Goal: Task Accomplishment & Management: Manage account settings

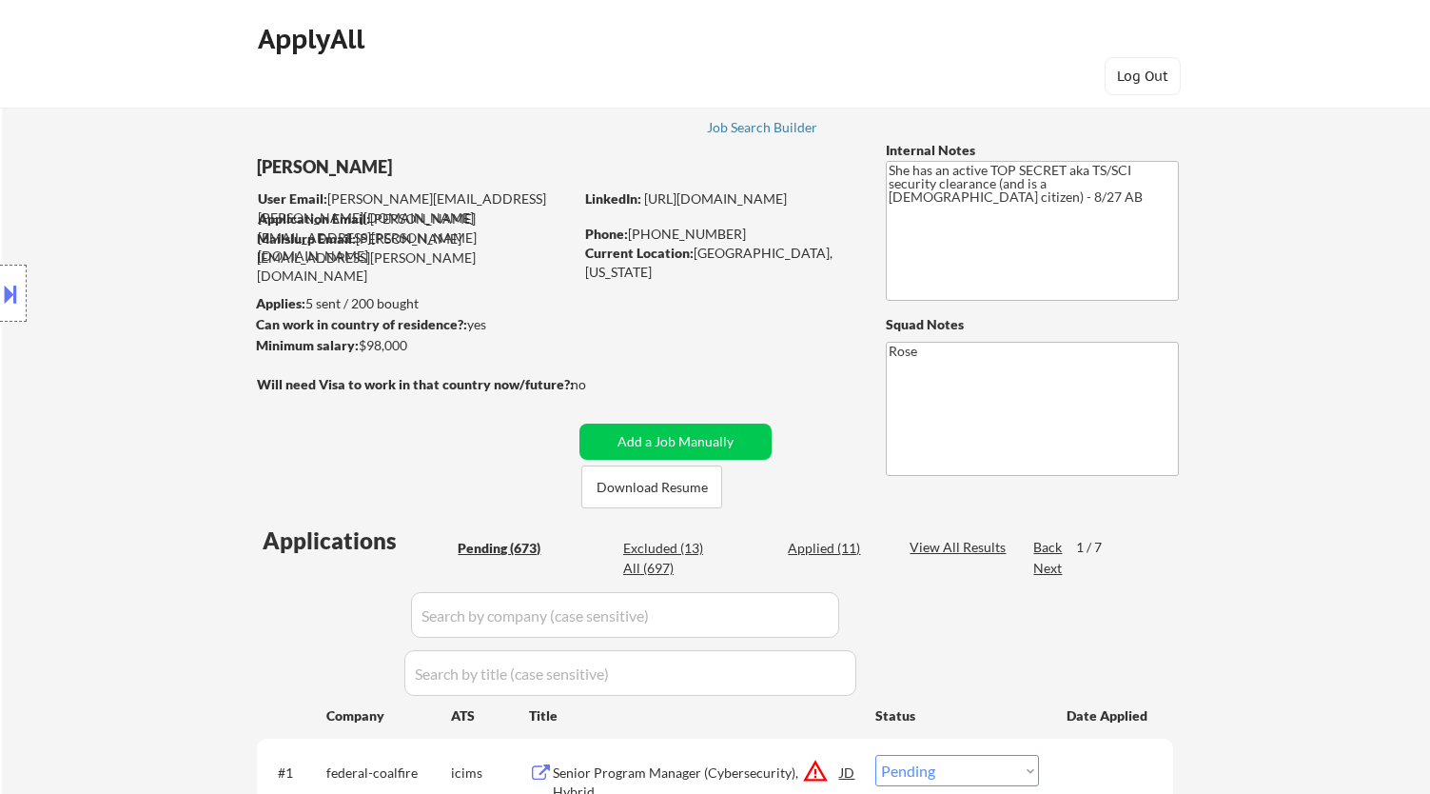
select select ""pending""
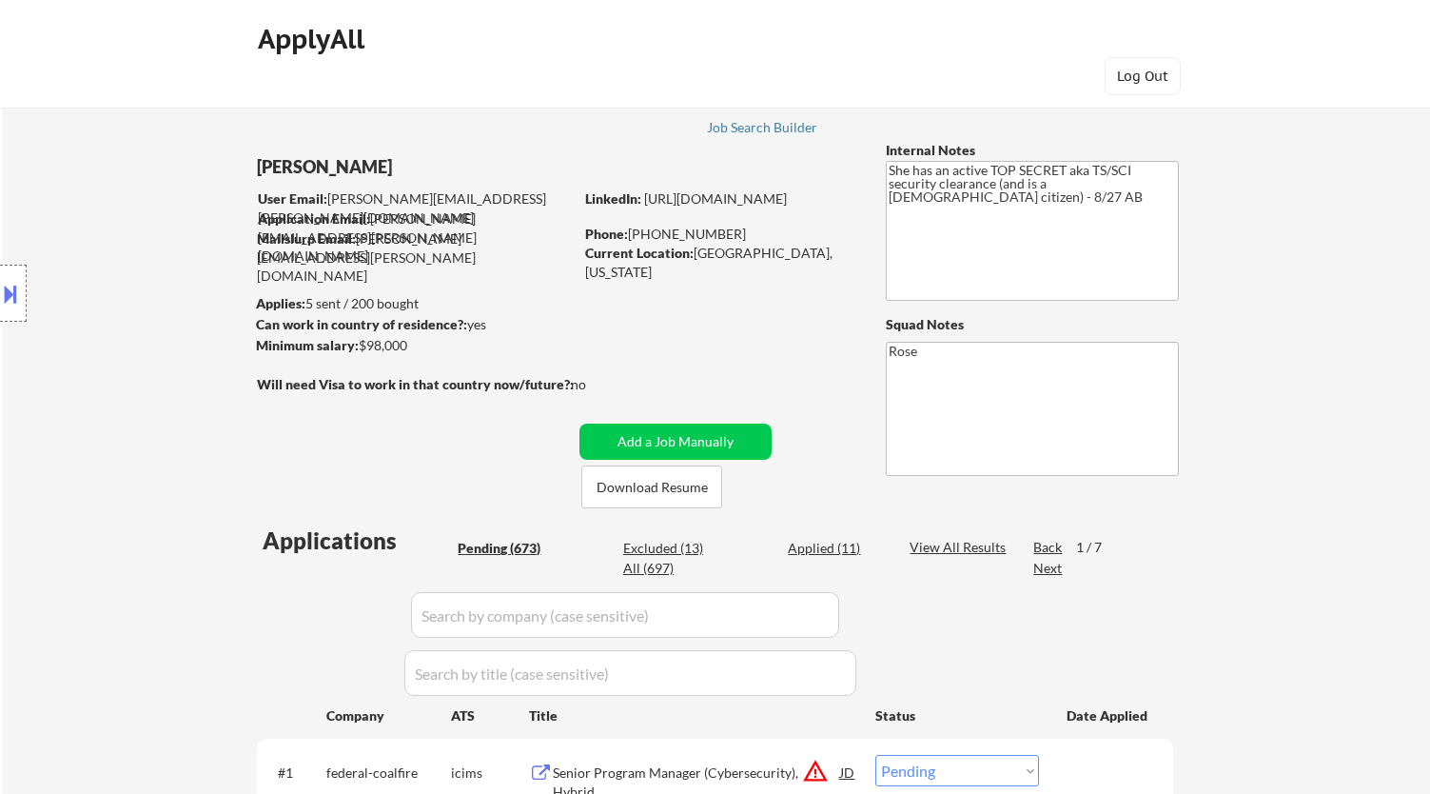
select select ""pending""
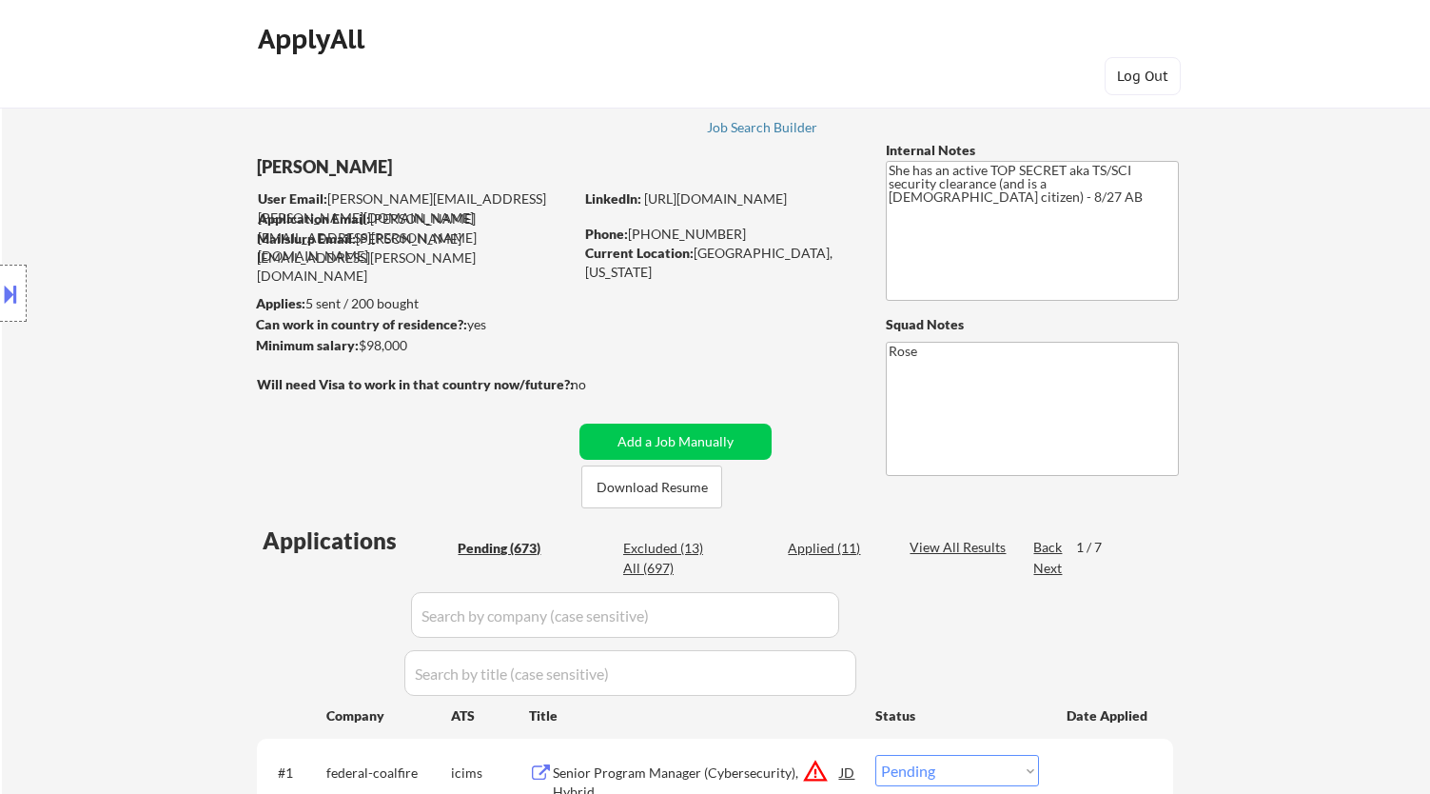
select select ""pending""
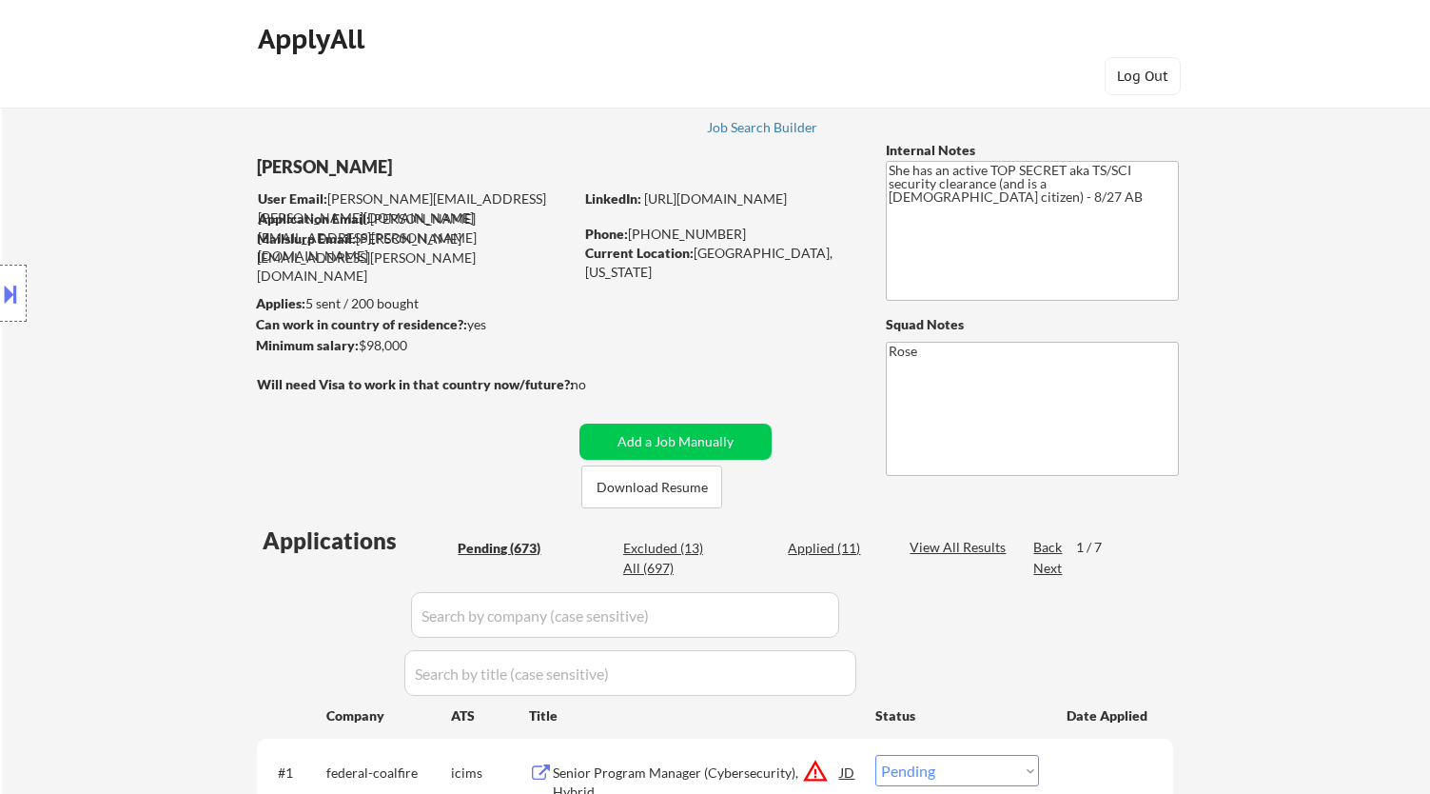
select select ""pending""
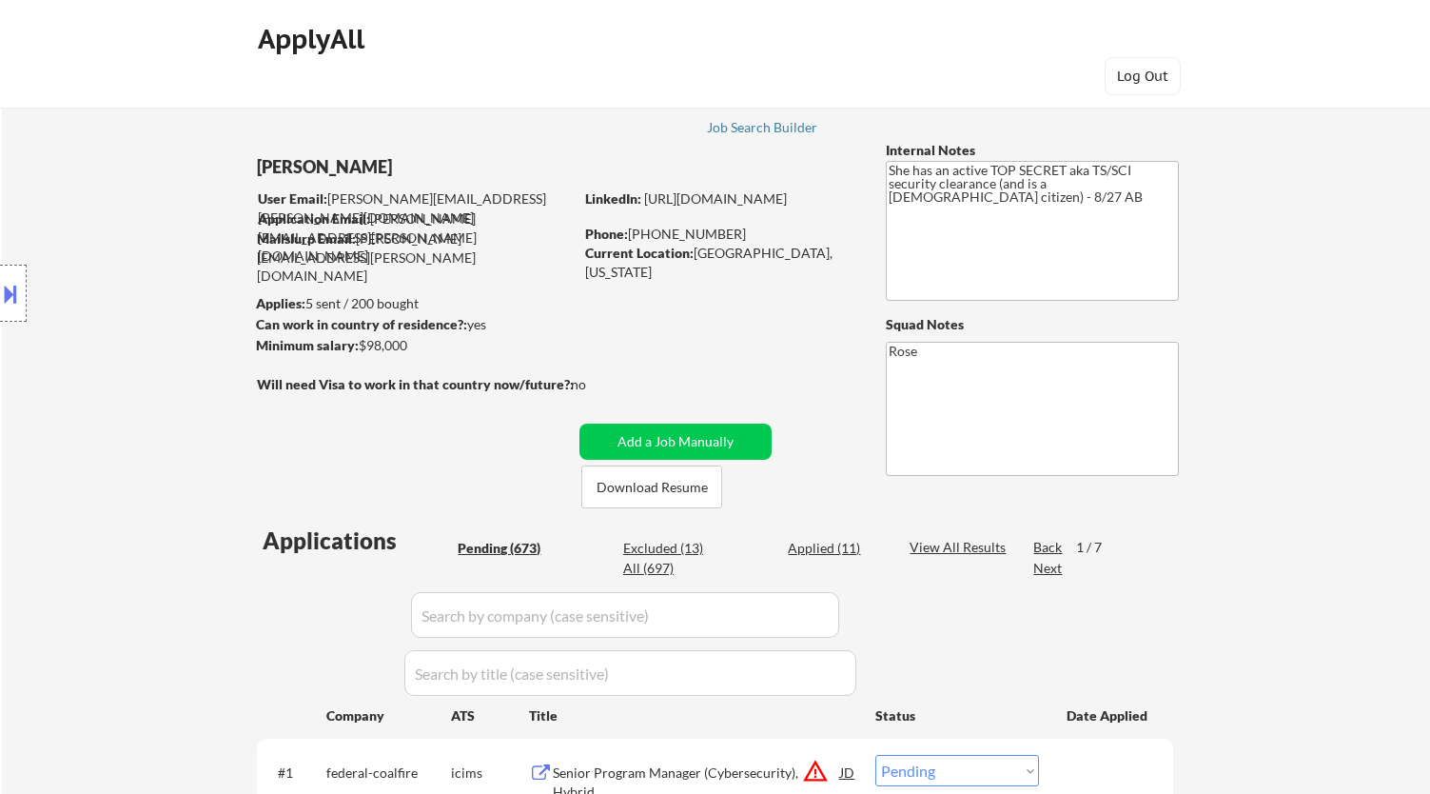
select select ""pending""
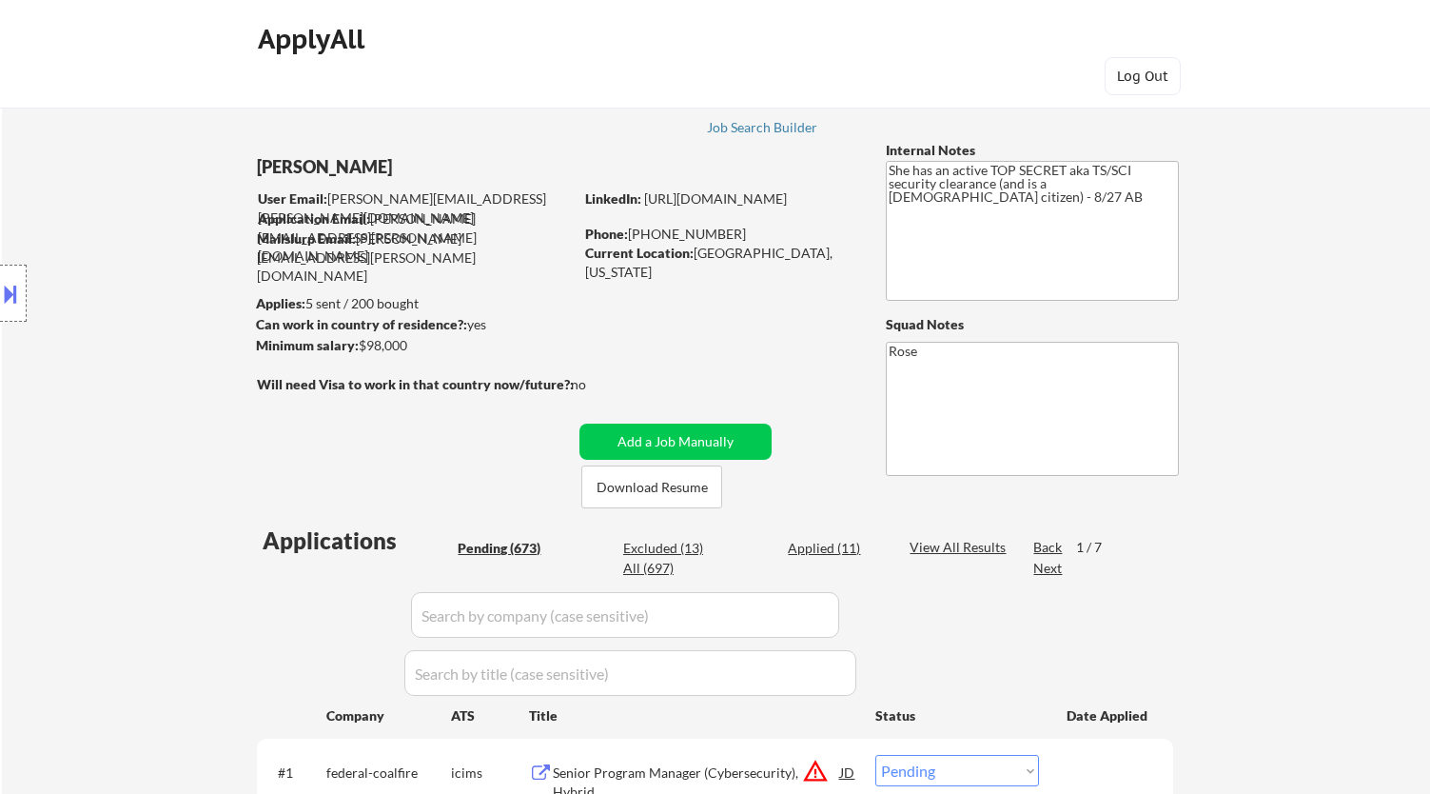
select select ""pending""
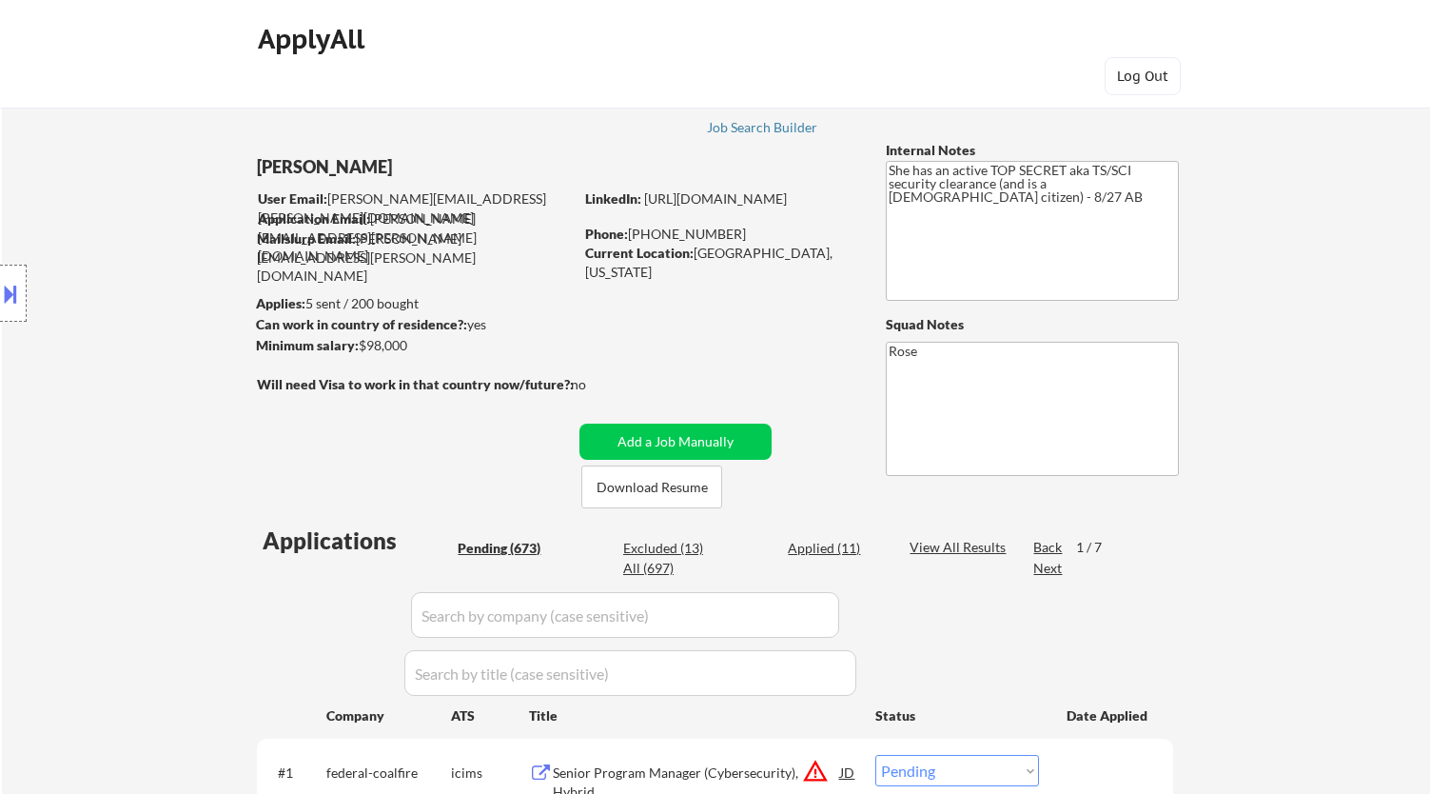
select select ""pending""
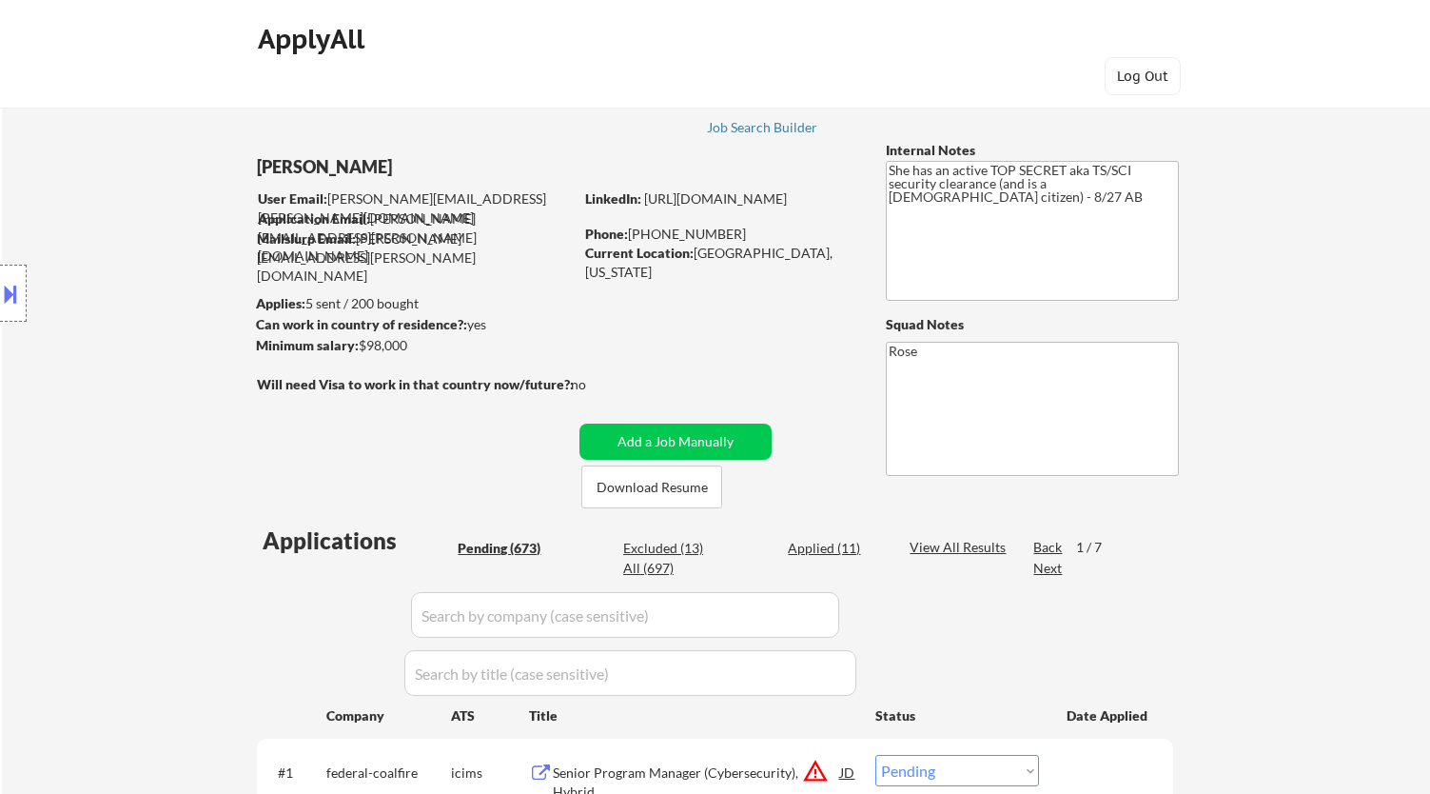
select select ""pending""
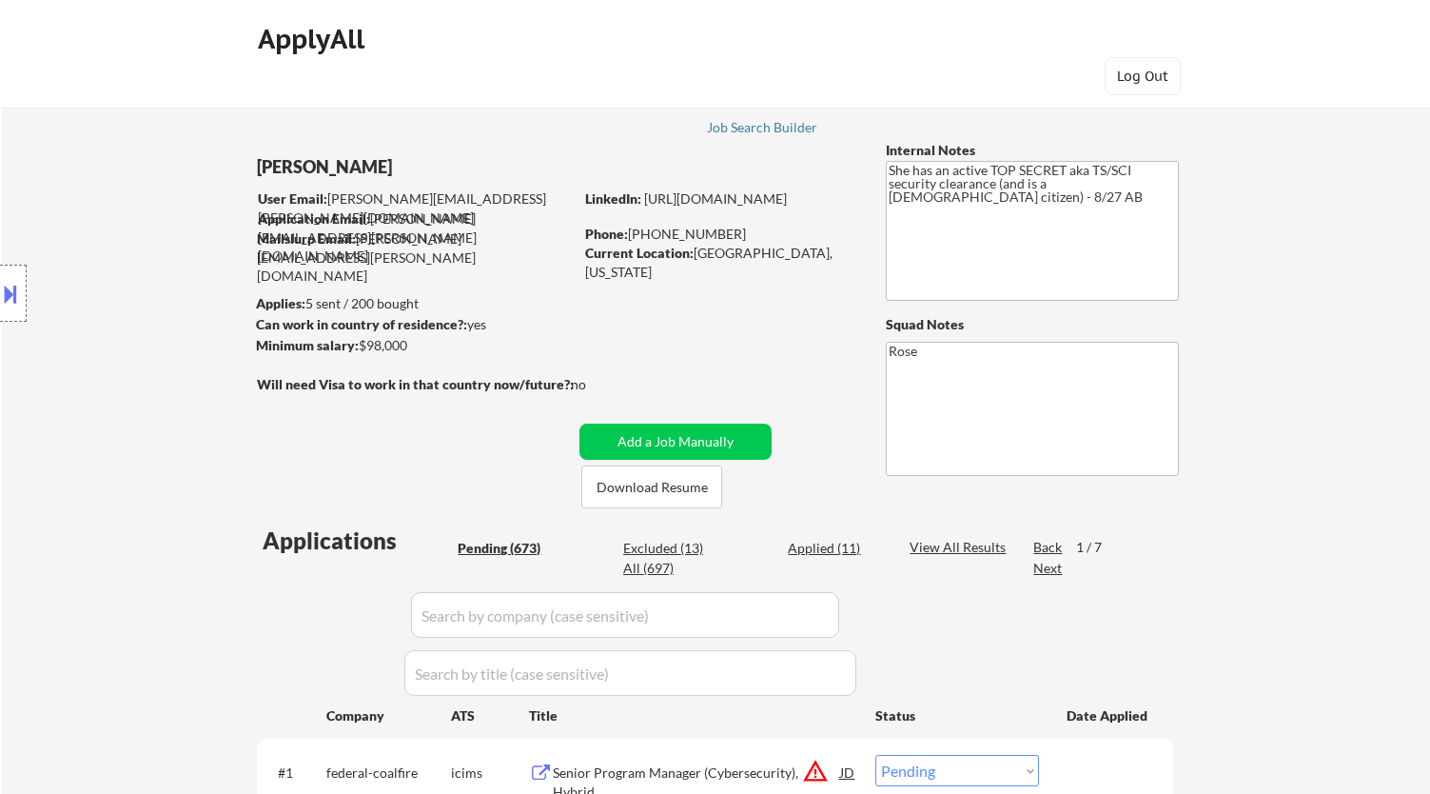
select select ""pending""
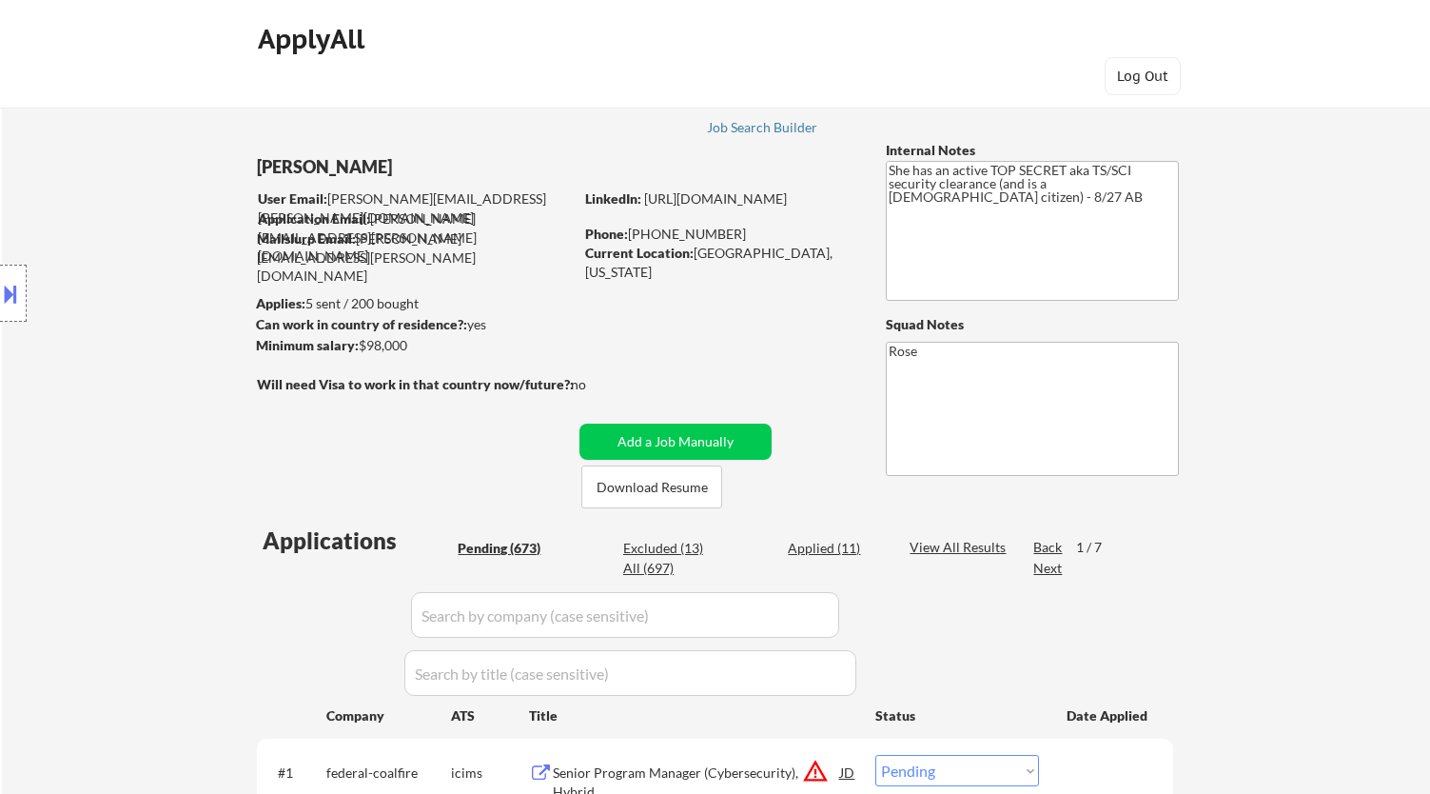
select select ""pending""
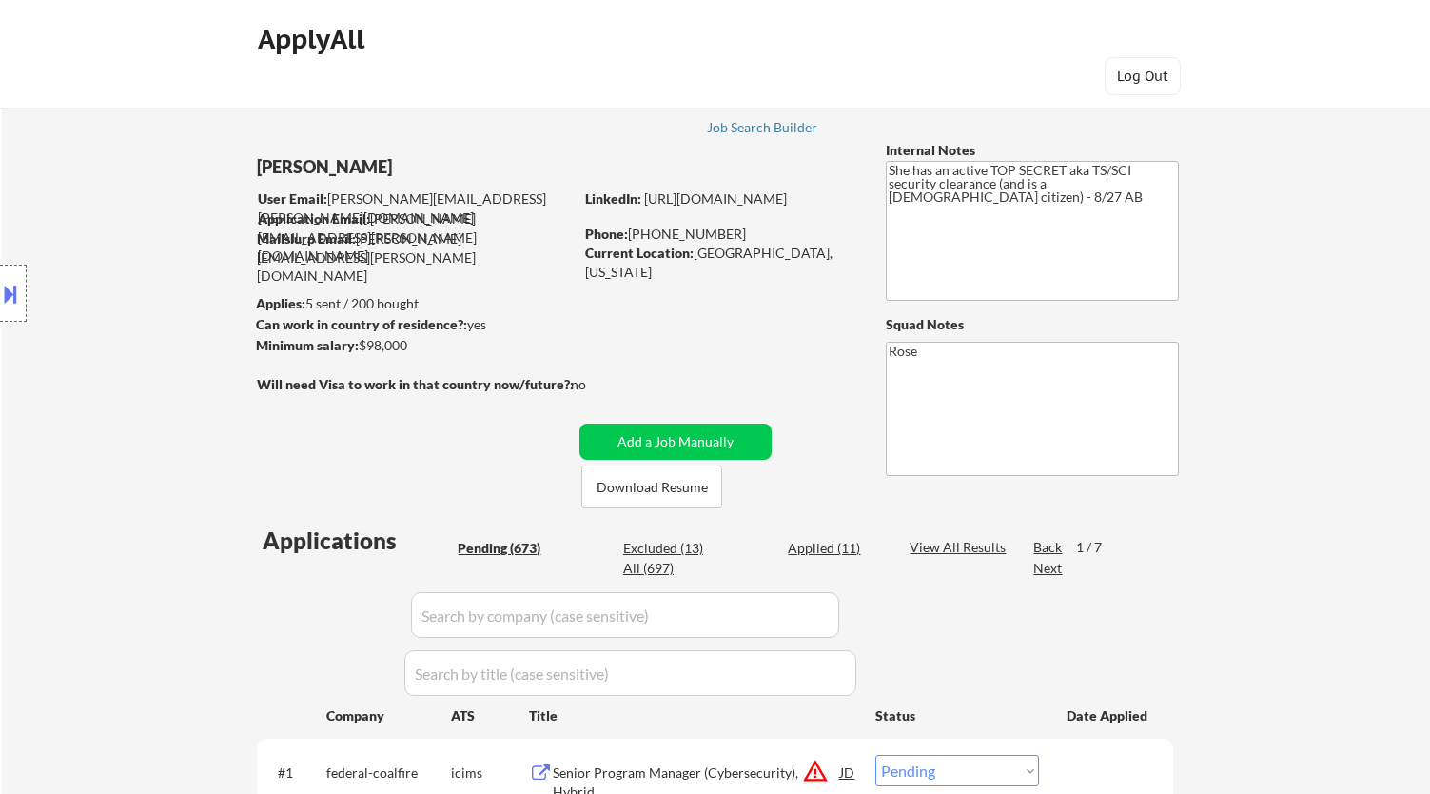
select select ""pending""
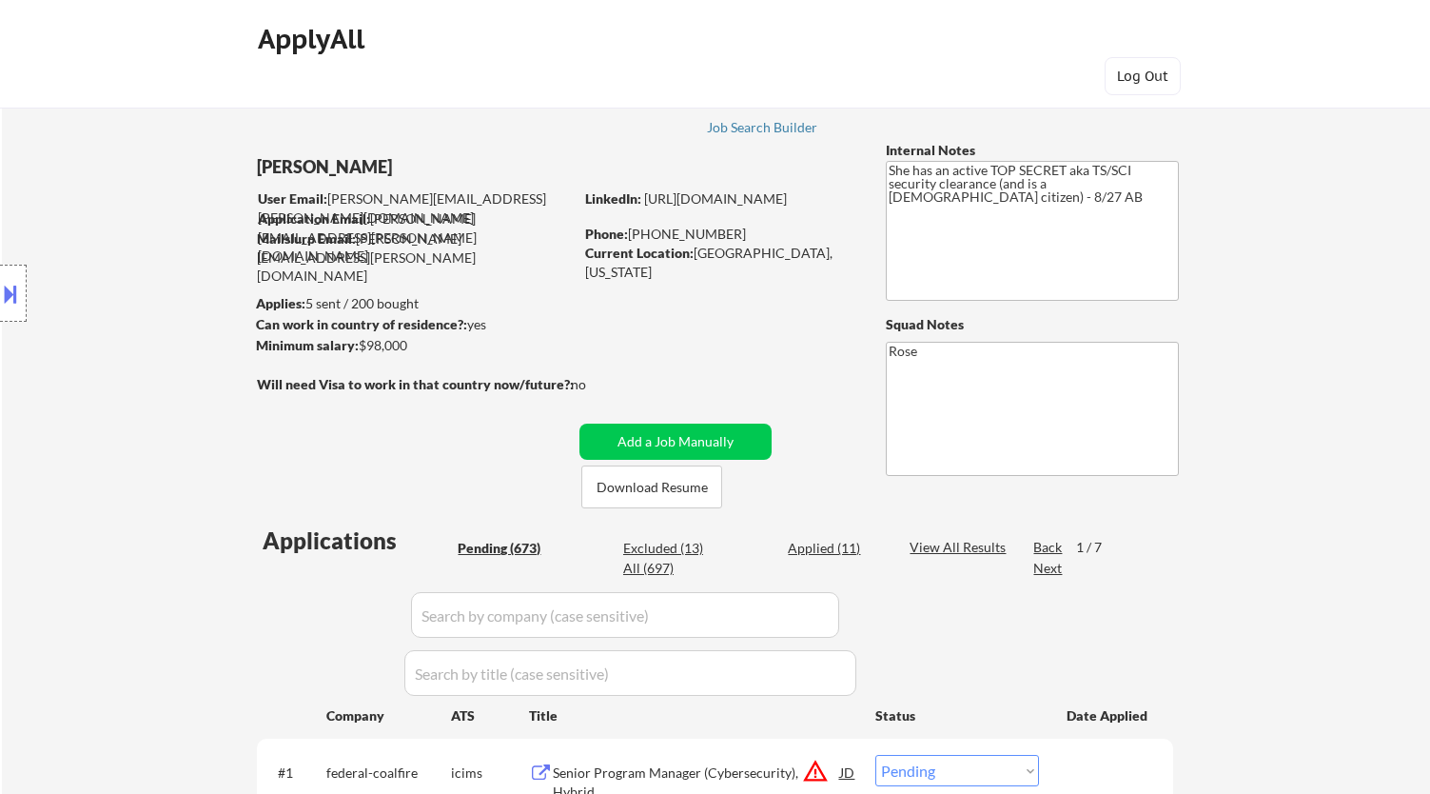
select select ""pending""
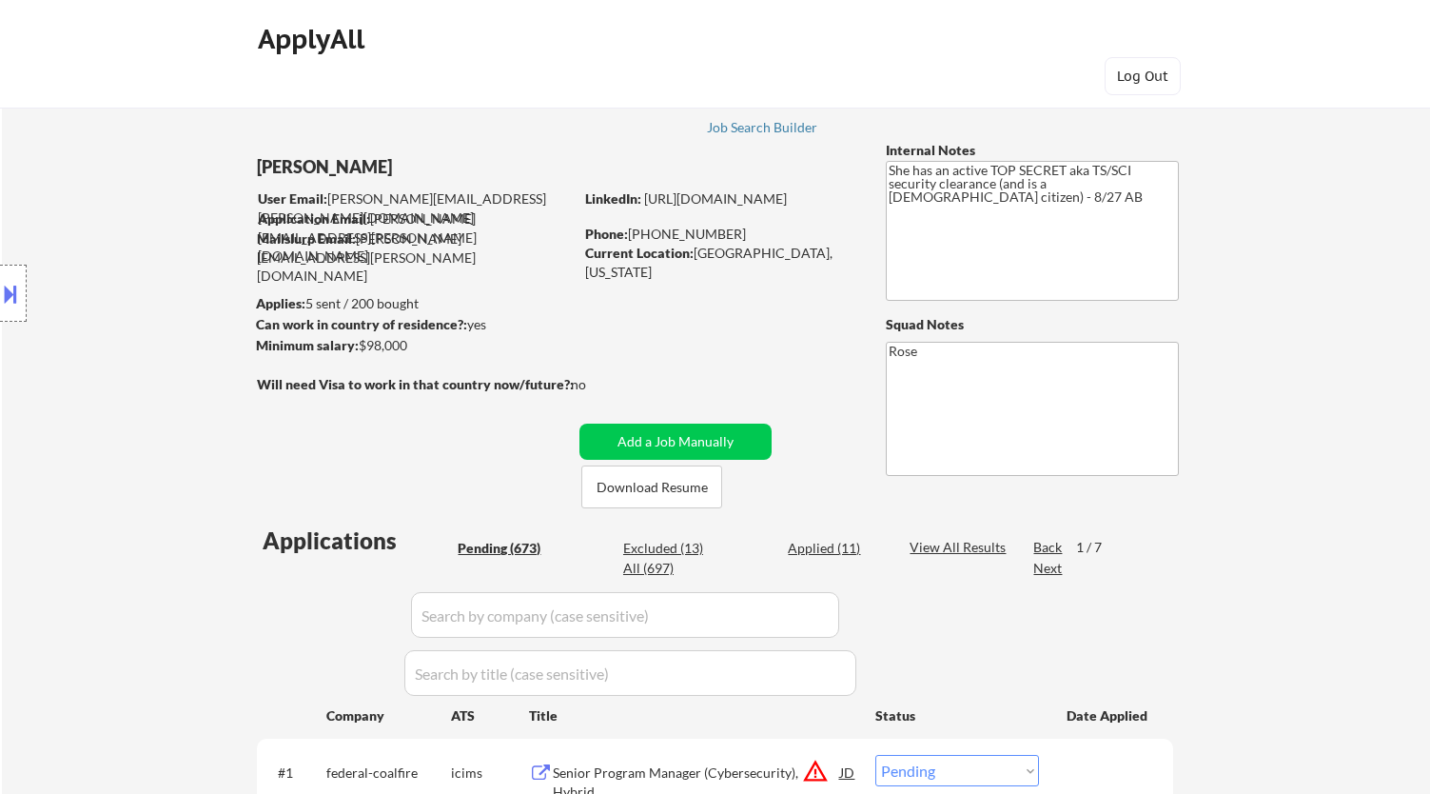
select select ""pending""
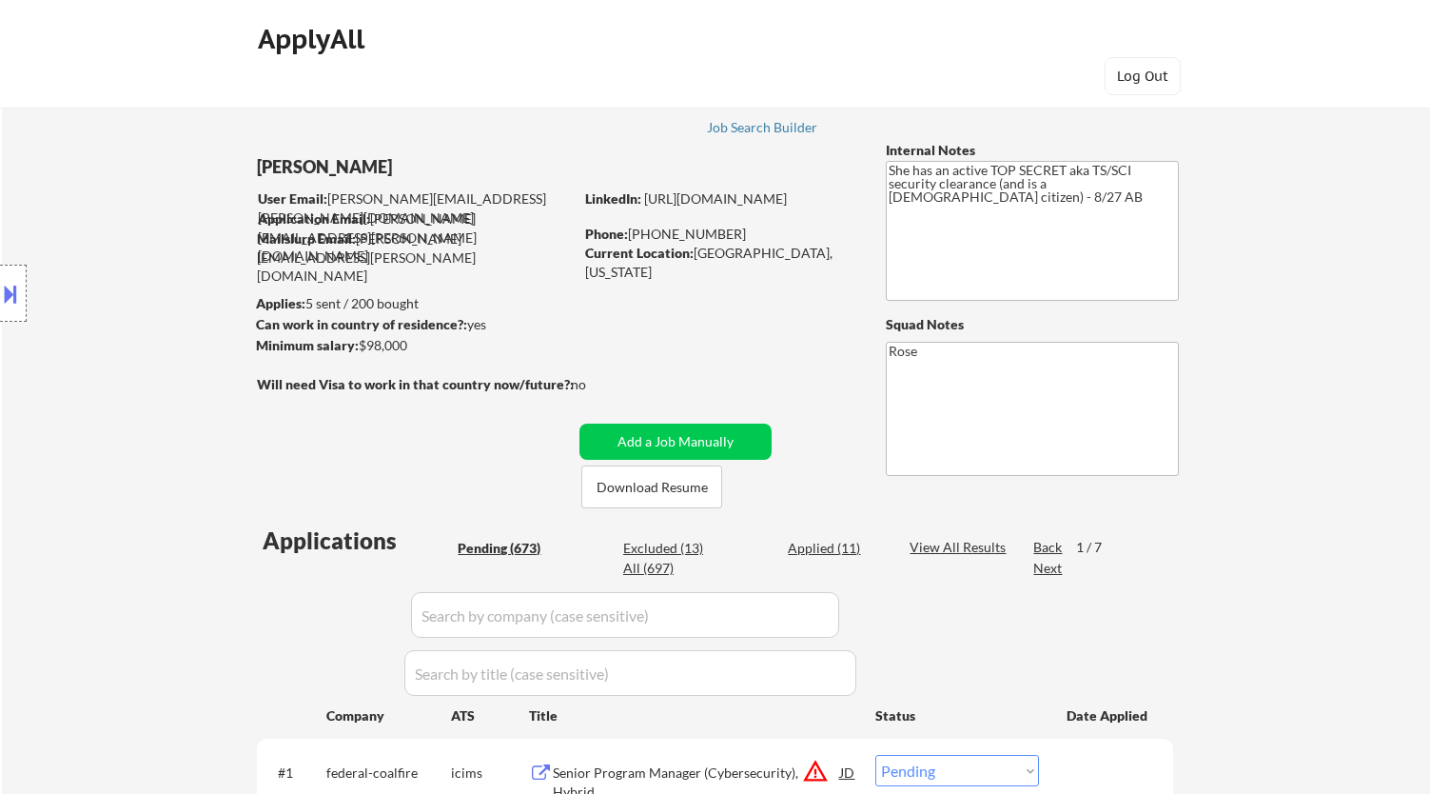
select select ""pending""
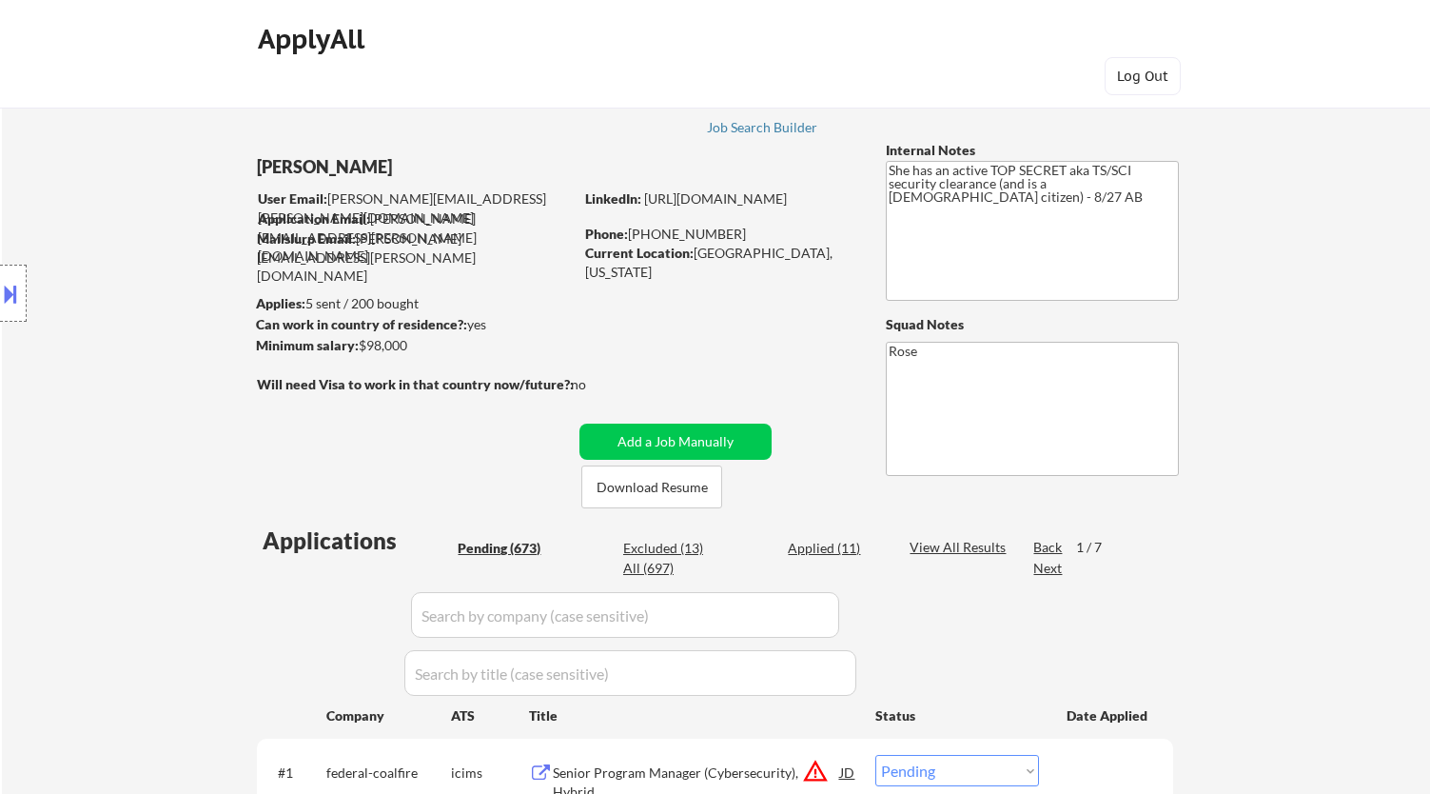
select select ""pending""
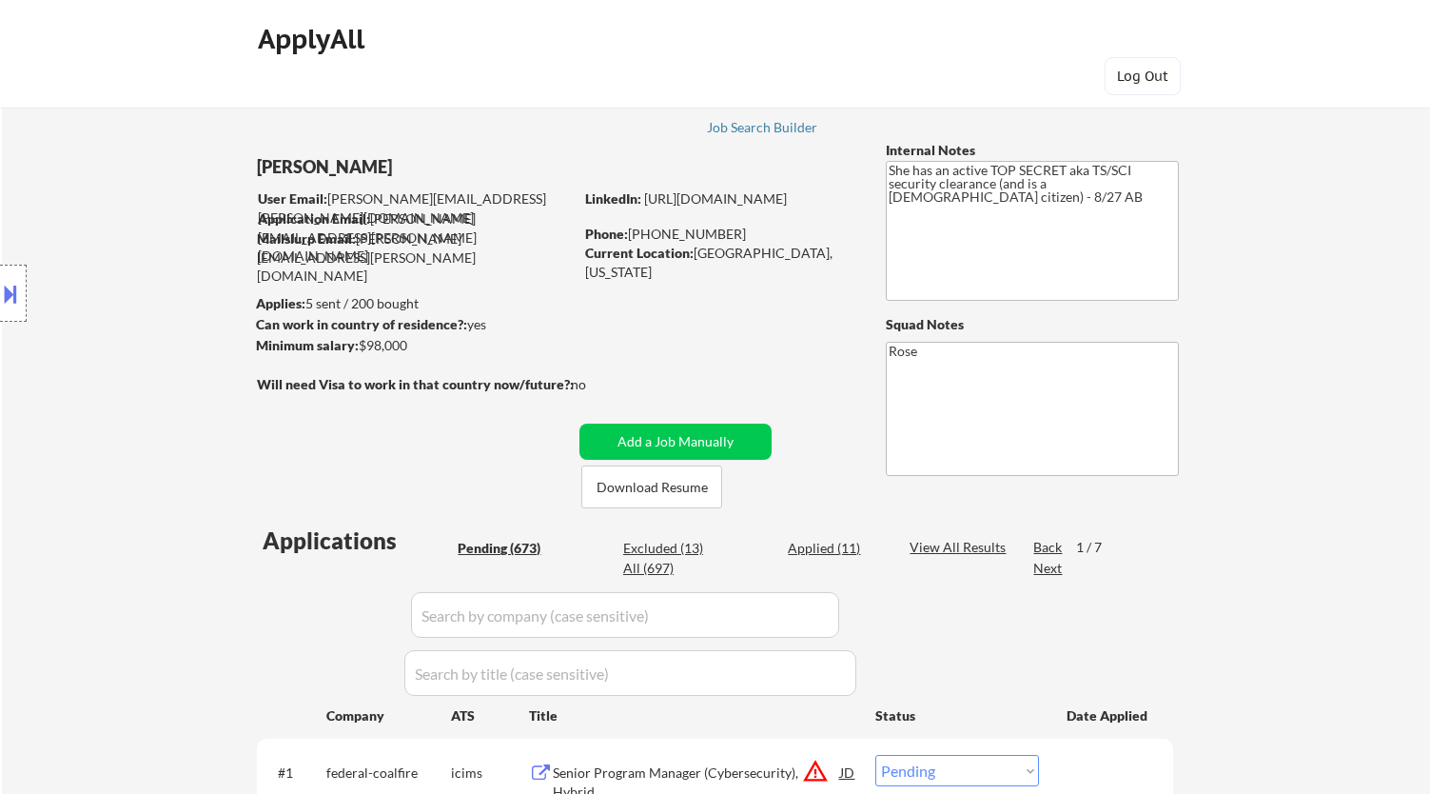
select select ""pending""
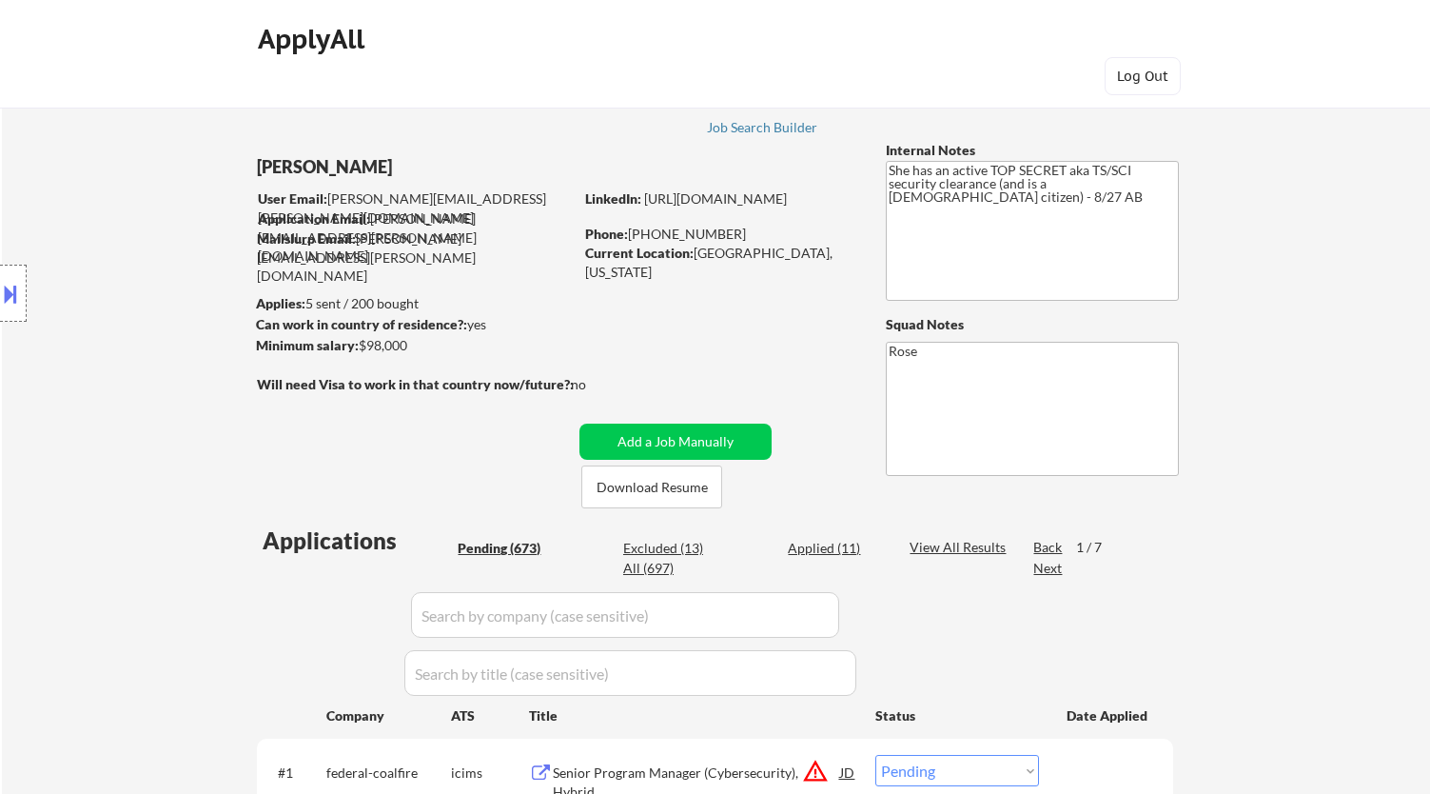
select select ""pending""
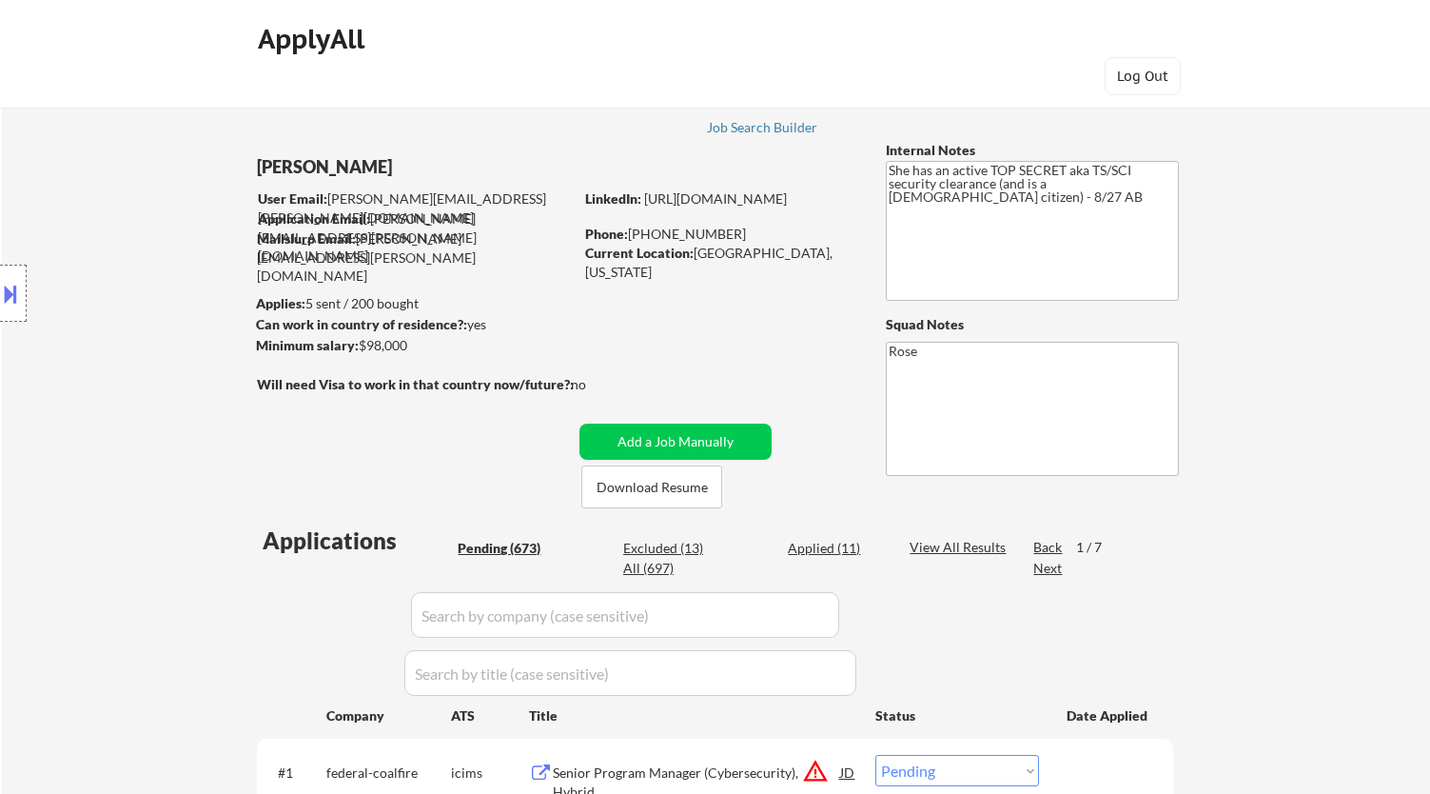
select select ""pending""
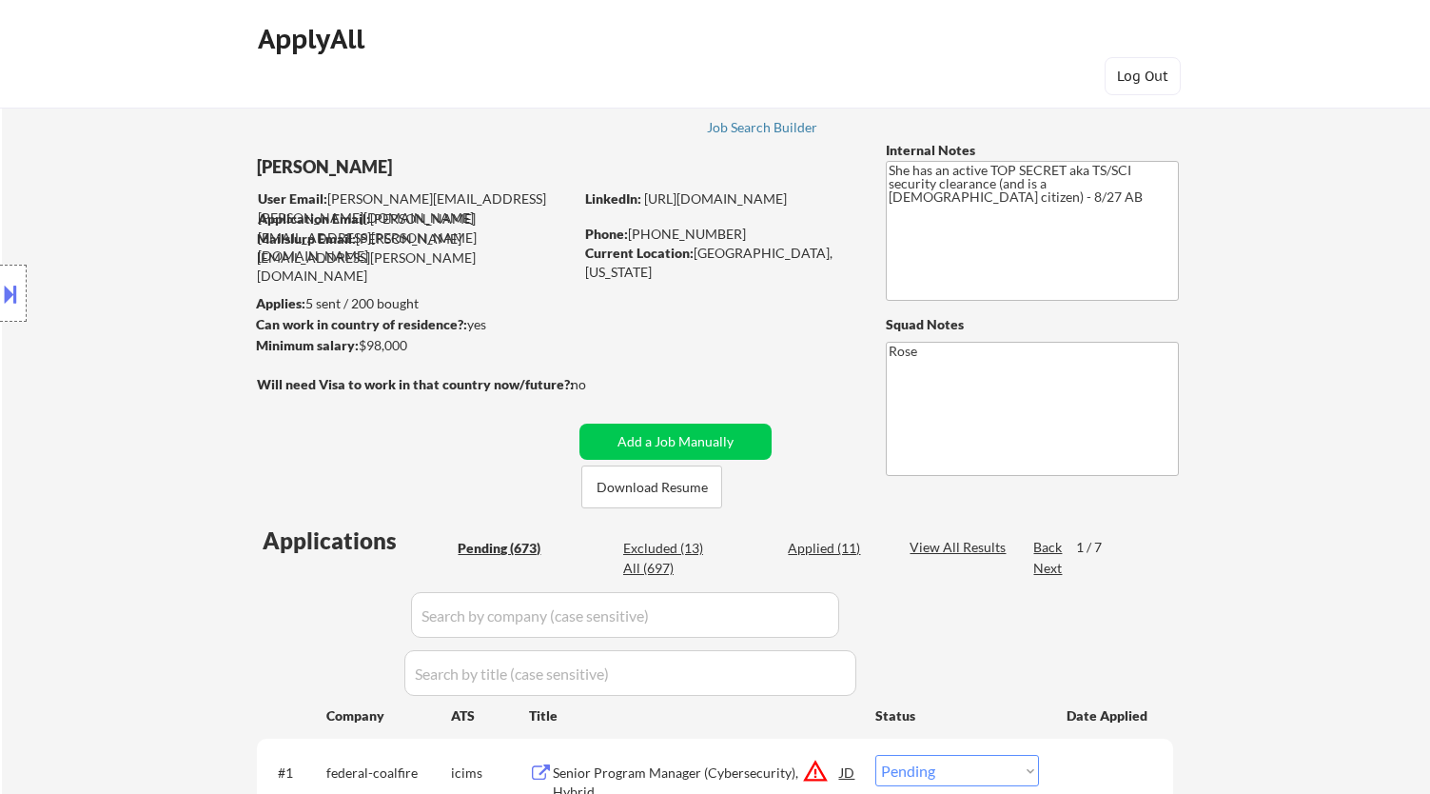
select select ""pending""
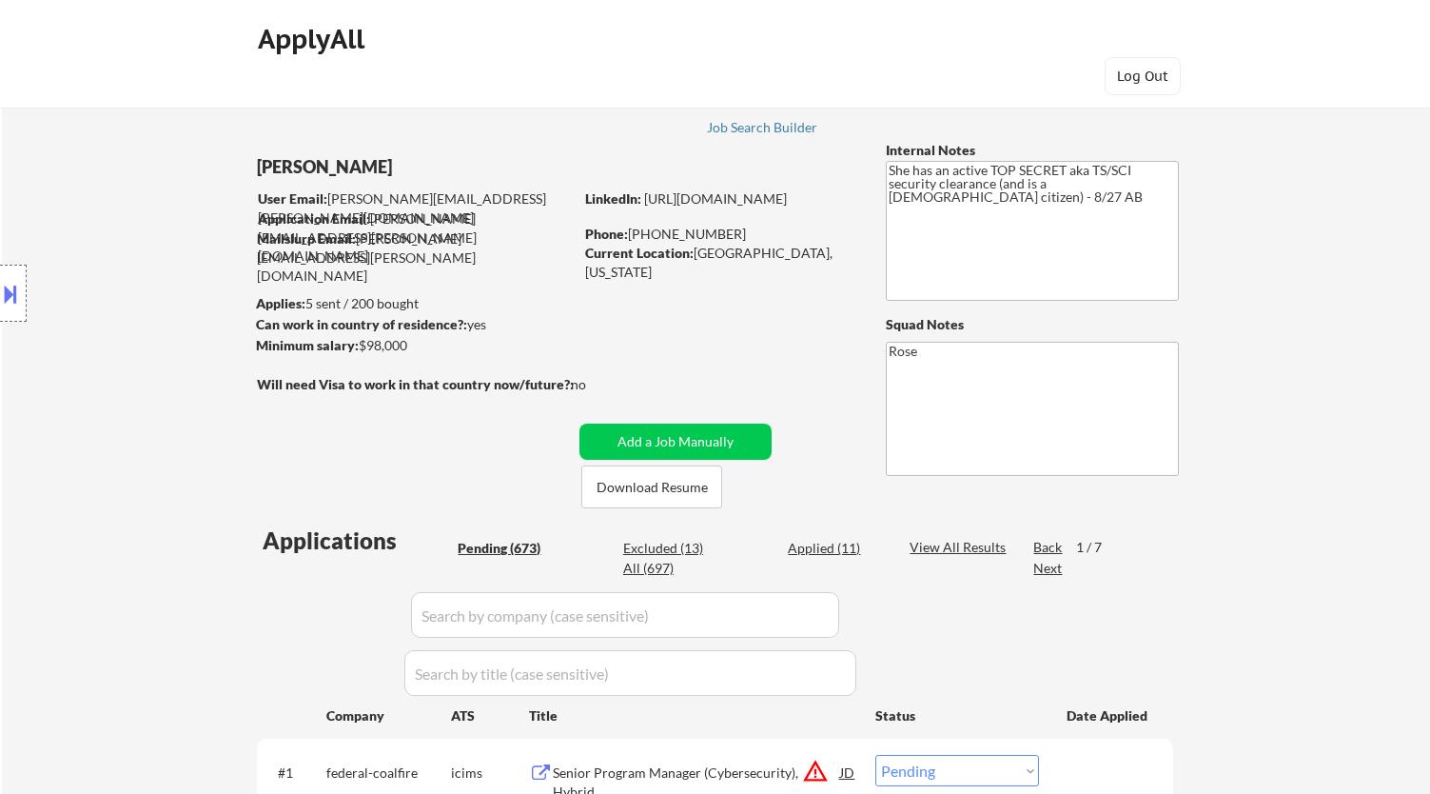
select select ""pending""
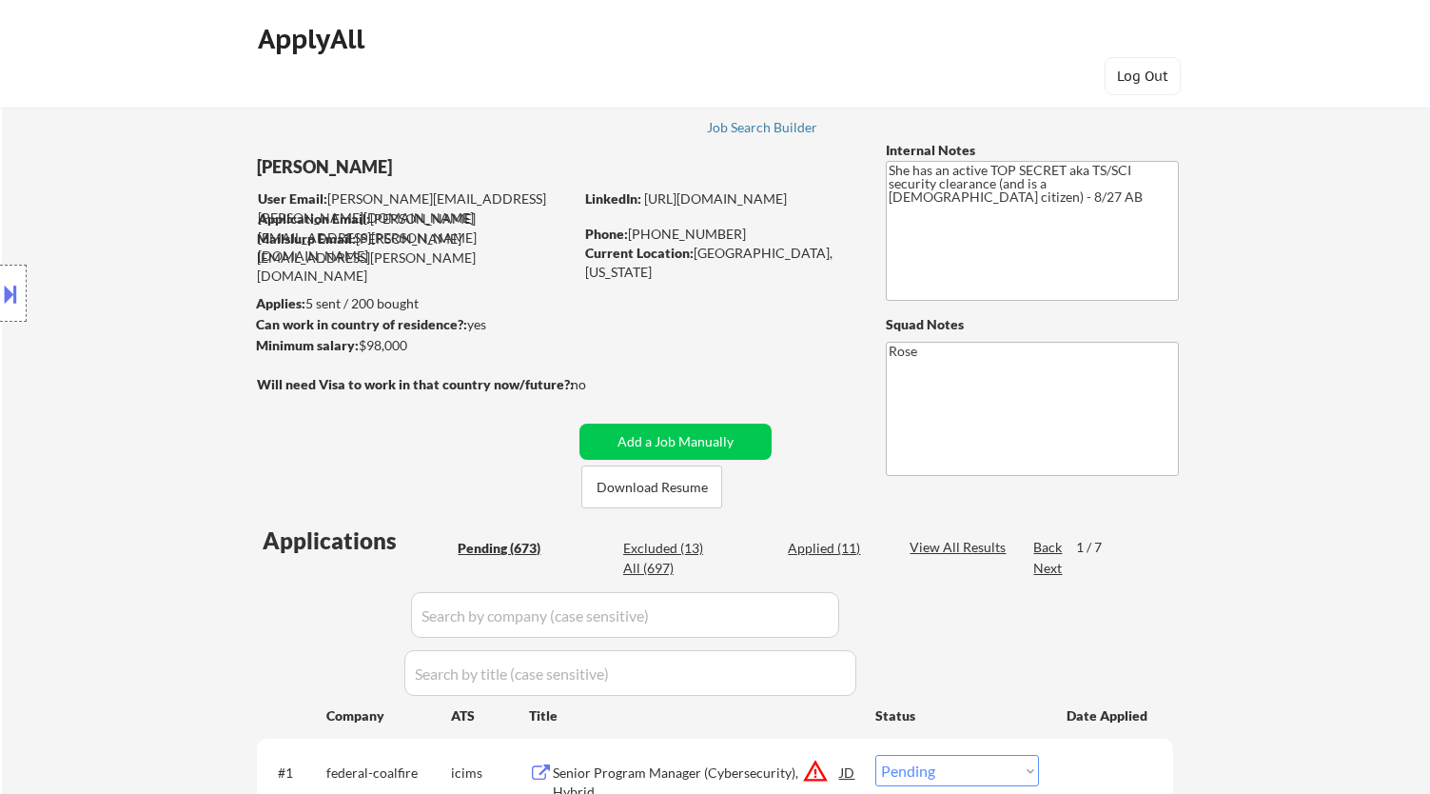
scroll to position [634, 0]
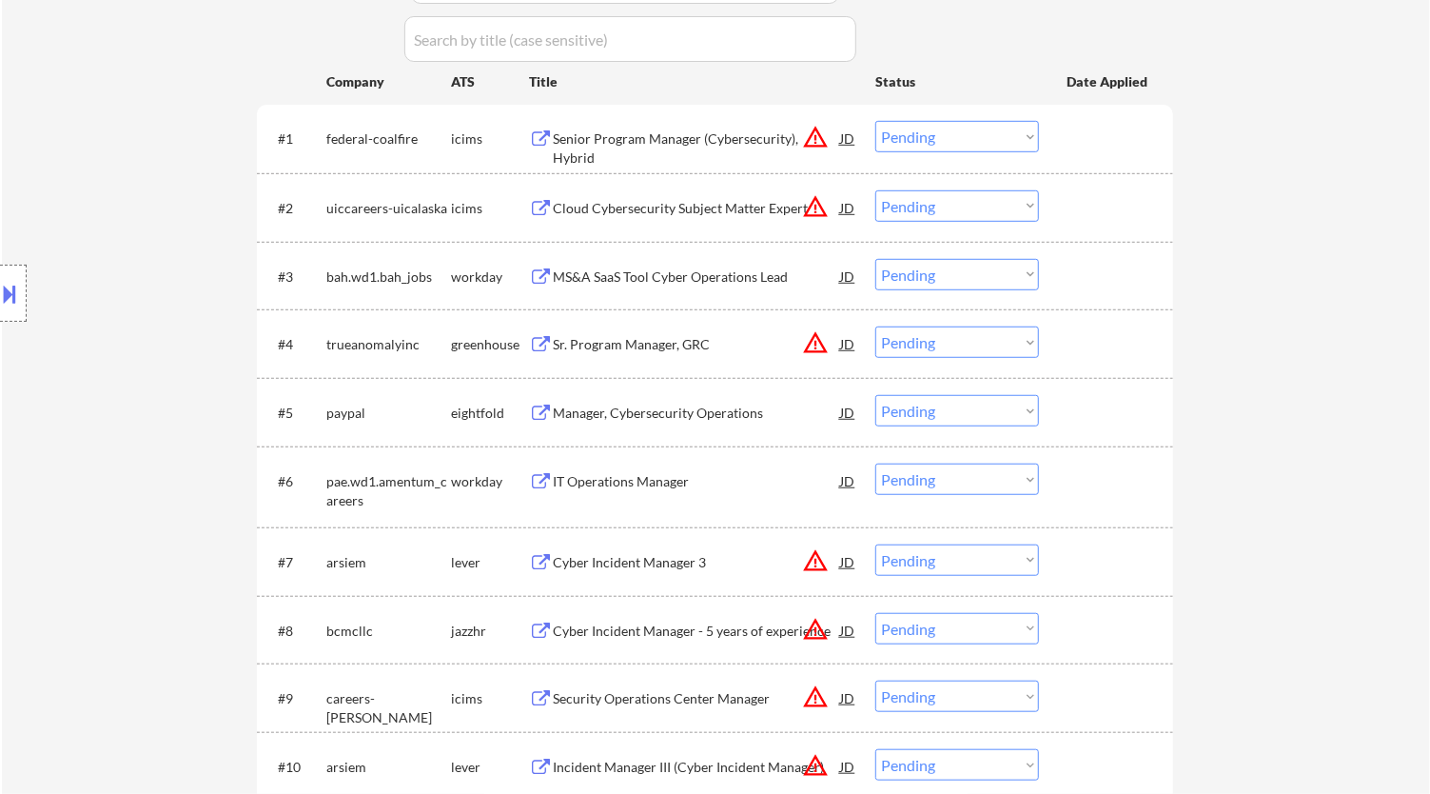
click at [912, 335] on select "Choose an option... Pending Applied Excluded (Questions) Excluded (Expired) Exc…" at bounding box center [958, 341] width 164 height 31
click at [876, 326] on select "Choose an option... Pending Applied Excluded (Questions) Excluded (Expired) Exc…" at bounding box center [958, 341] width 164 height 31
select select ""pending""
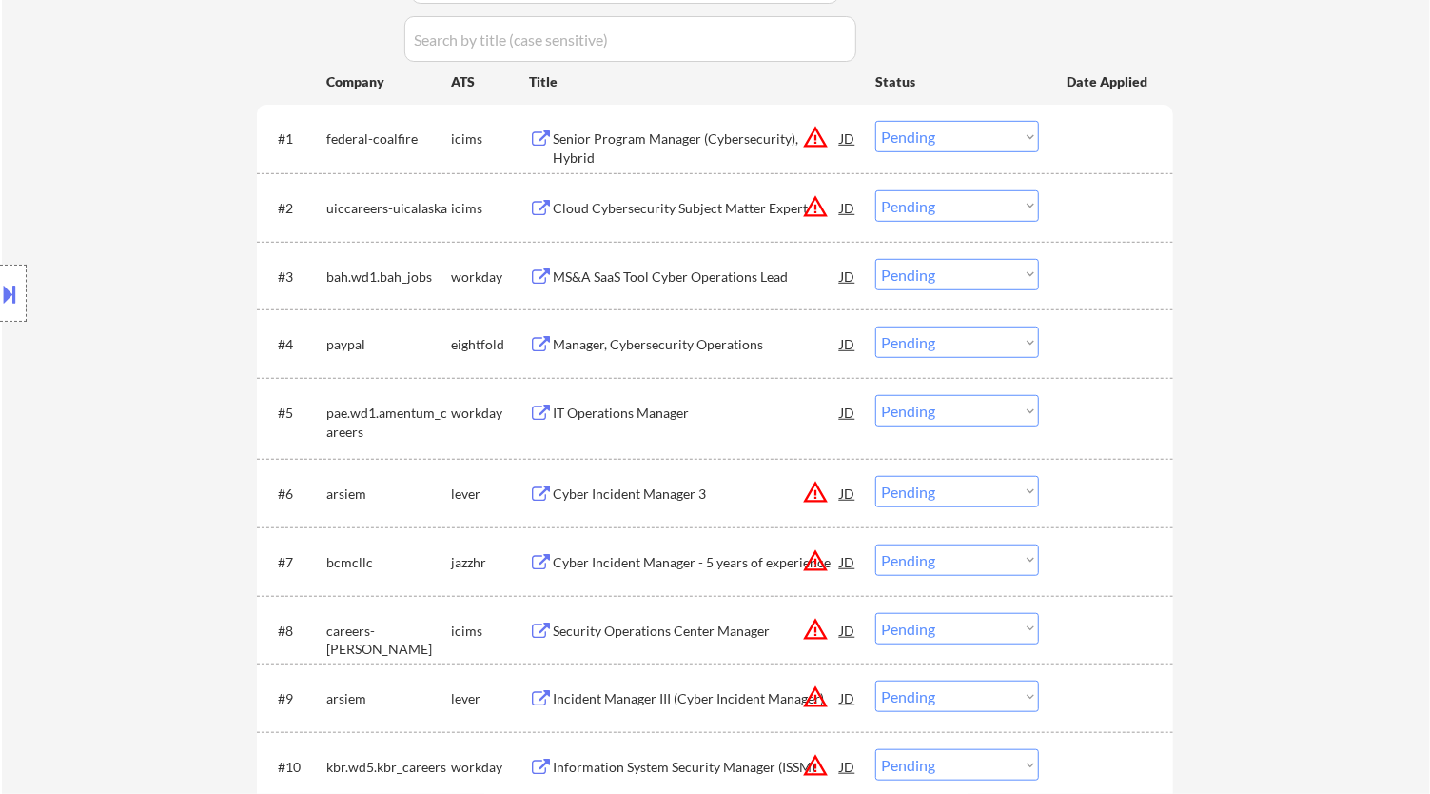
scroll to position [739, 0]
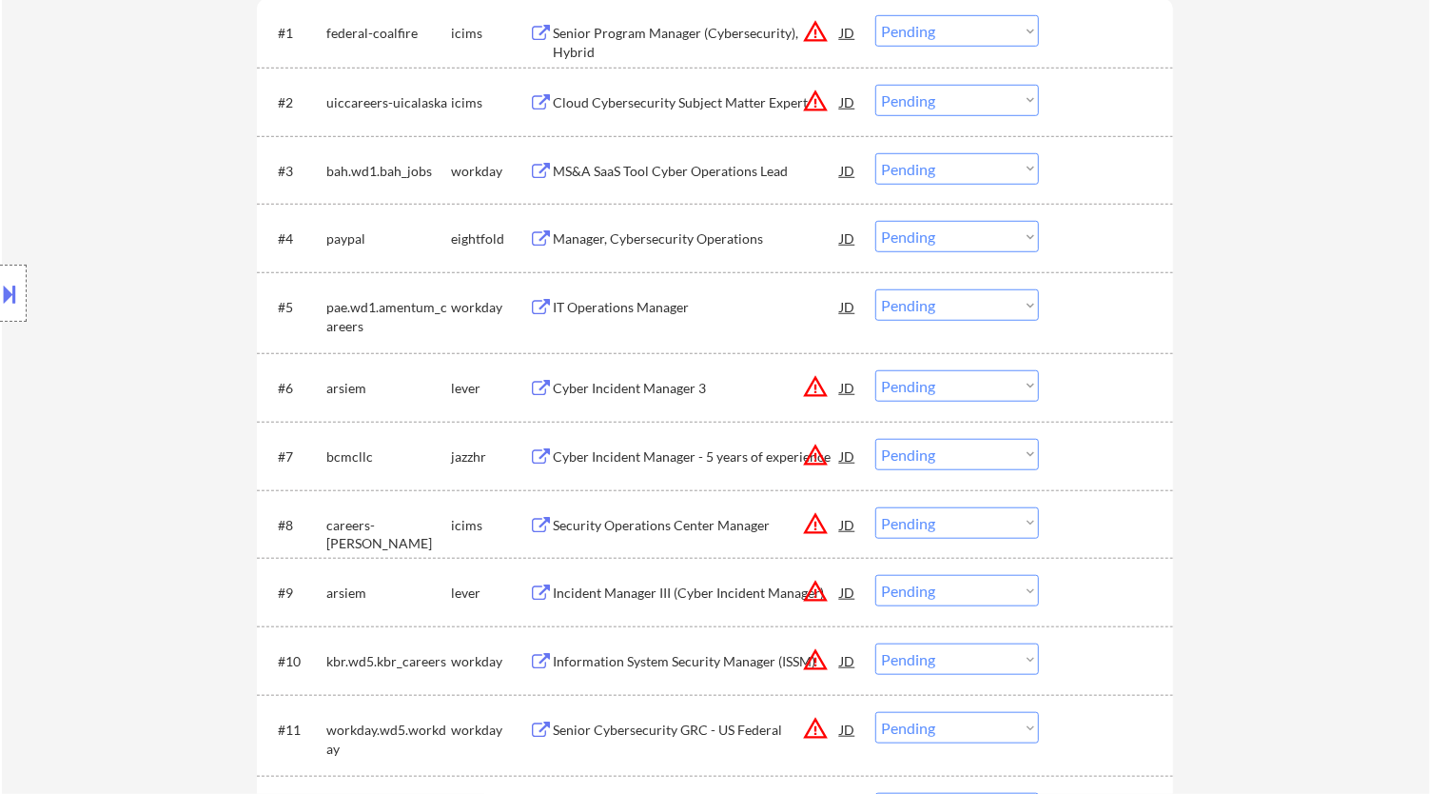
click at [707, 384] on div "Cyber Incident Manager 3" at bounding box center [696, 388] width 287 height 19
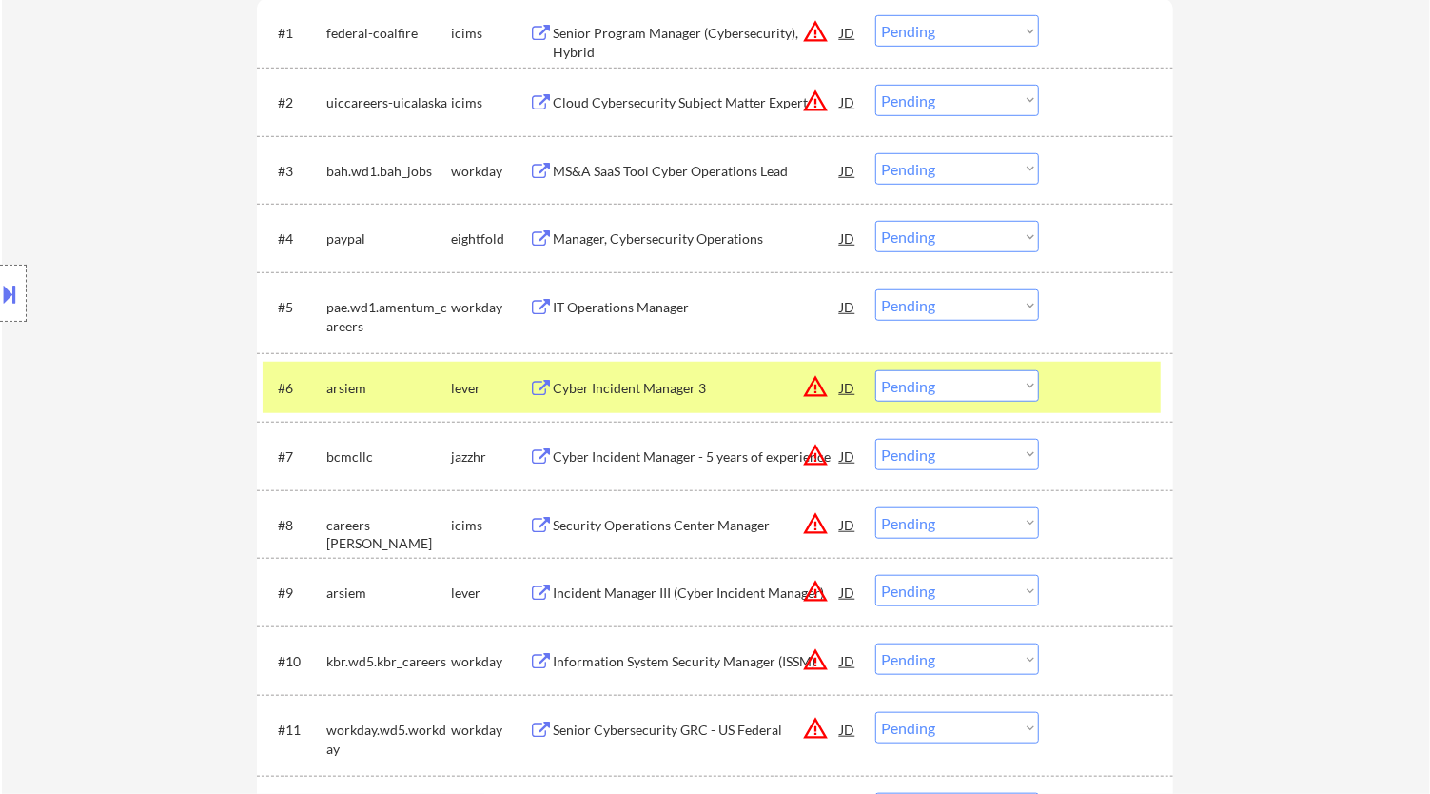
click at [22, 293] on div at bounding box center [13, 293] width 27 height 57
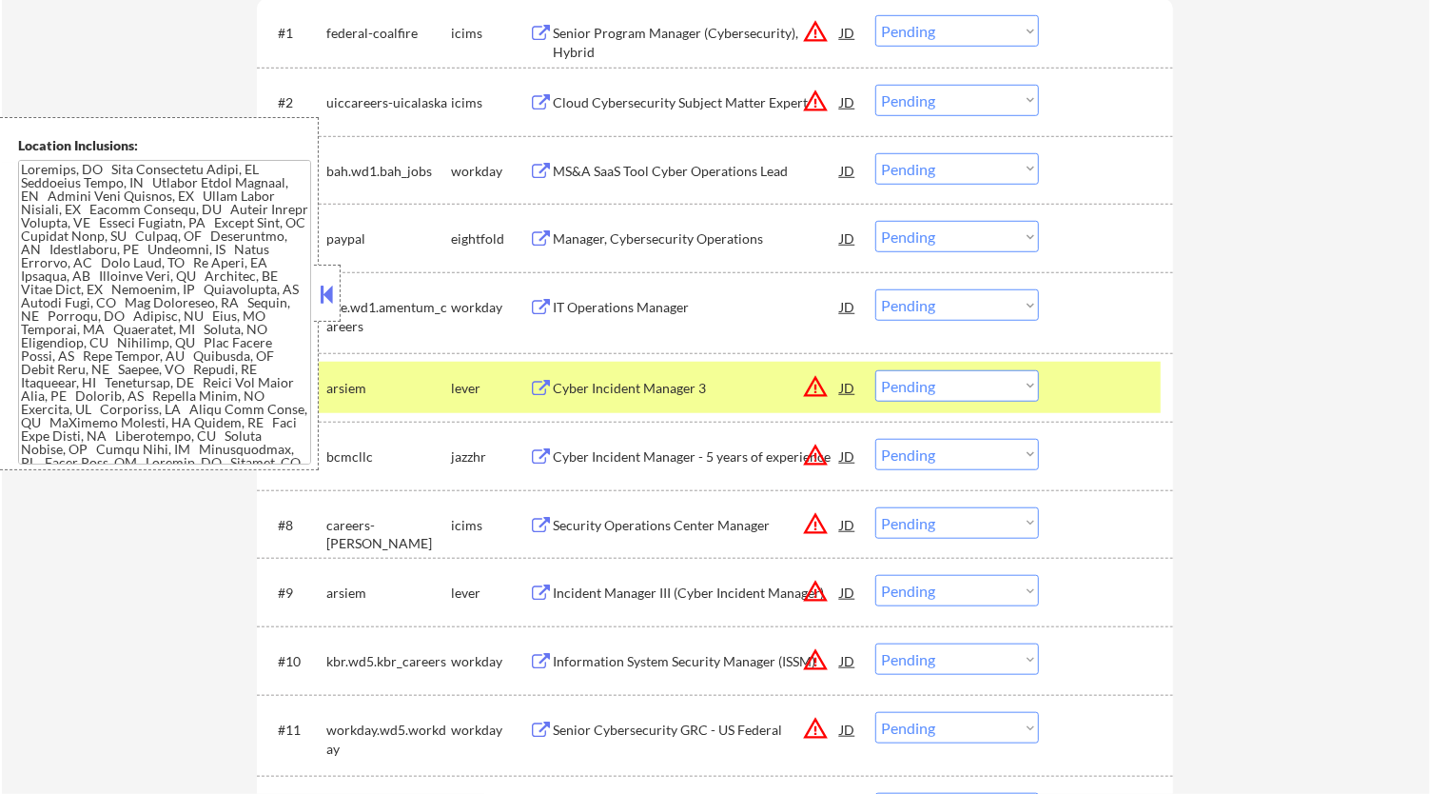
select select ""pending""
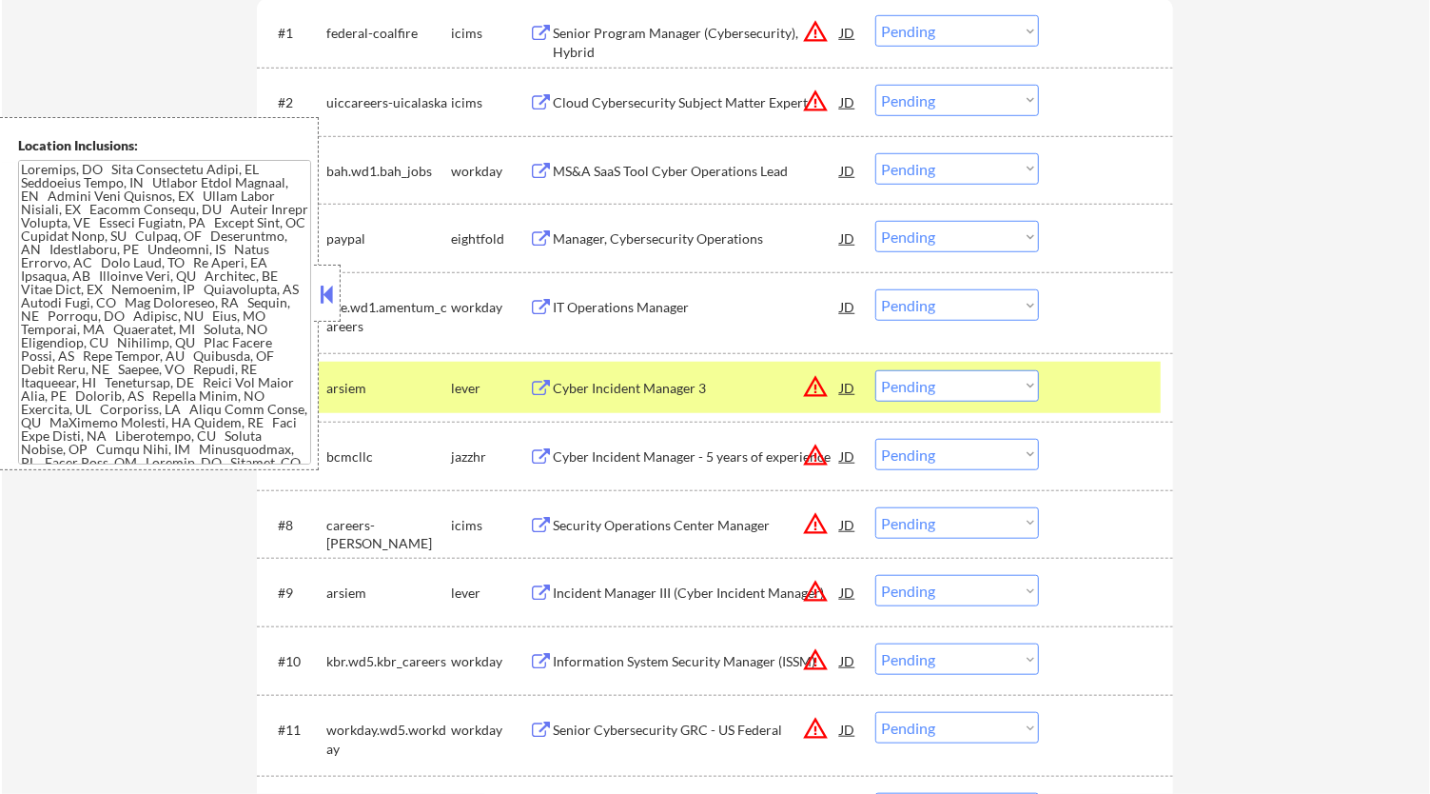
select select ""pending""
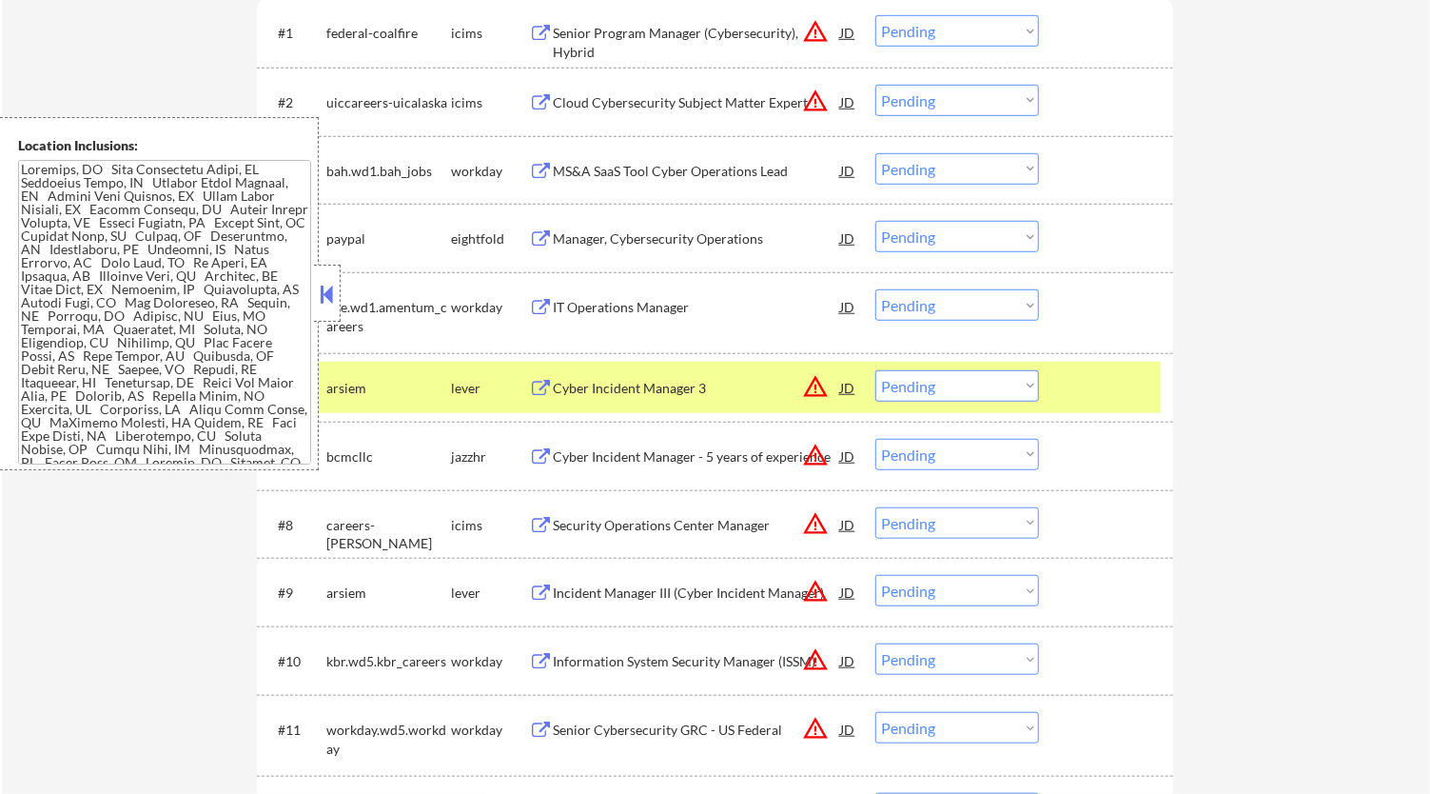
select select ""pending""
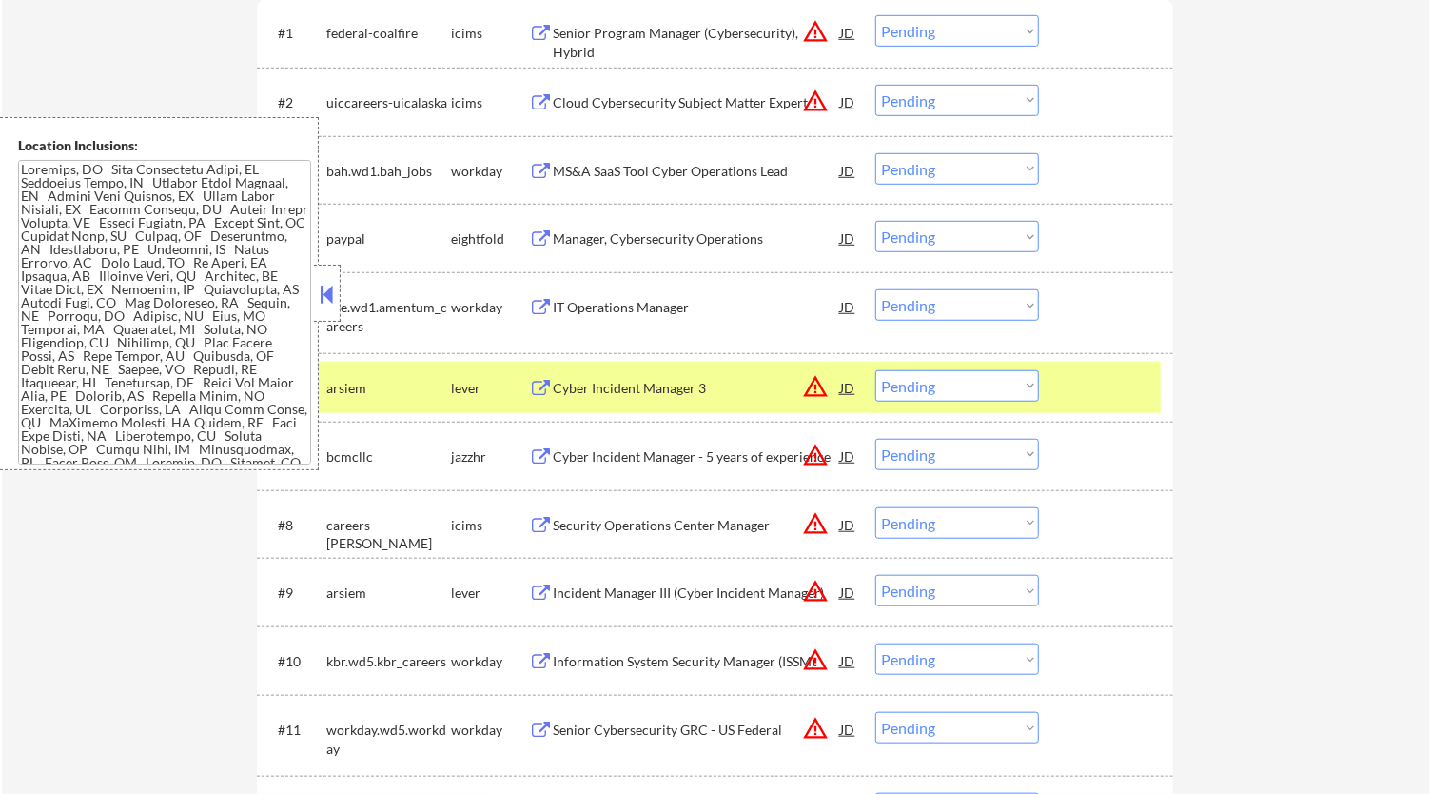
select select ""pending""
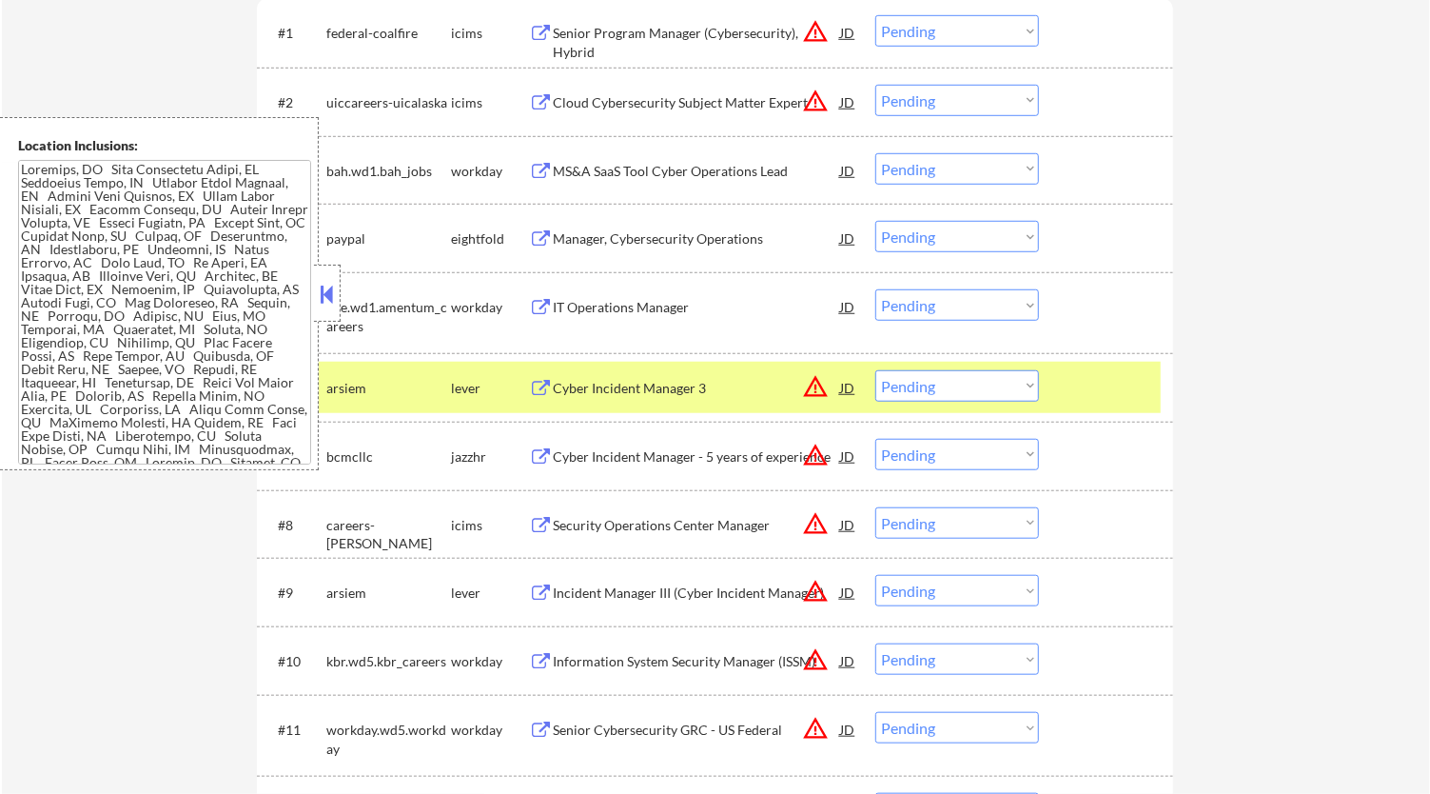
select select ""pending""
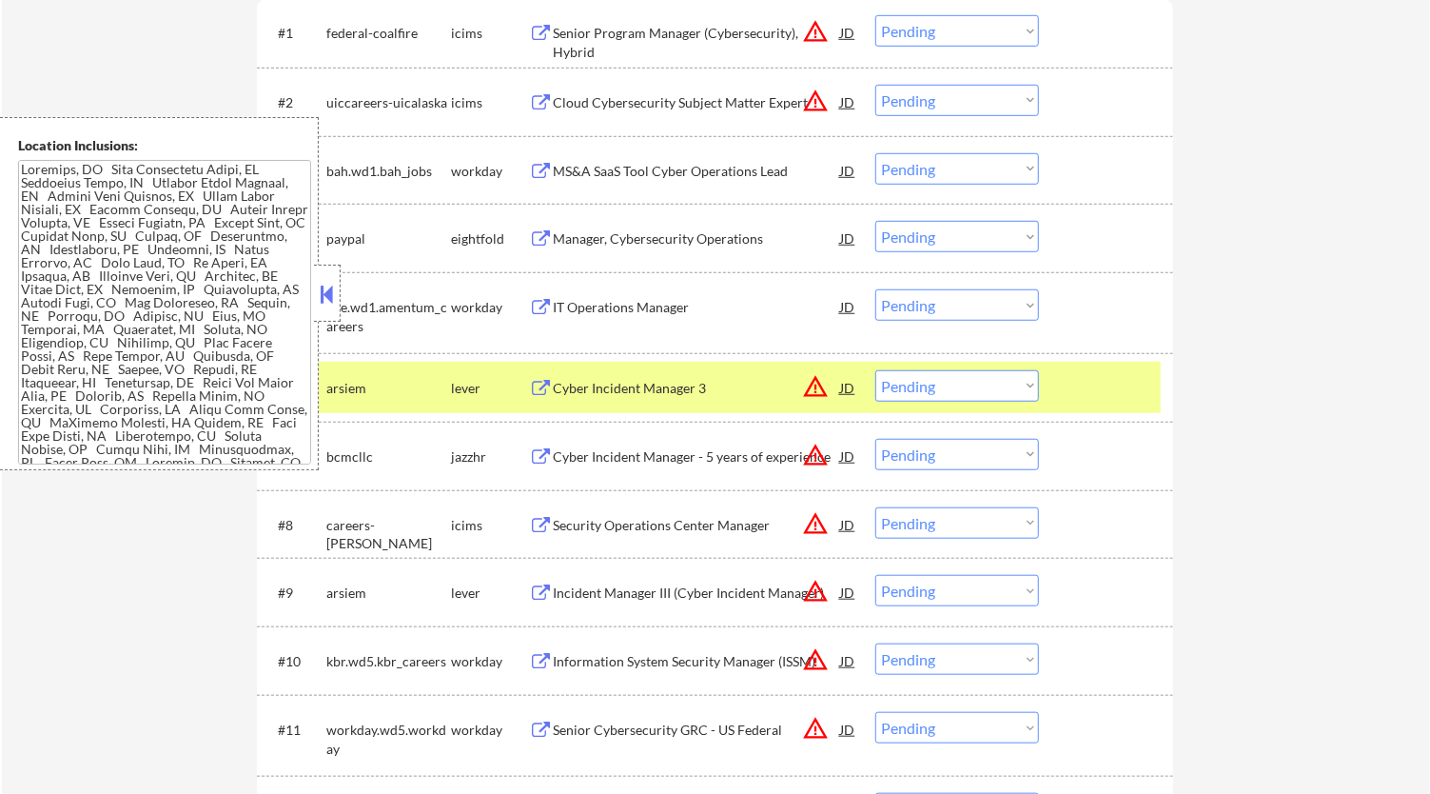
select select ""pending""
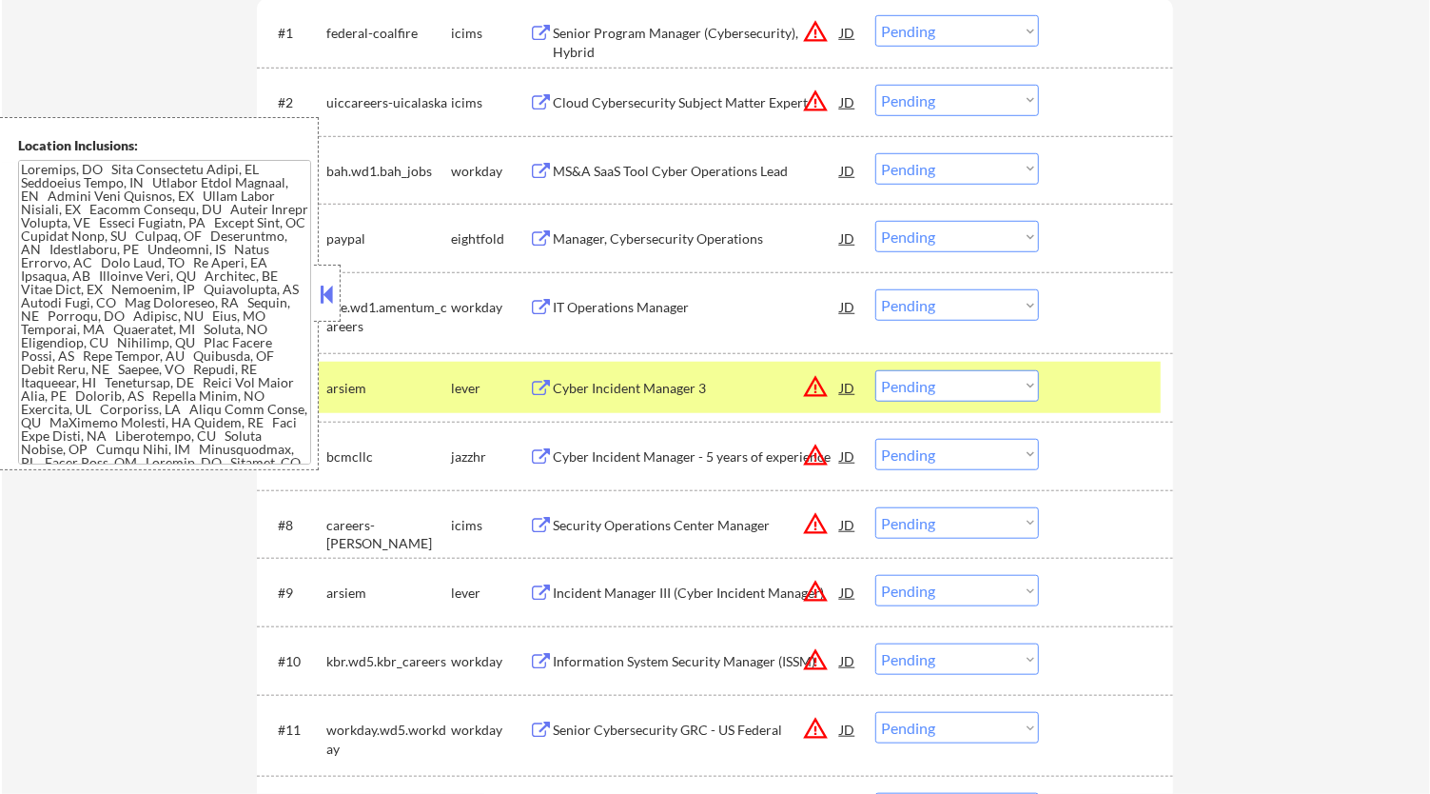
select select ""pending""
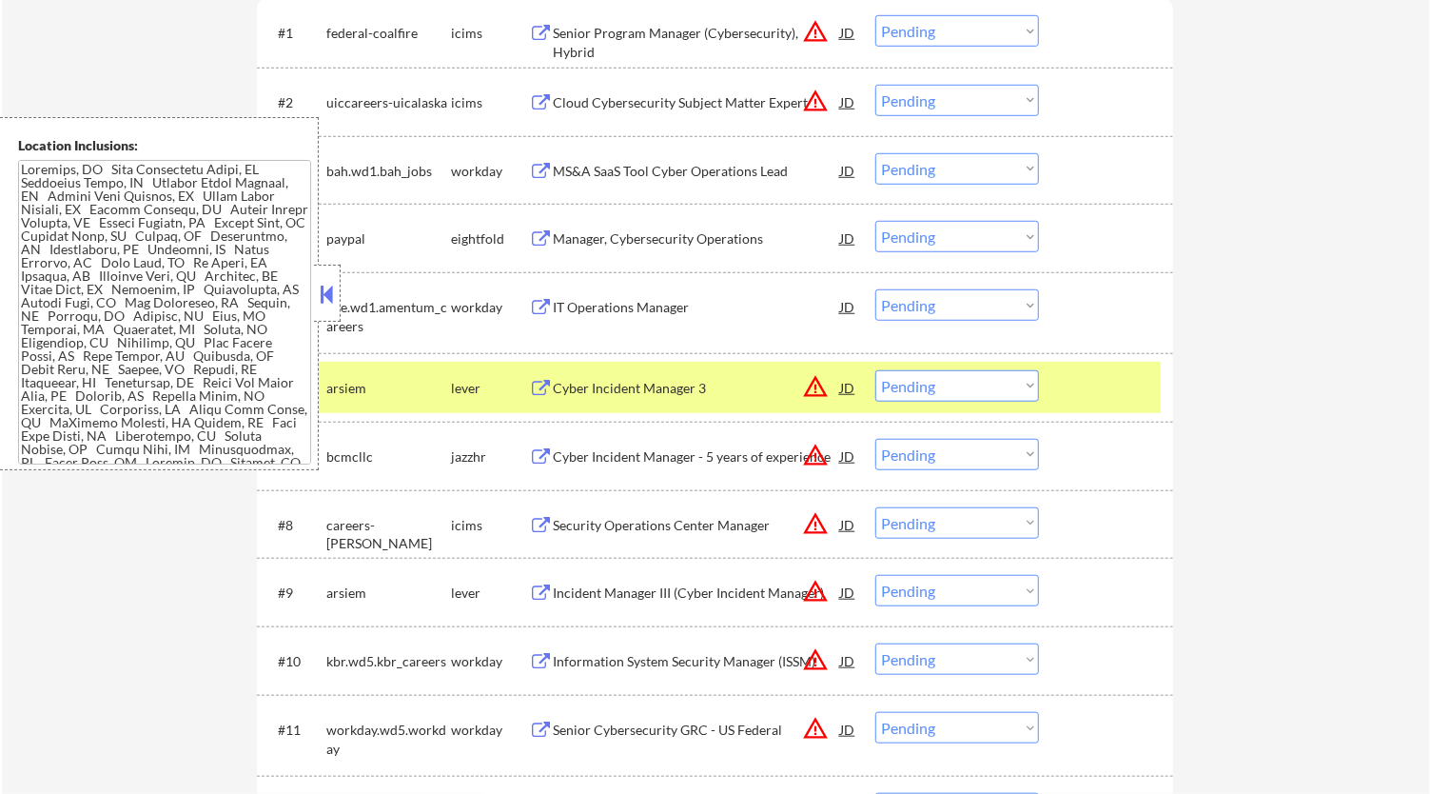
select select ""pending""
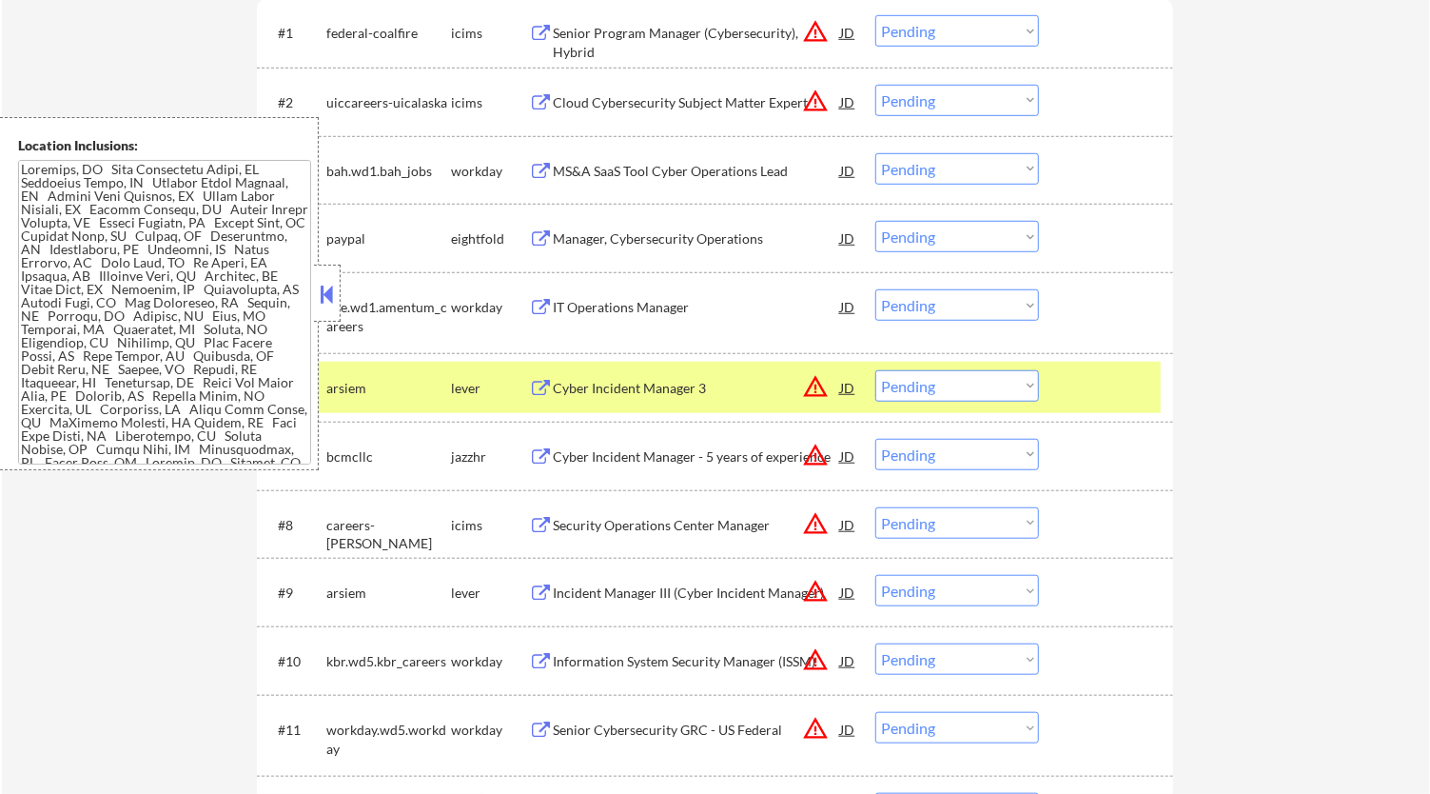
select select ""pending""
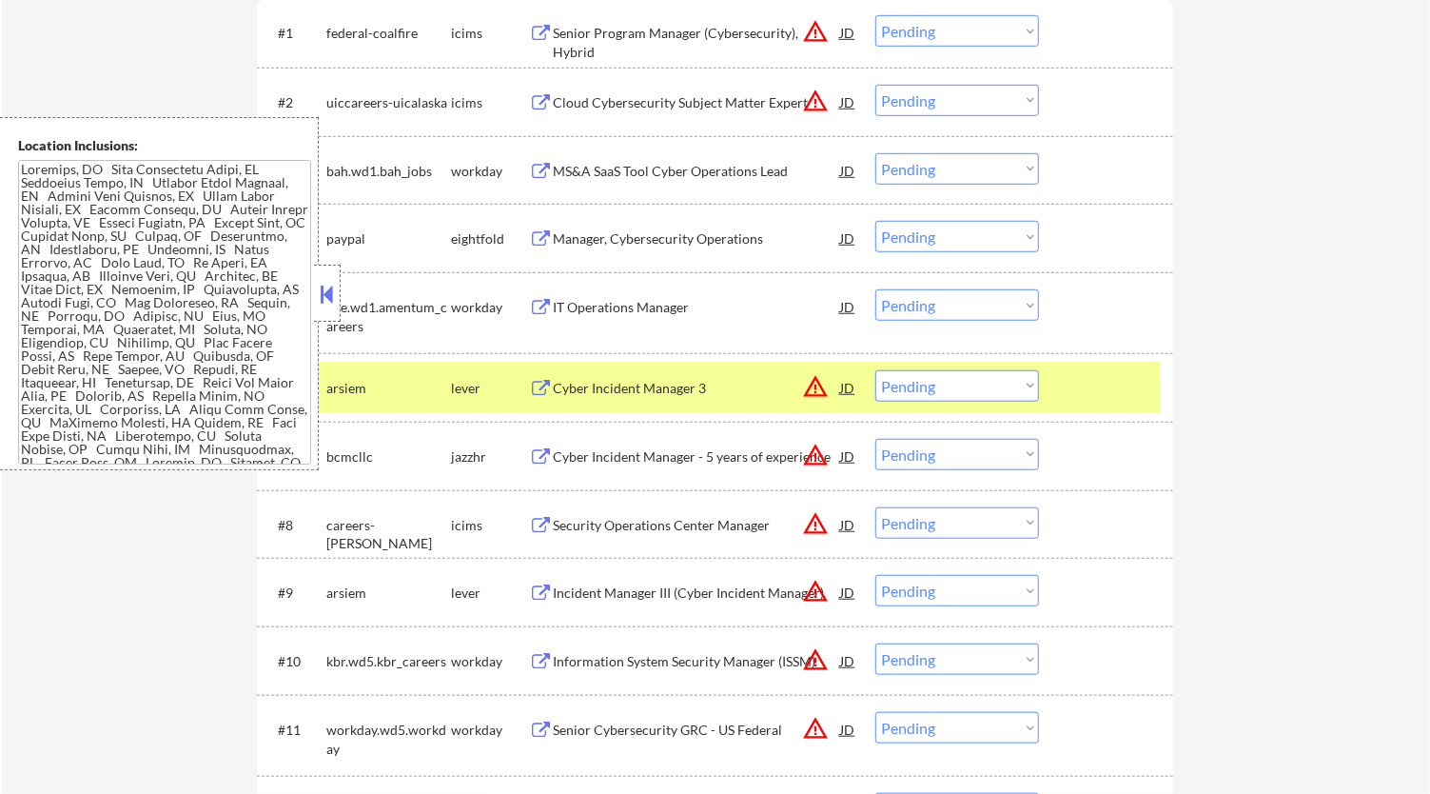
select select ""pending""
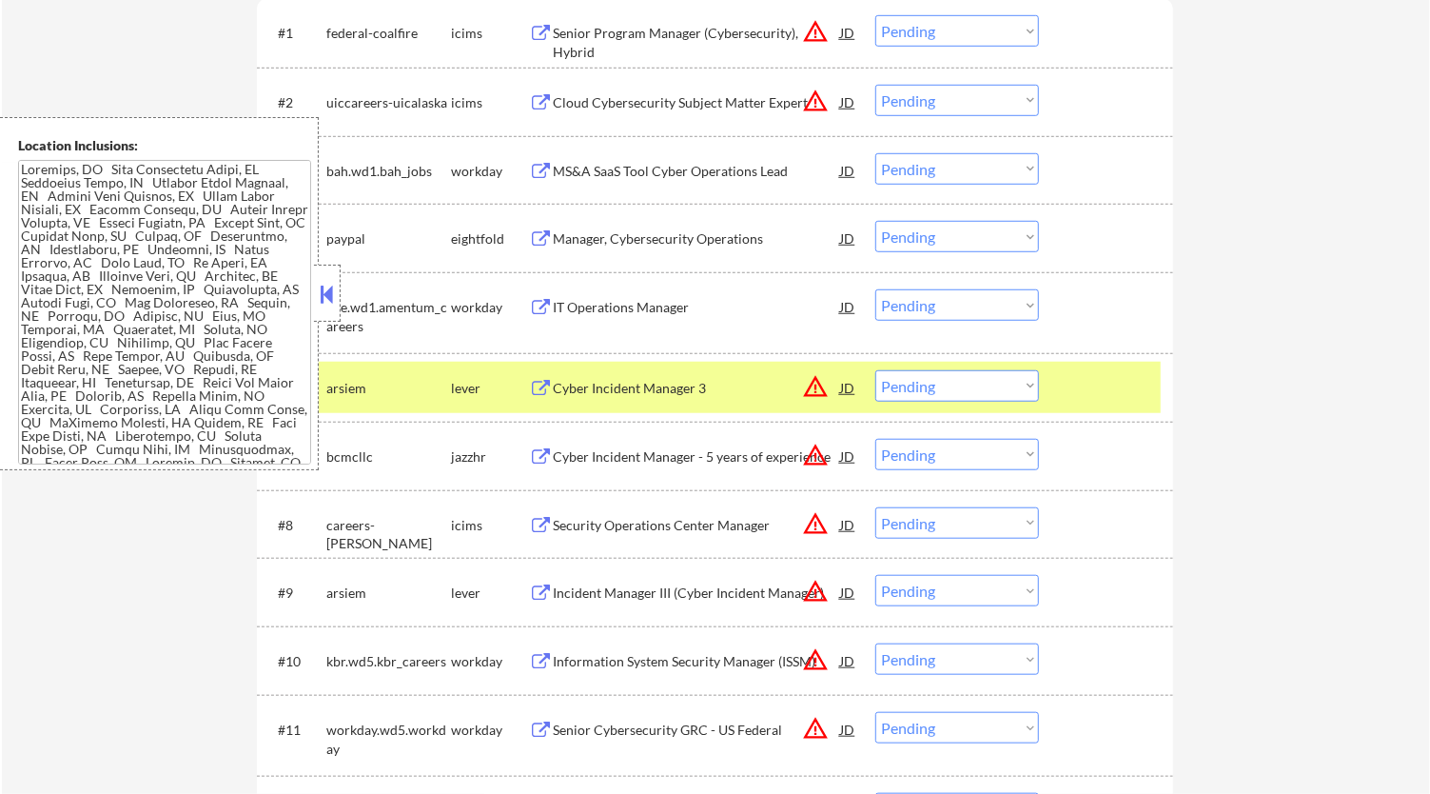
select select ""pending""
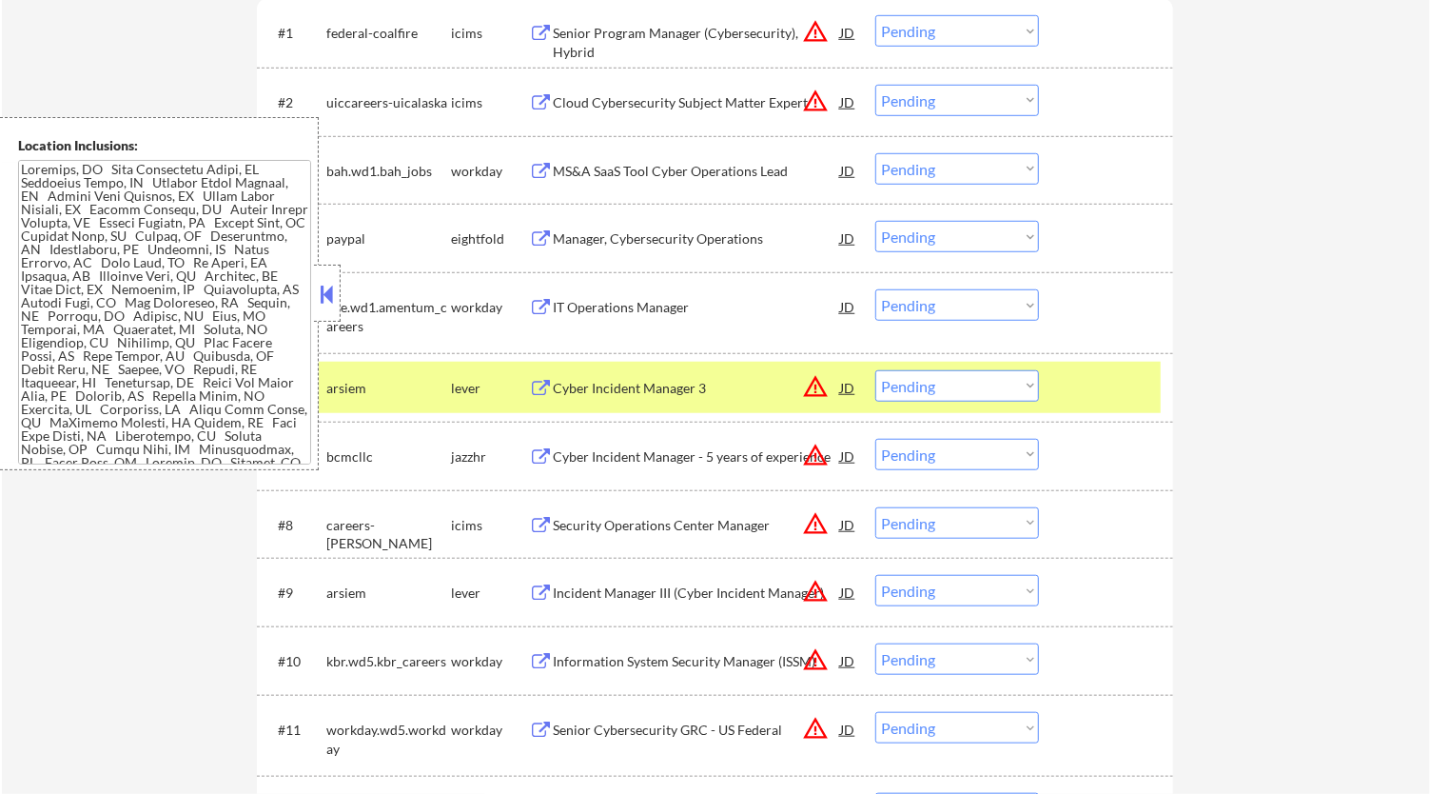
select select ""pending""
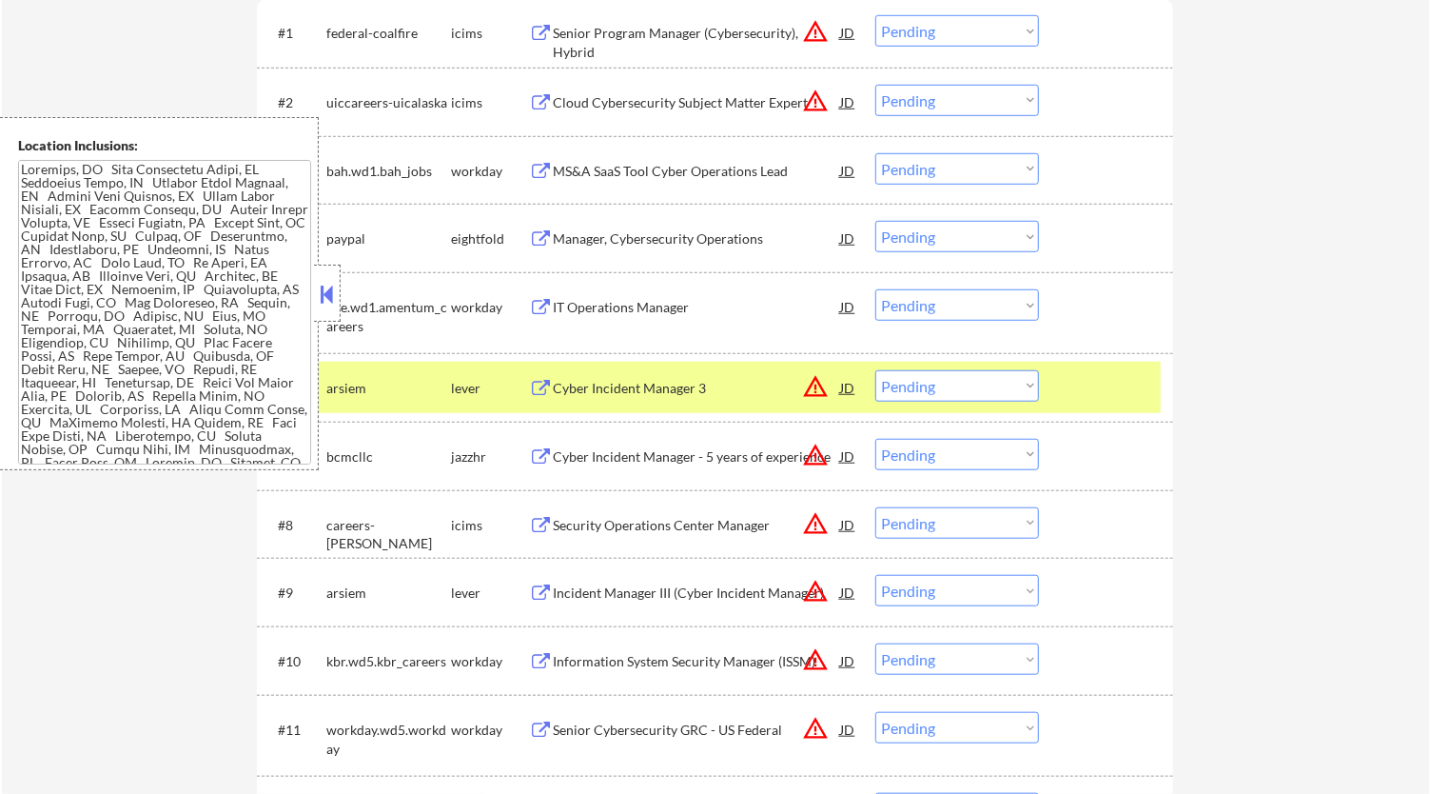
select select ""pending""
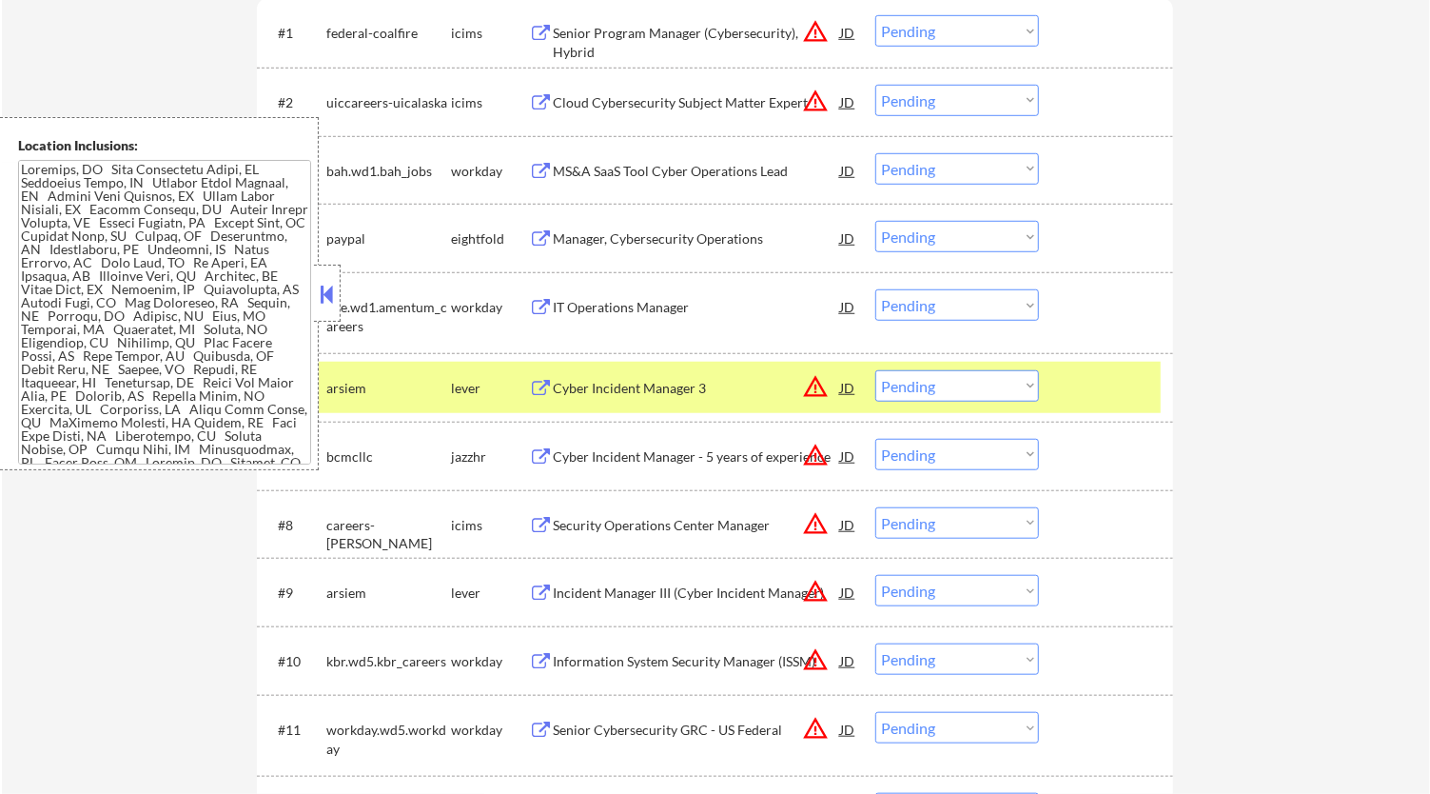
select select ""pending""
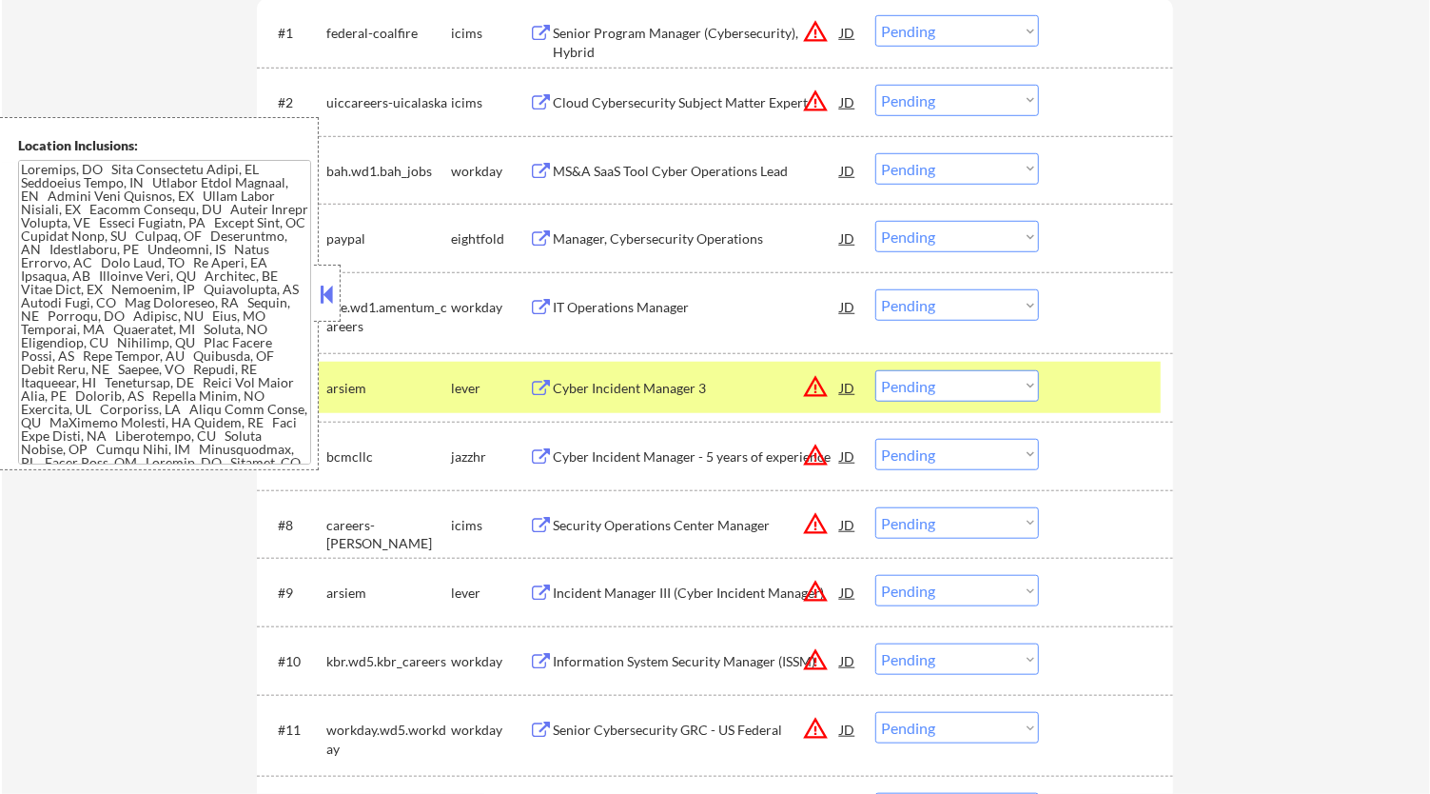
select select ""pending""
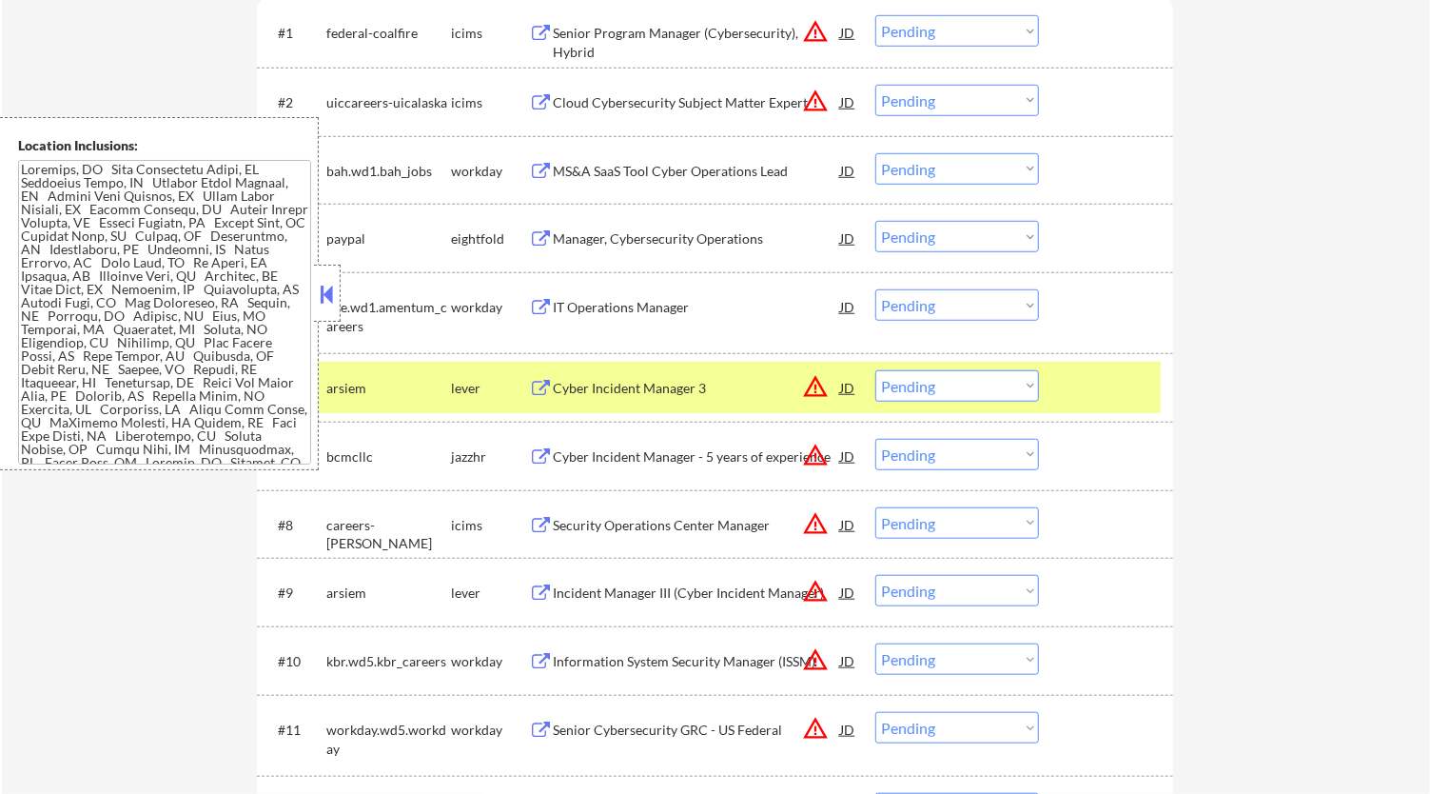
select select ""pending""
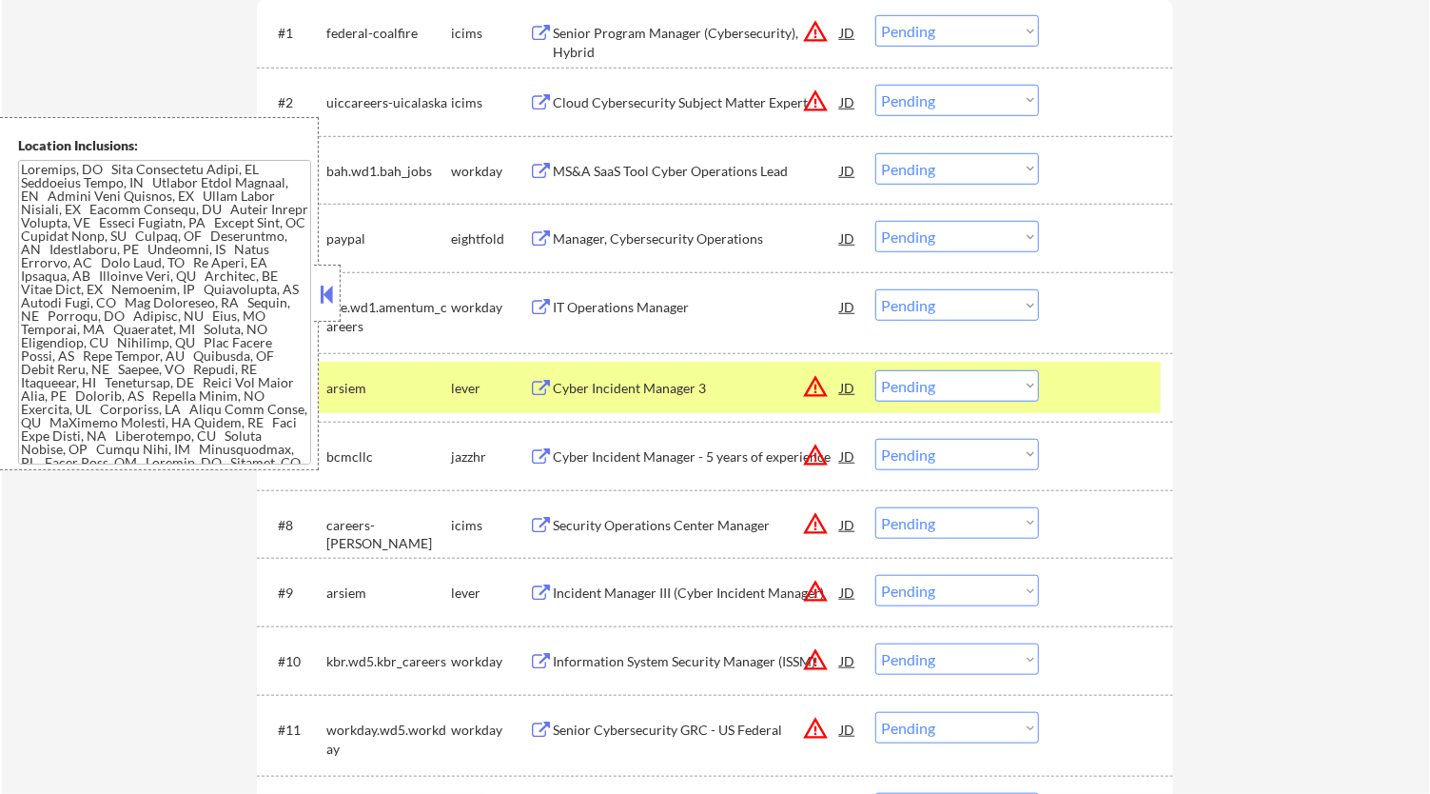
select select ""pending""
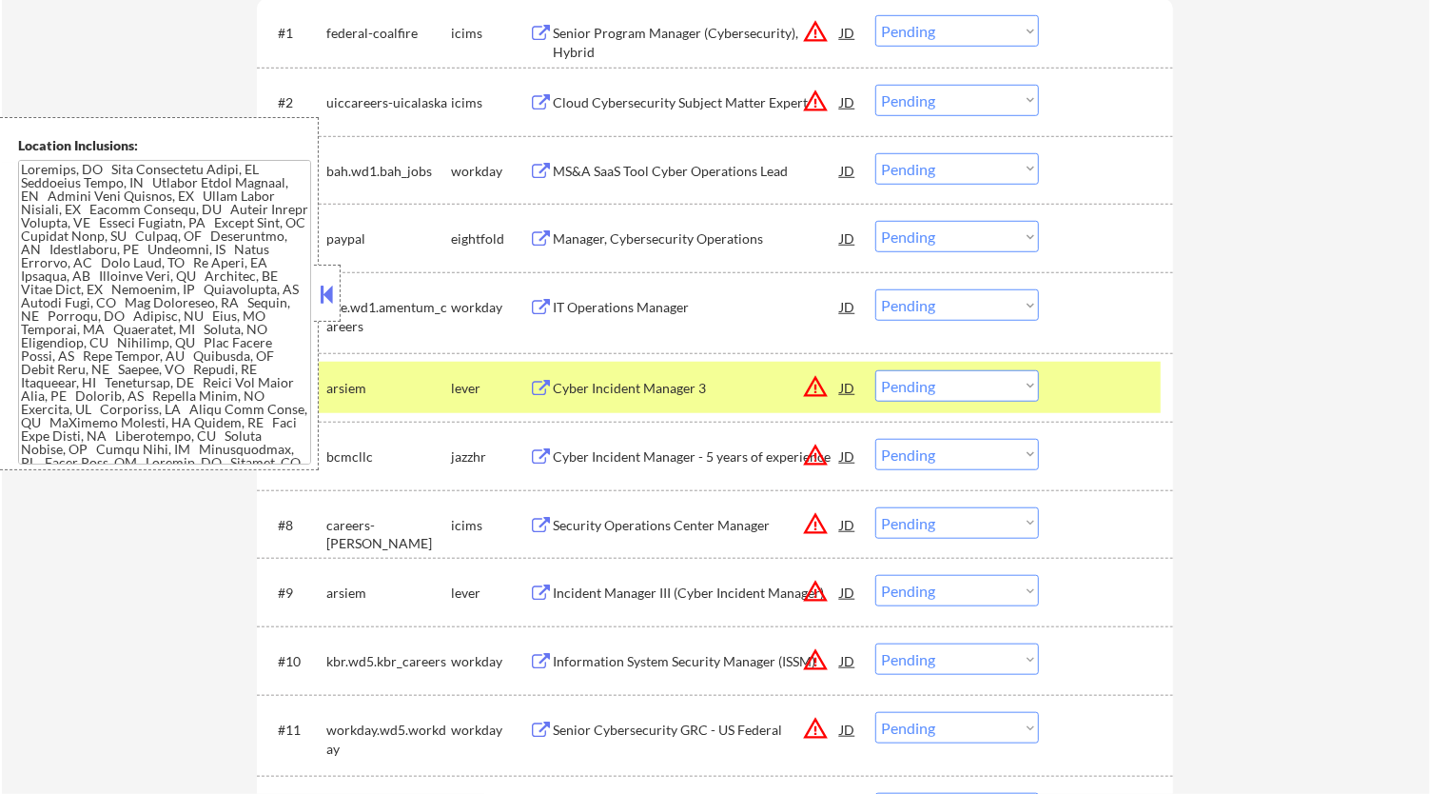
select select ""pending""
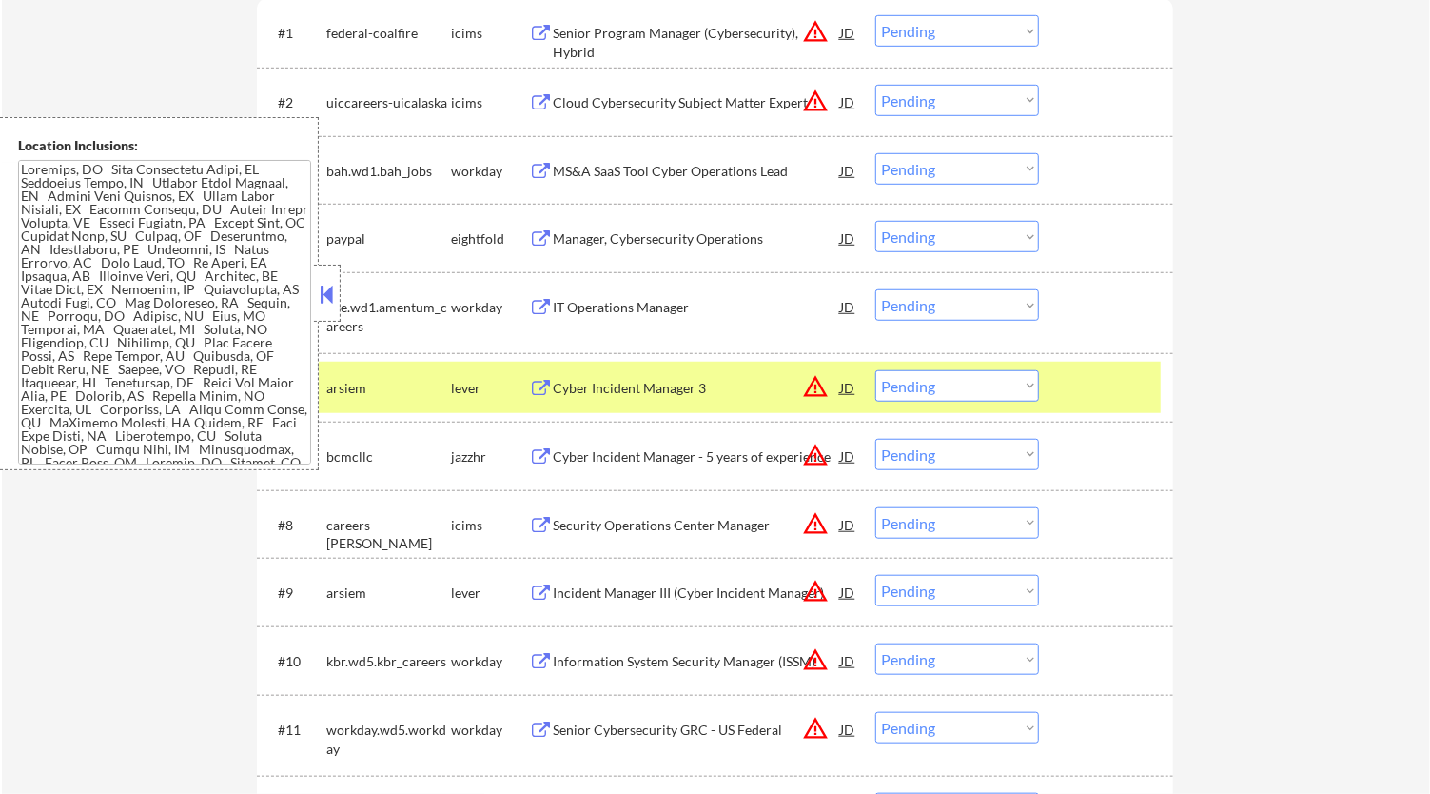
select select ""pending""
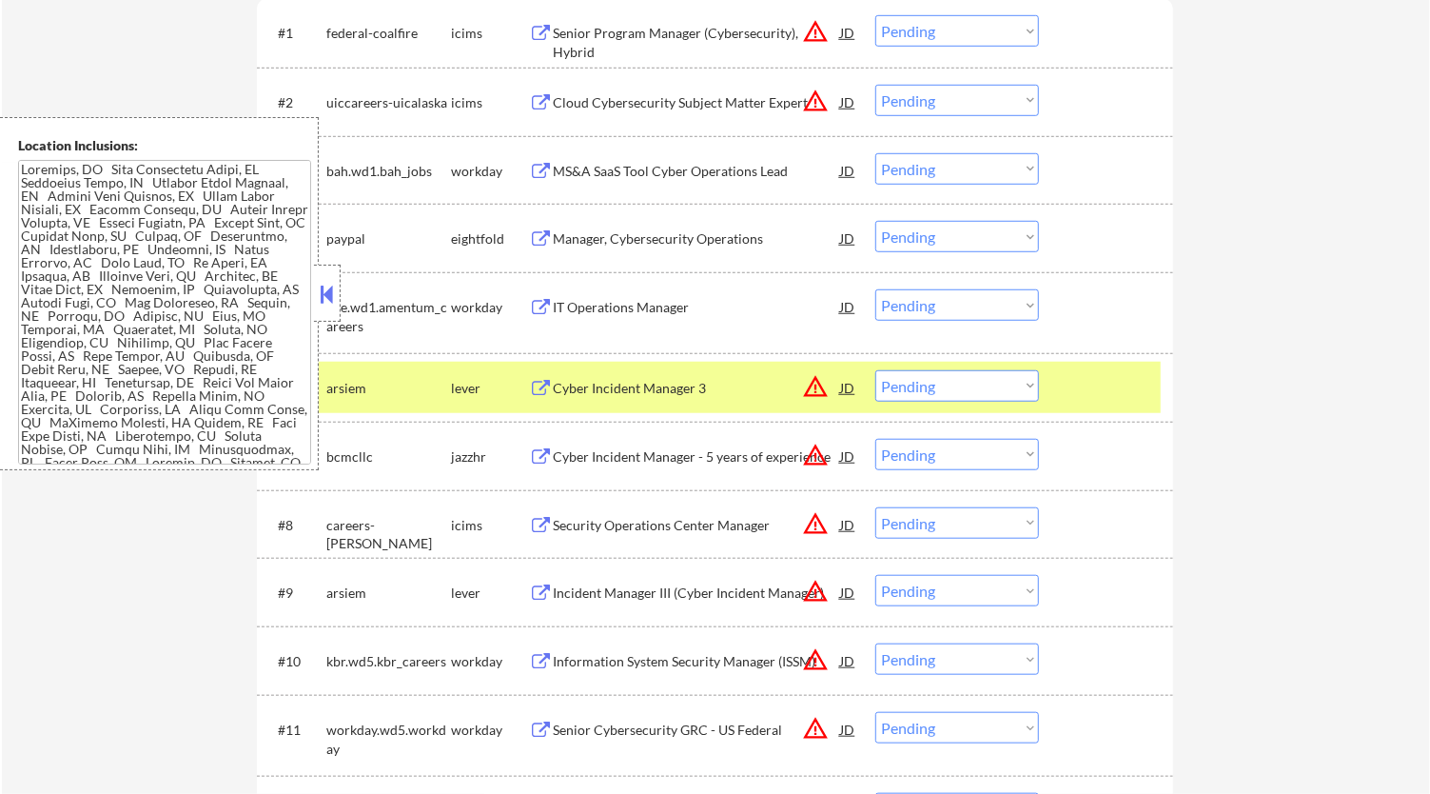
select select ""pending""
click at [338, 288] on div at bounding box center [327, 293] width 27 height 57
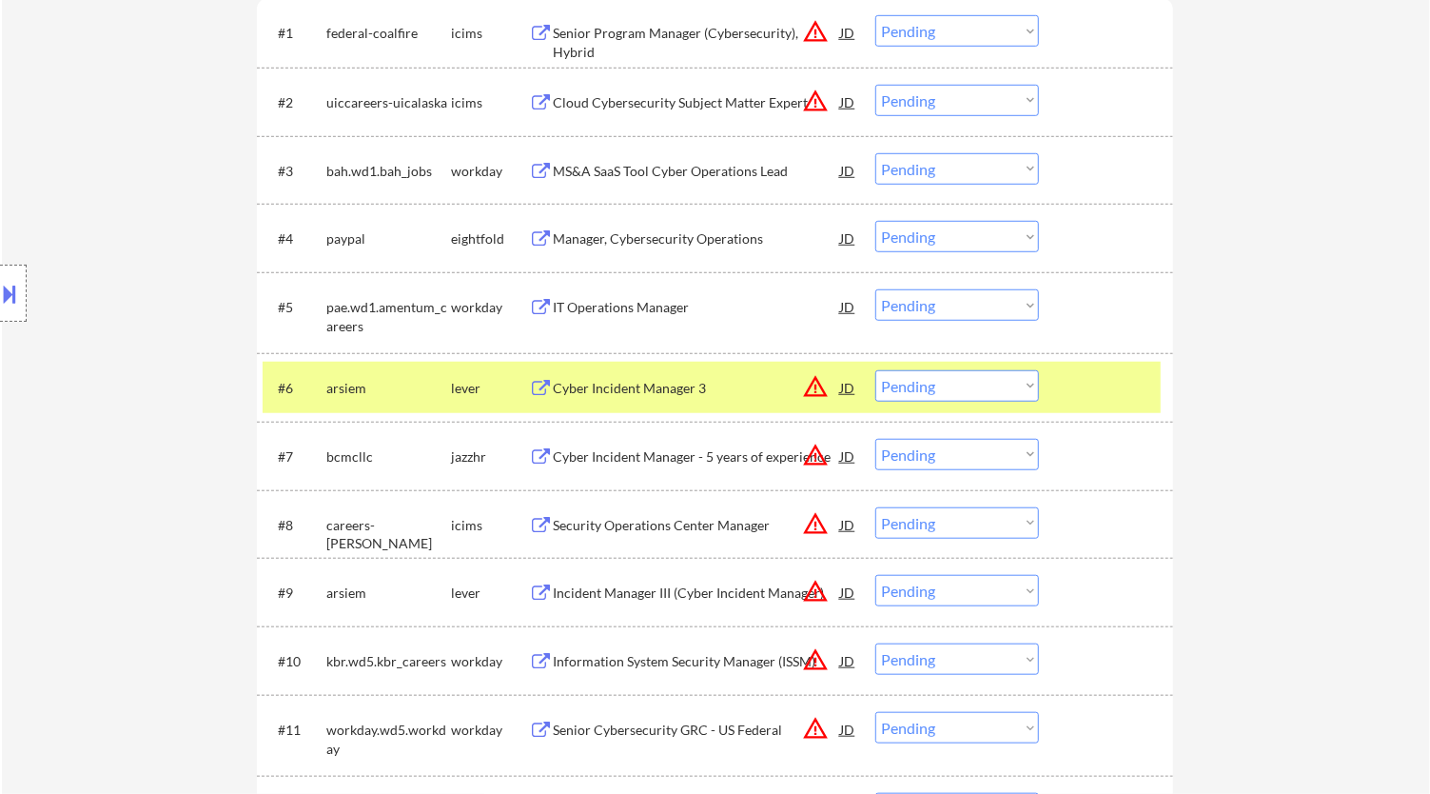
click at [962, 390] on select "Choose an option... Pending Applied Excluded (Questions) Excluded (Expired) Exc…" at bounding box center [958, 385] width 164 height 31
click at [876, 370] on select "Choose an option... Pending Applied Excluded (Questions) Excluded (Expired) Exc…" at bounding box center [958, 385] width 164 height 31
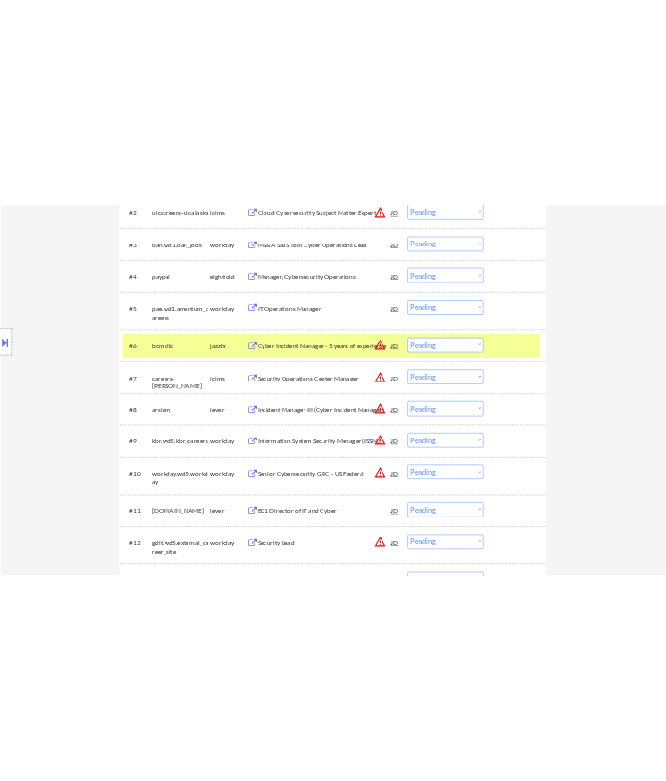
scroll to position [845, 0]
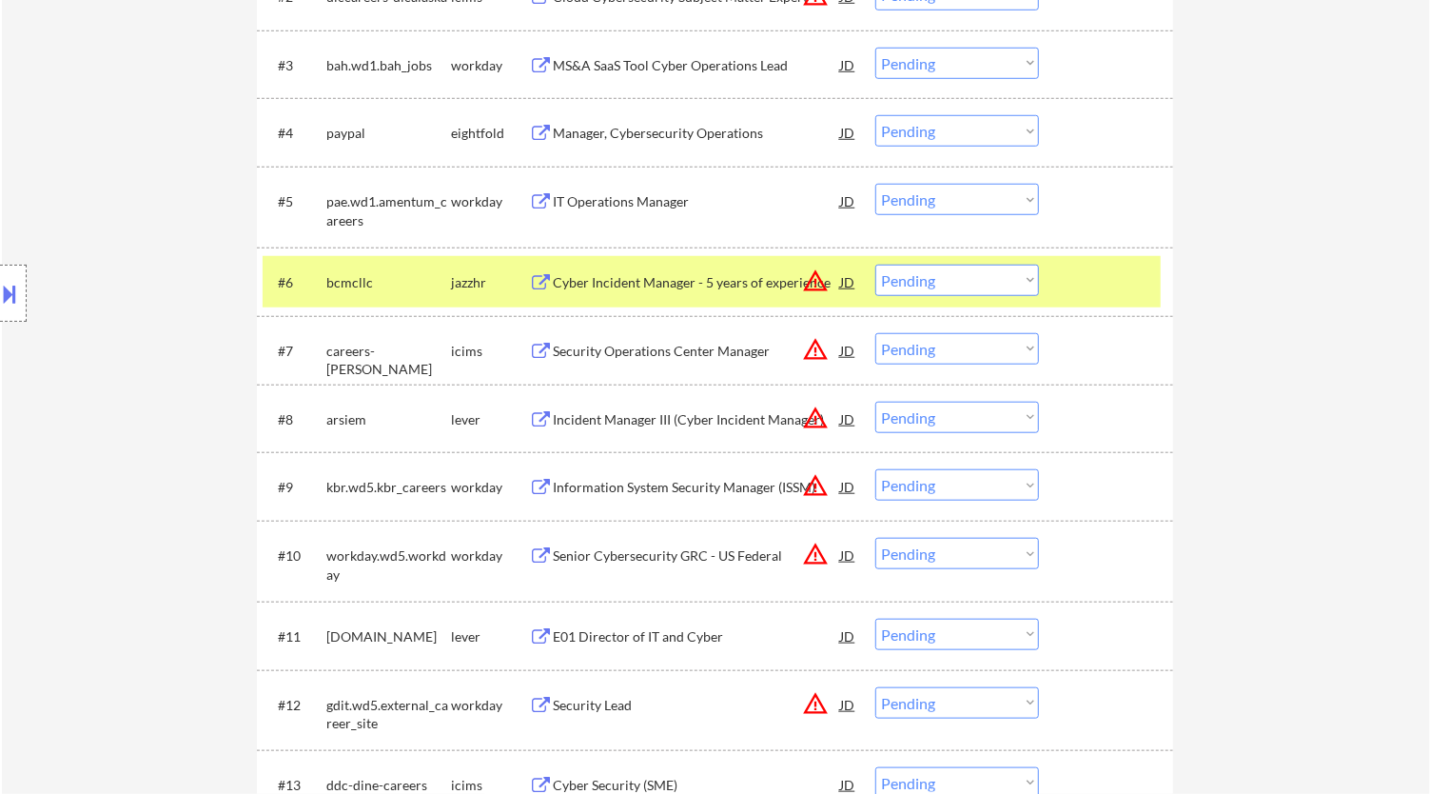
click at [742, 277] on div "Cyber Incident Manager - 5 years of experience" at bounding box center [696, 282] width 287 height 19
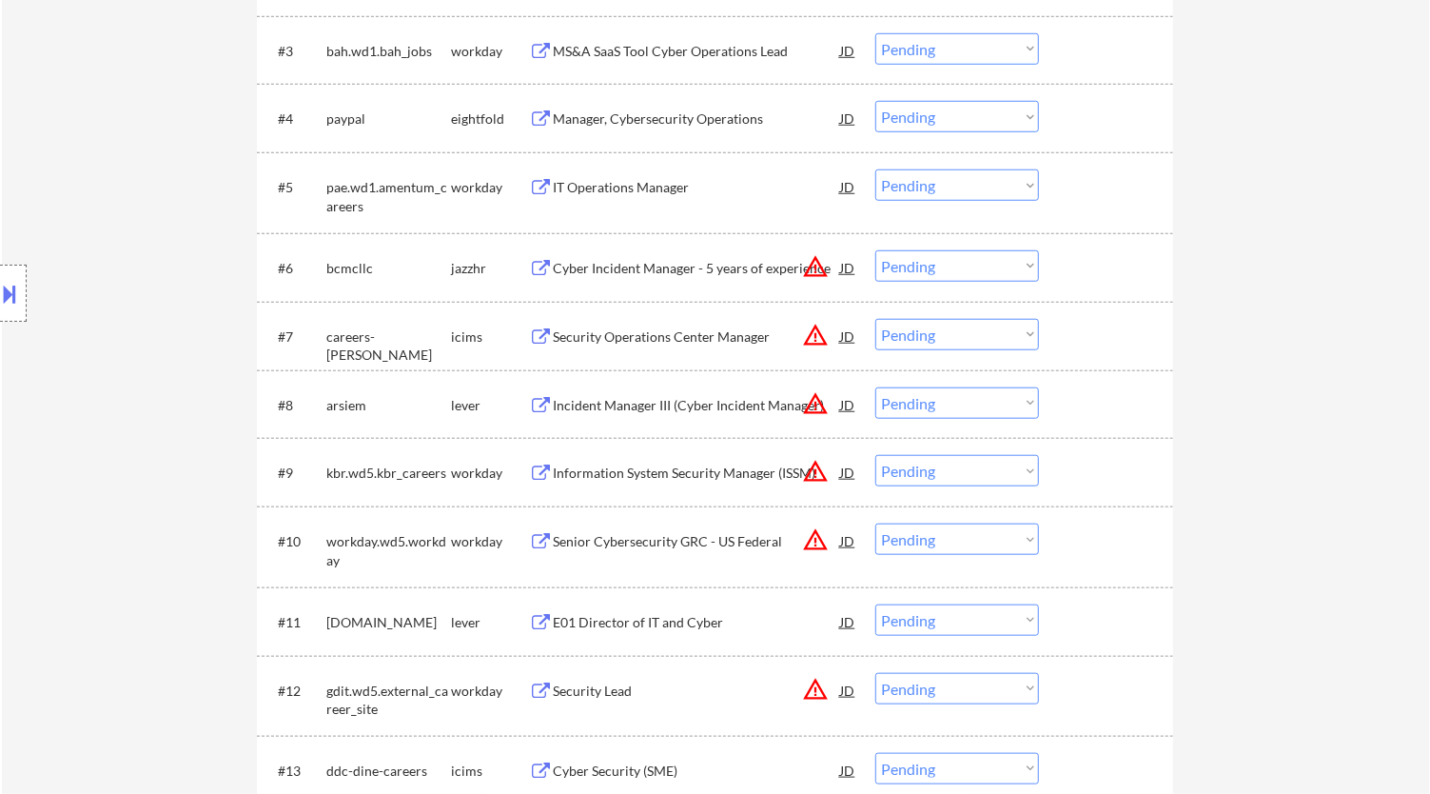
scroll to position [754, 0]
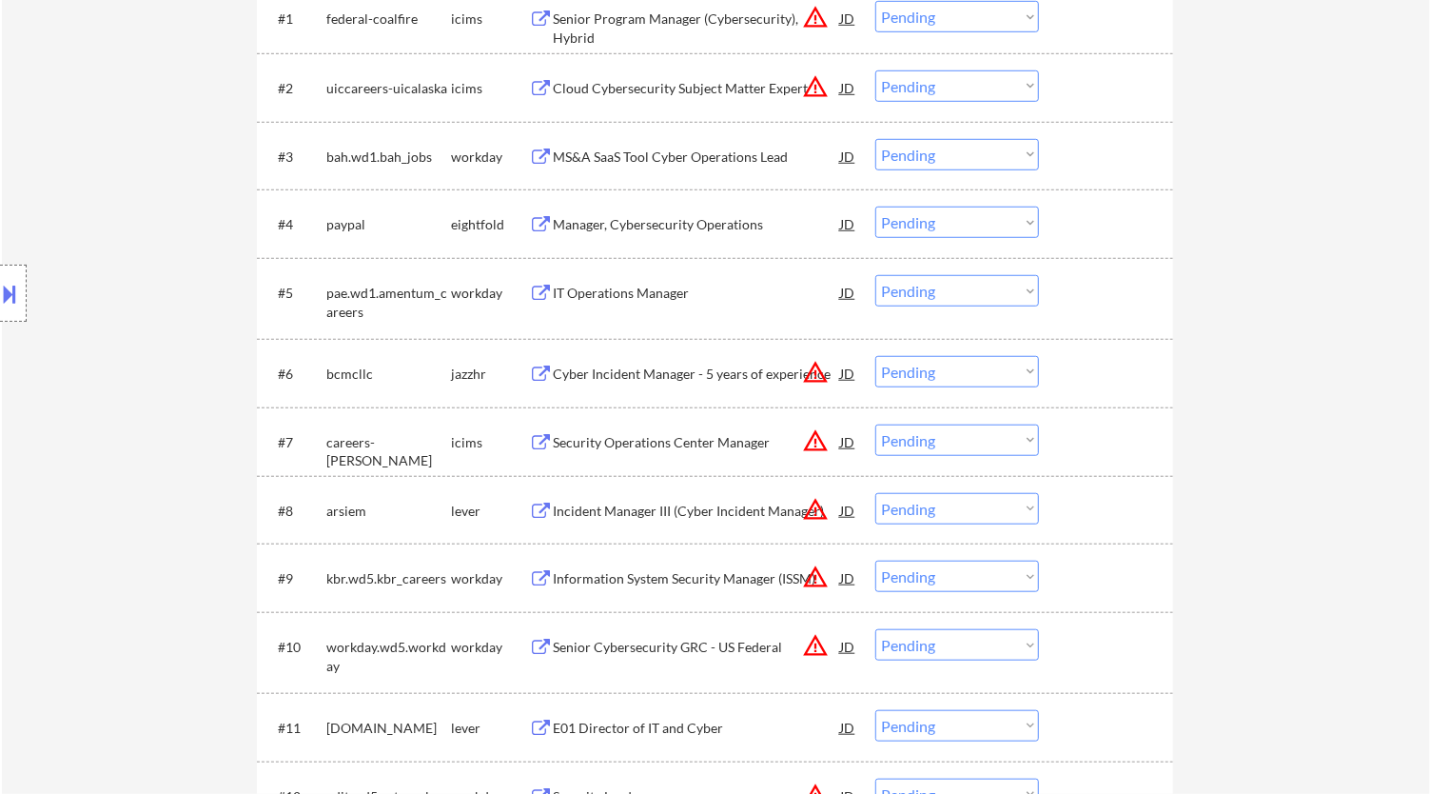
click at [918, 370] on select "Choose an option... Pending Applied Excluded (Questions) Excluded (Expired) Exc…" at bounding box center [958, 371] width 164 height 31
click at [876, 356] on select "Choose an option... Pending Applied Excluded (Questions) Excluded (Expired) Exc…" at bounding box center [958, 371] width 164 height 31
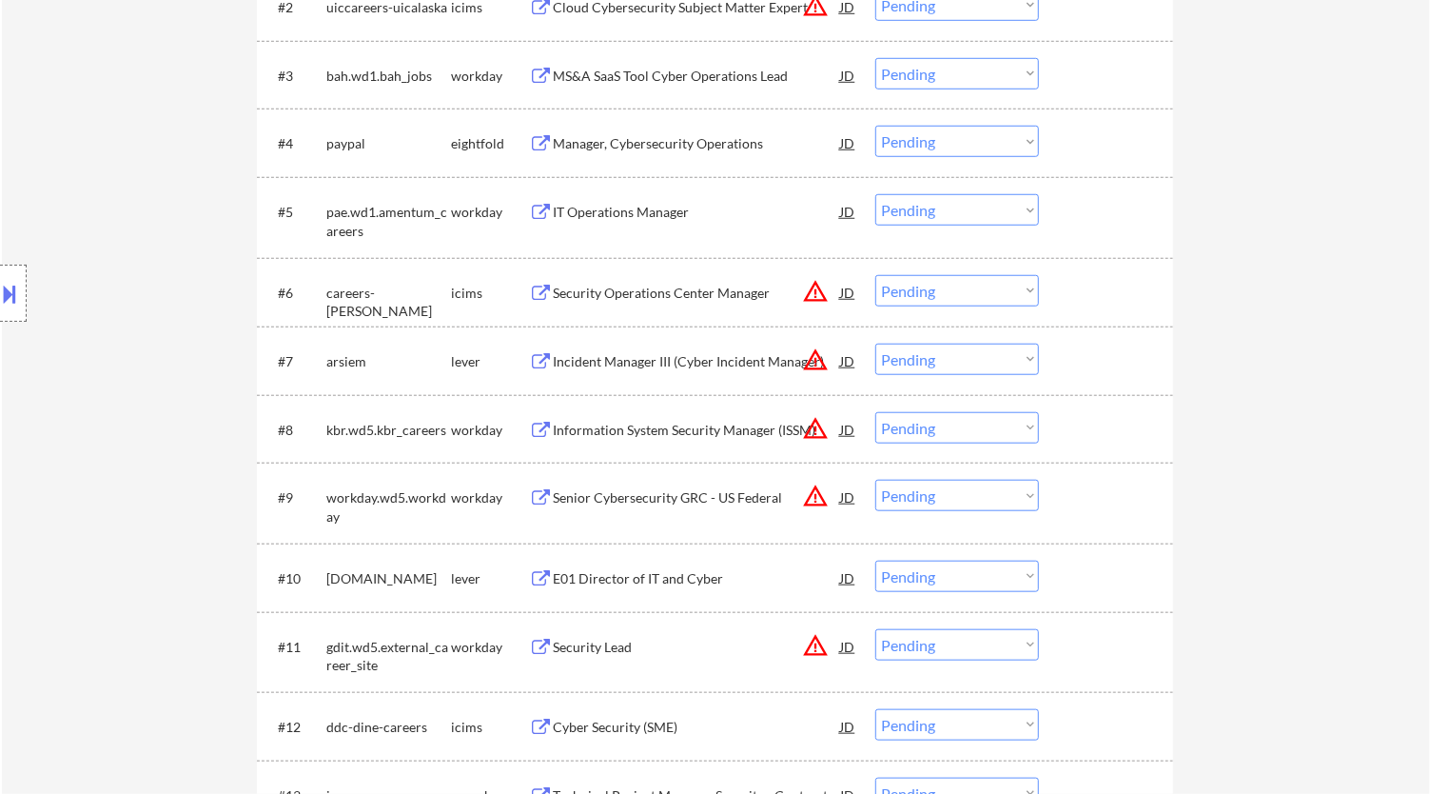
scroll to position [859, 0]
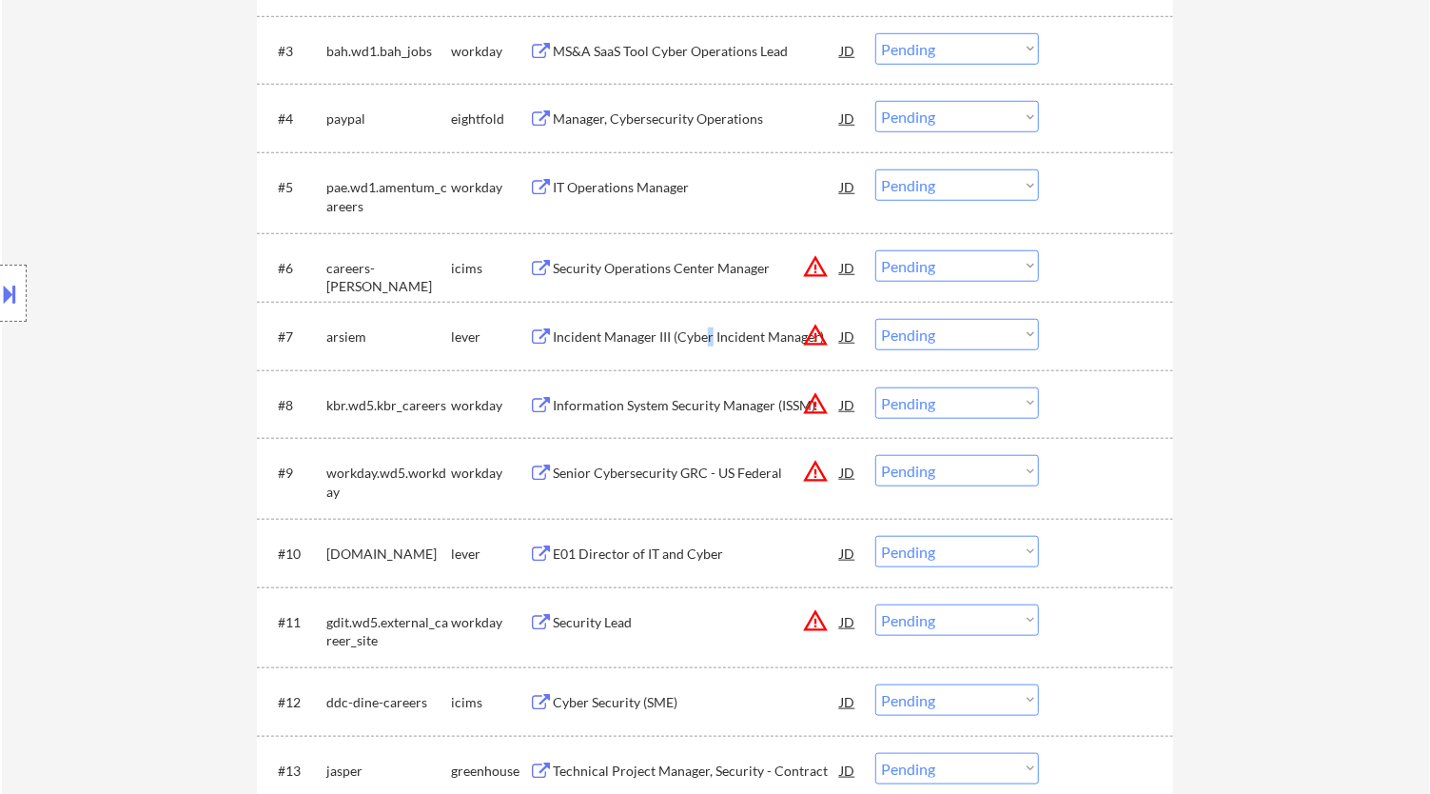
click at [711, 327] on div "Incident Manager III (Cyber Incident Manager)" at bounding box center [696, 336] width 287 height 19
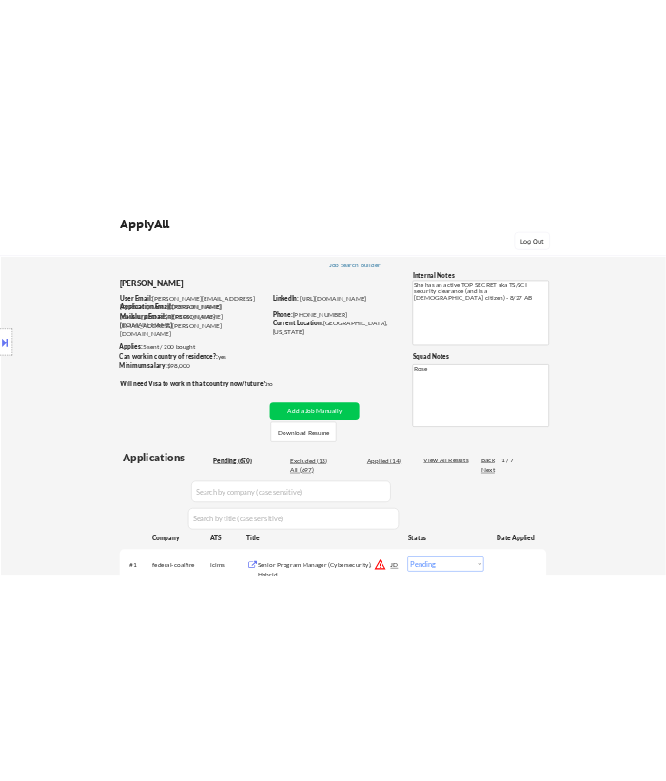
scroll to position [211, 0]
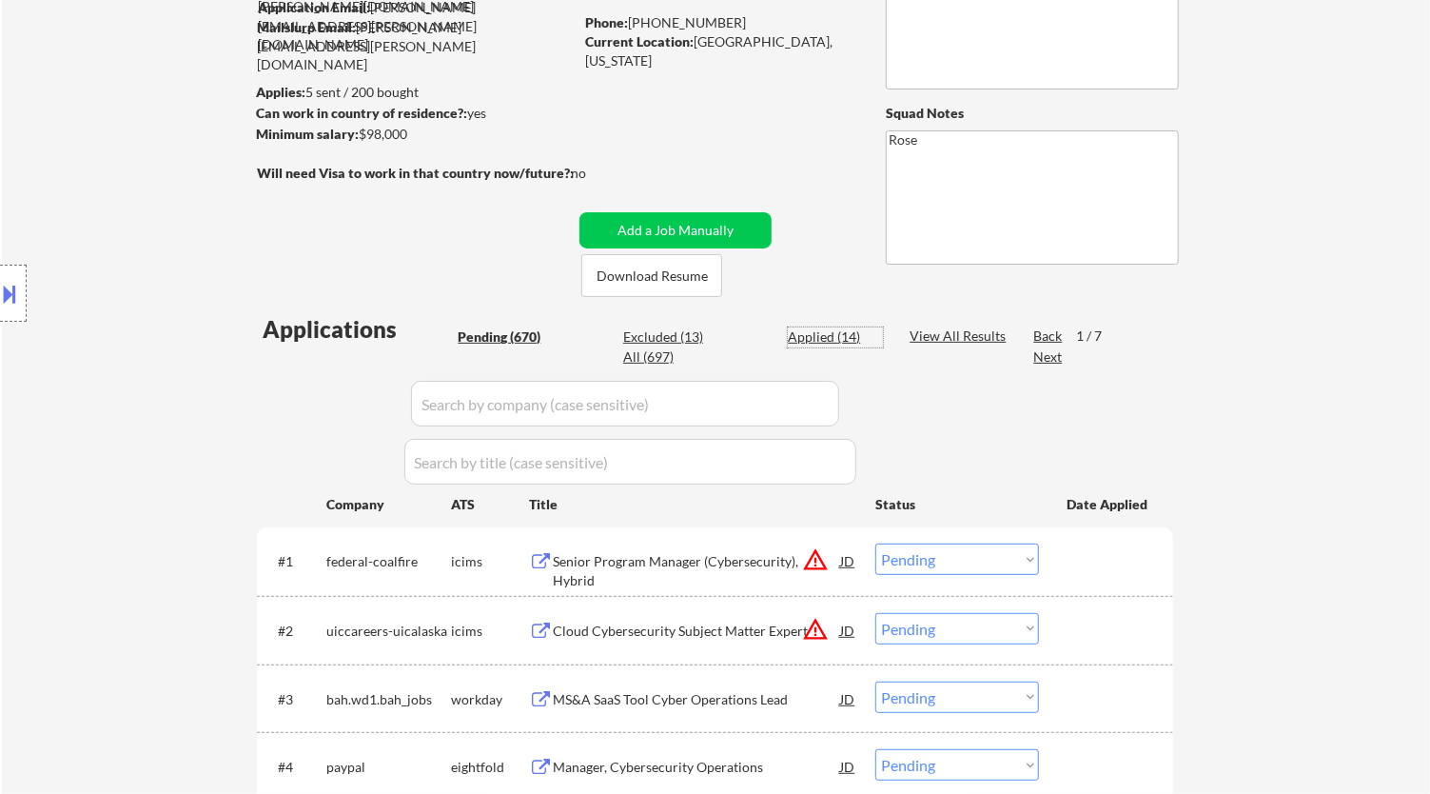
click at [837, 331] on div "Applied (14)" at bounding box center [835, 336] width 95 height 19
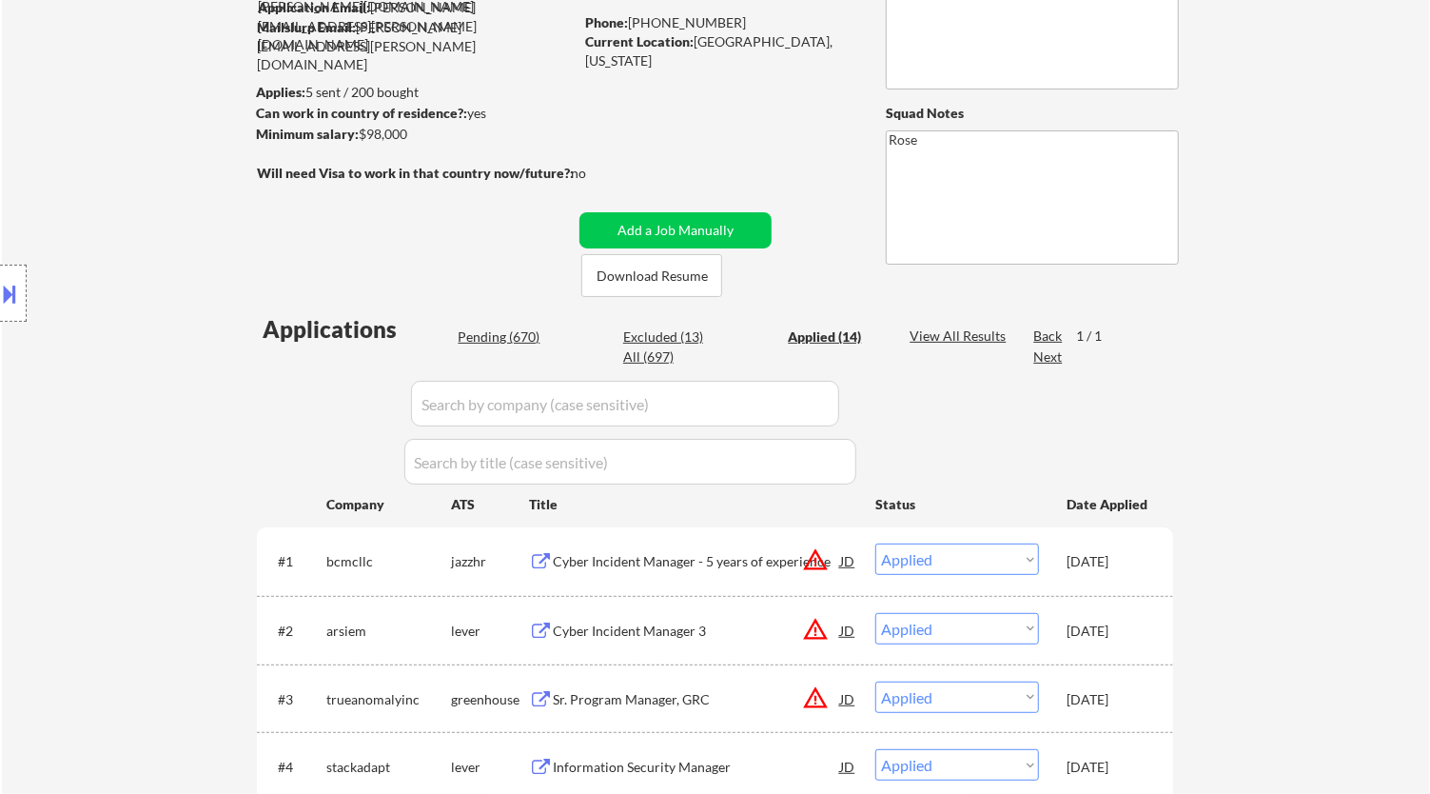
click at [803, 400] on input "input" at bounding box center [625, 404] width 428 height 46
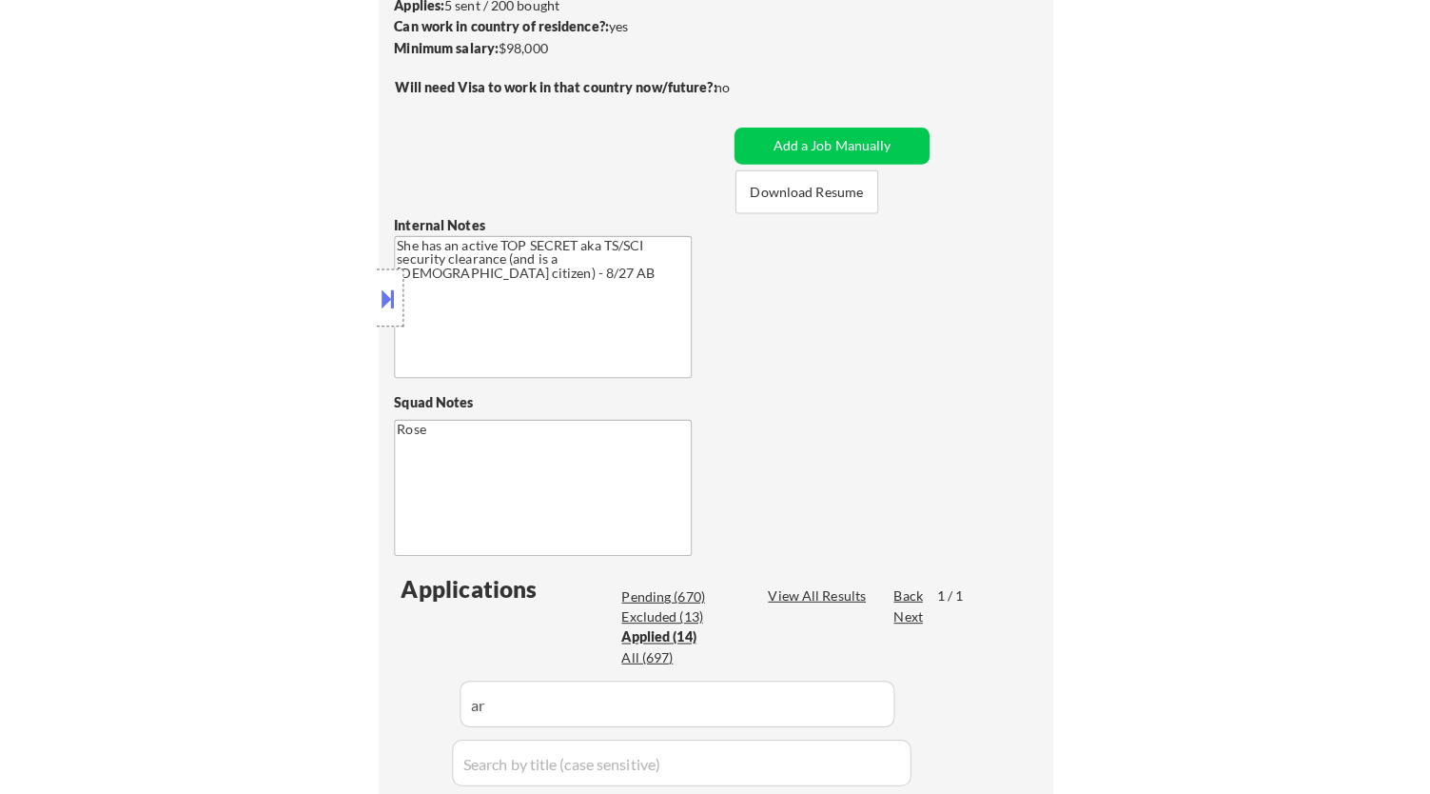
scroll to position [317, 0]
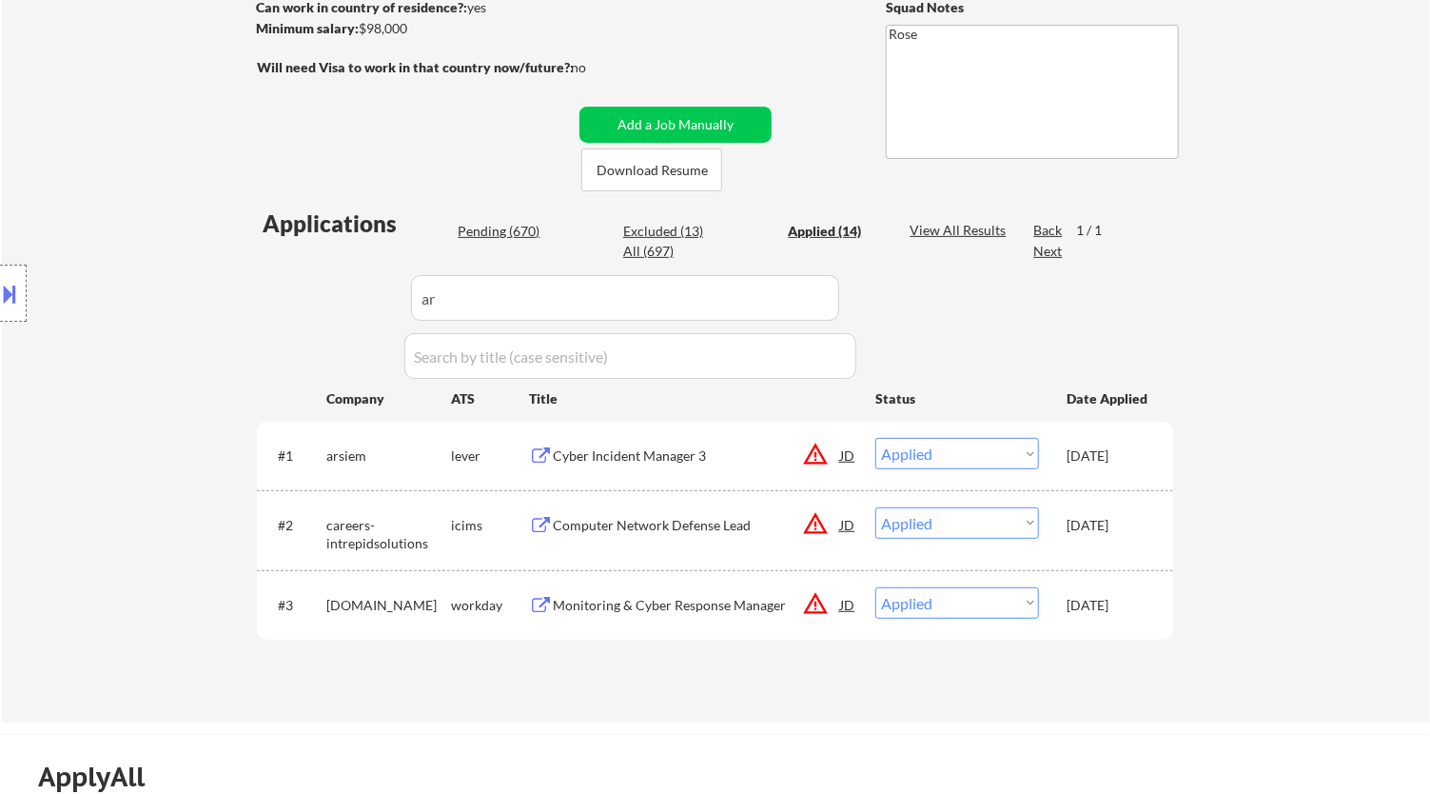
click at [519, 232] on div "Pending (670)" at bounding box center [505, 231] width 95 height 19
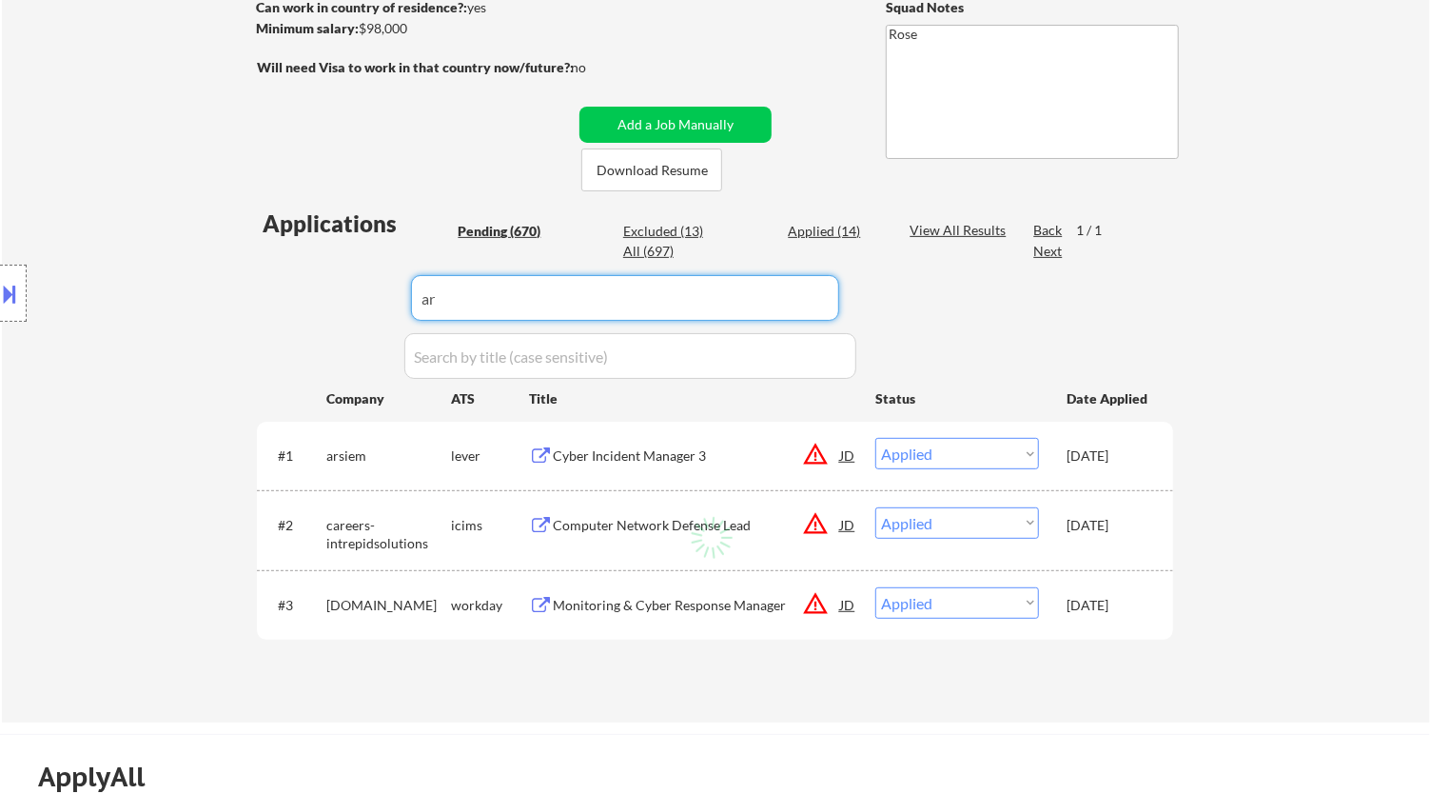
drag, startPoint x: 477, startPoint y: 306, endPoint x: 454, endPoint y: 302, distance: 23.3
click at [476, 305] on input "input" at bounding box center [625, 298] width 428 height 46
drag, startPoint x: 454, startPoint y: 302, endPoint x: 420, endPoint y: 306, distance: 34.6
click at [427, 305] on input "input" at bounding box center [625, 298] width 428 height 46
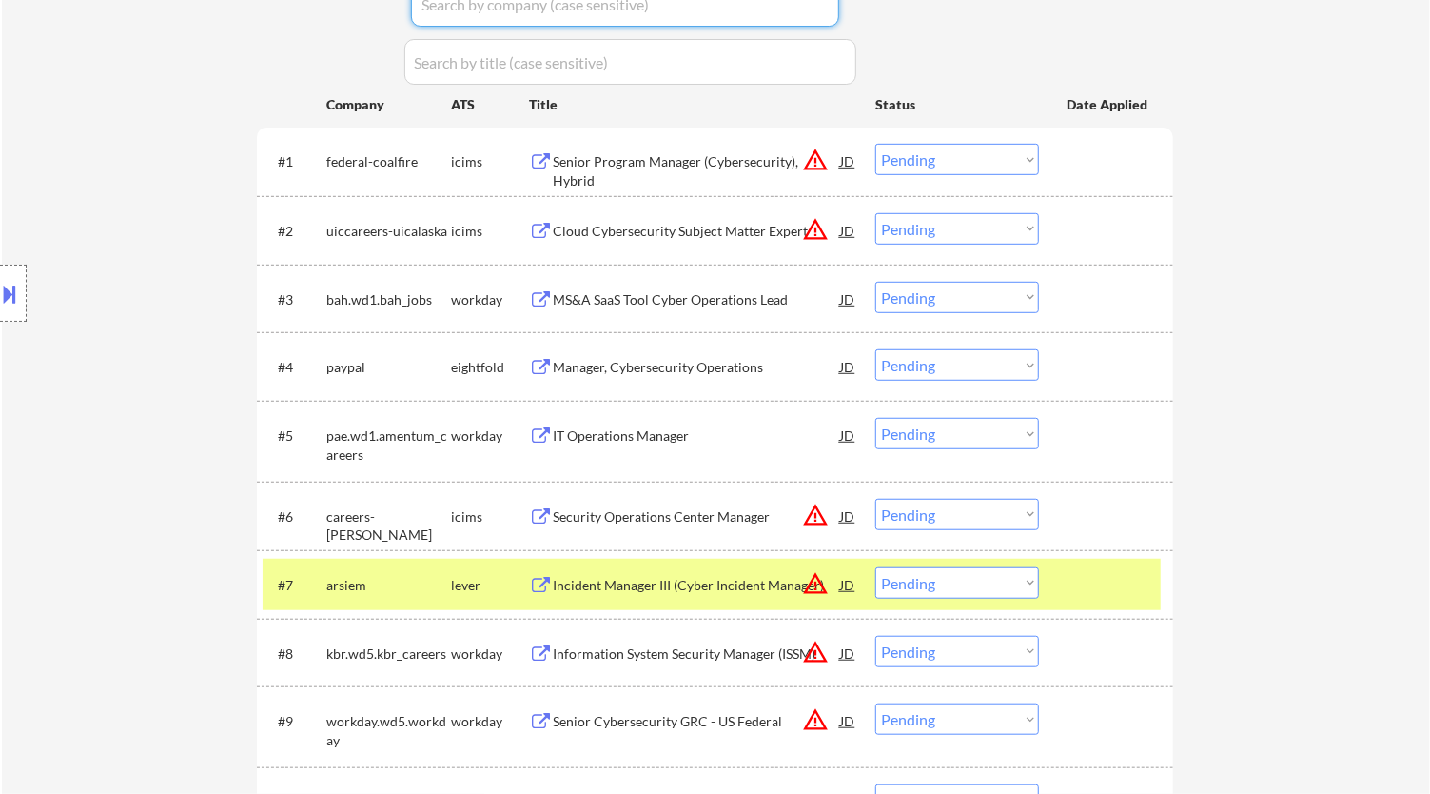
scroll to position [634, 0]
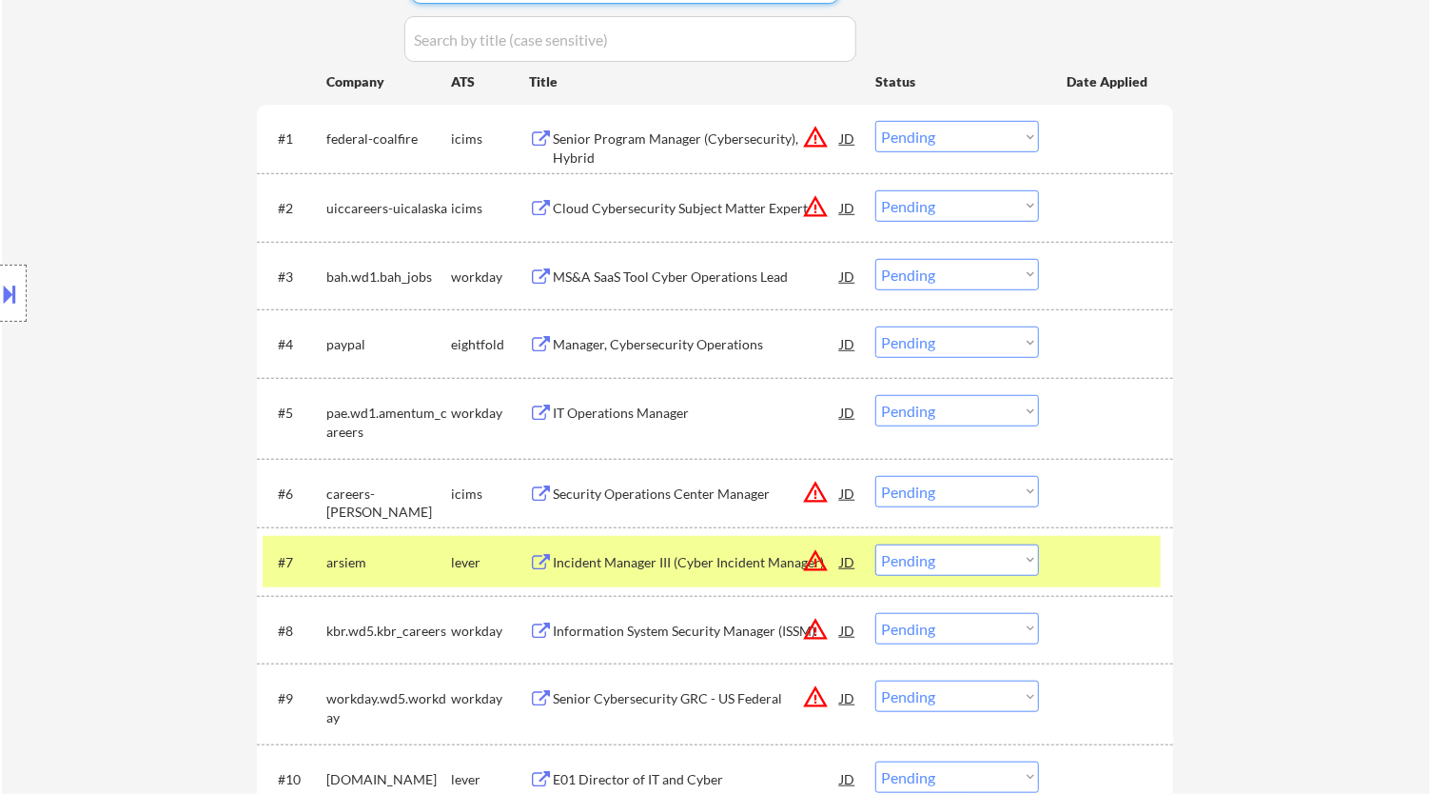
click at [943, 560] on select "Choose an option... Pending Applied Excluded (Questions) Excluded (Expired) Exc…" at bounding box center [958, 559] width 164 height 31
click at [876, 544] on select "Choose an option... Pending Applied Excluded (Questions) Excluded (Expired) Exc…" at bounding box center [958, 559] width 164 height 31
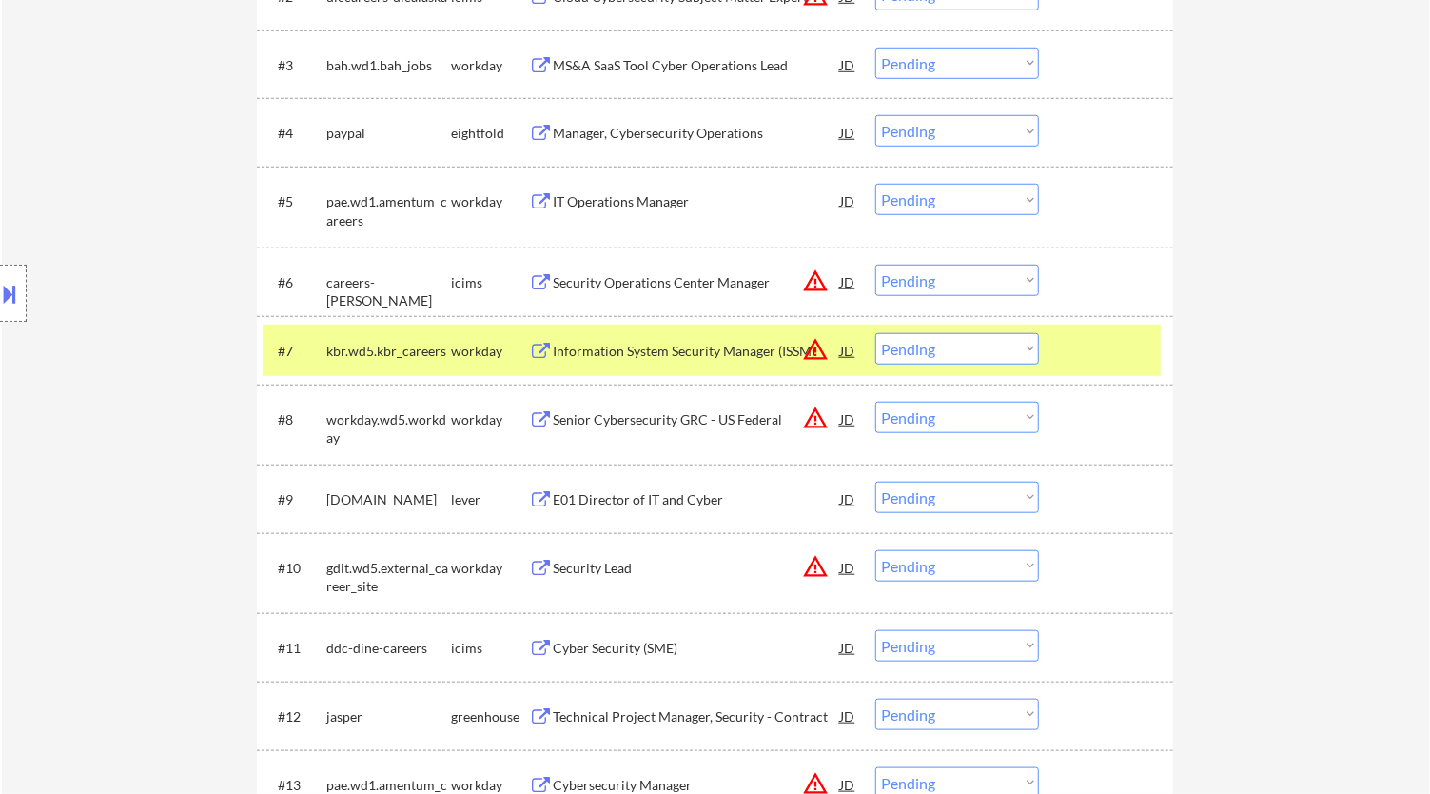
scroll to position [952, 0]
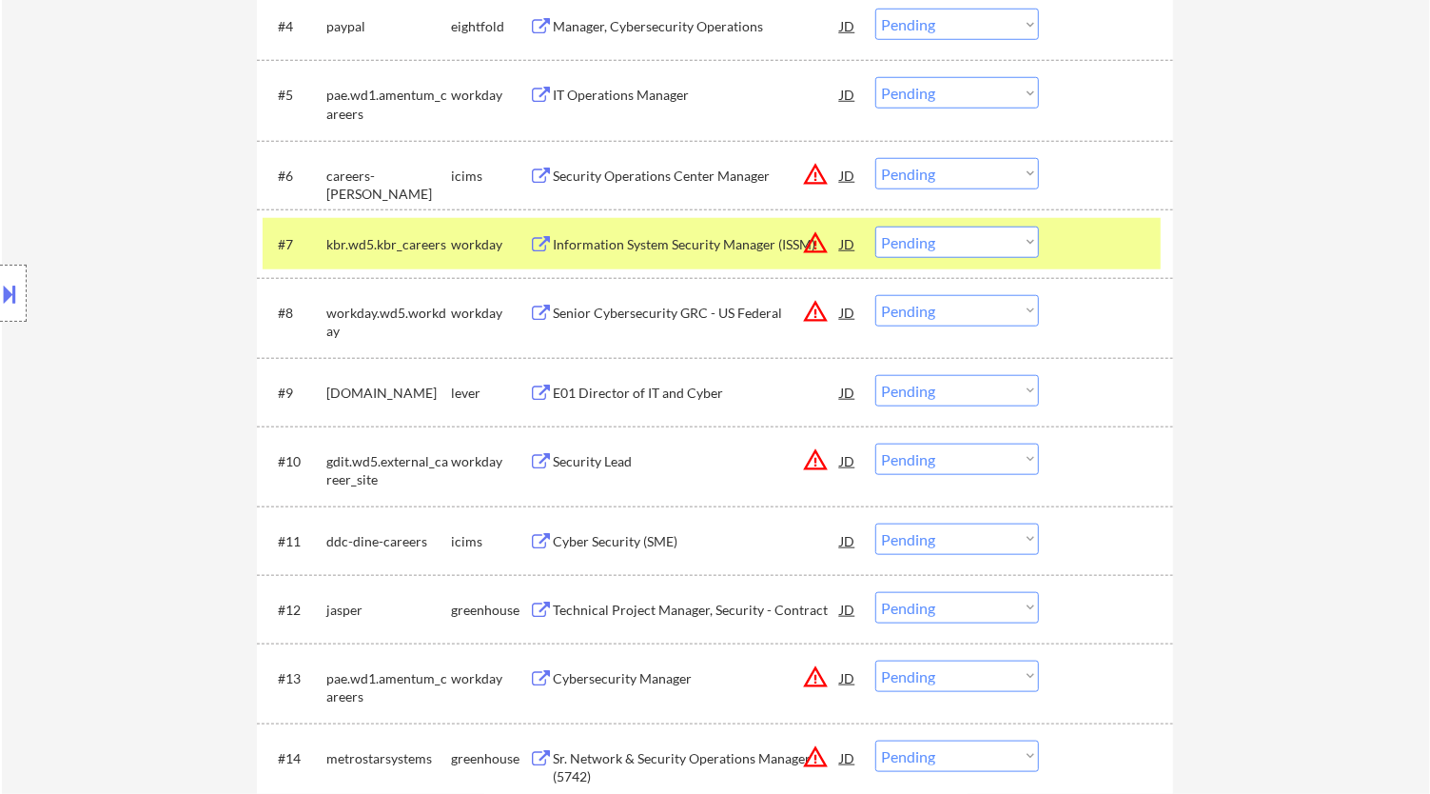
click at [710, 376] on div "E01 Director of IT and Cyber" at bounding box center [696, 392] width 287 height 34
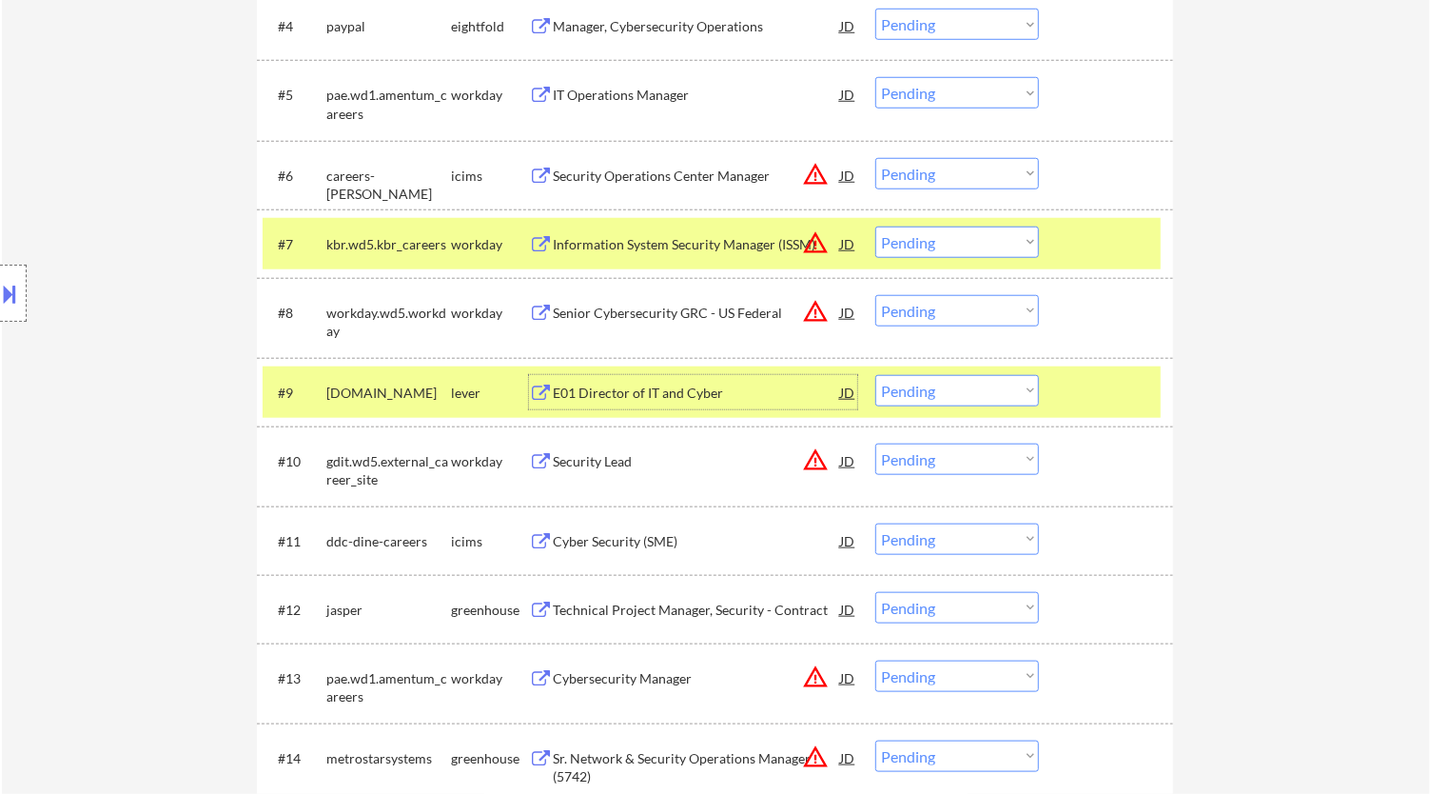
click at [993, 389] on select "Choose an option... Pending Applied Excluded (Questions) Excluded (Expired) Exc…" at bounding box center [958, 390] width 164 height 31
click at [876, 375] on select "Choose an option... Pending Applied Excluded (Questions) Excluded (Expired) Exc…" at bounding box center [958, 390] width 164 height 31
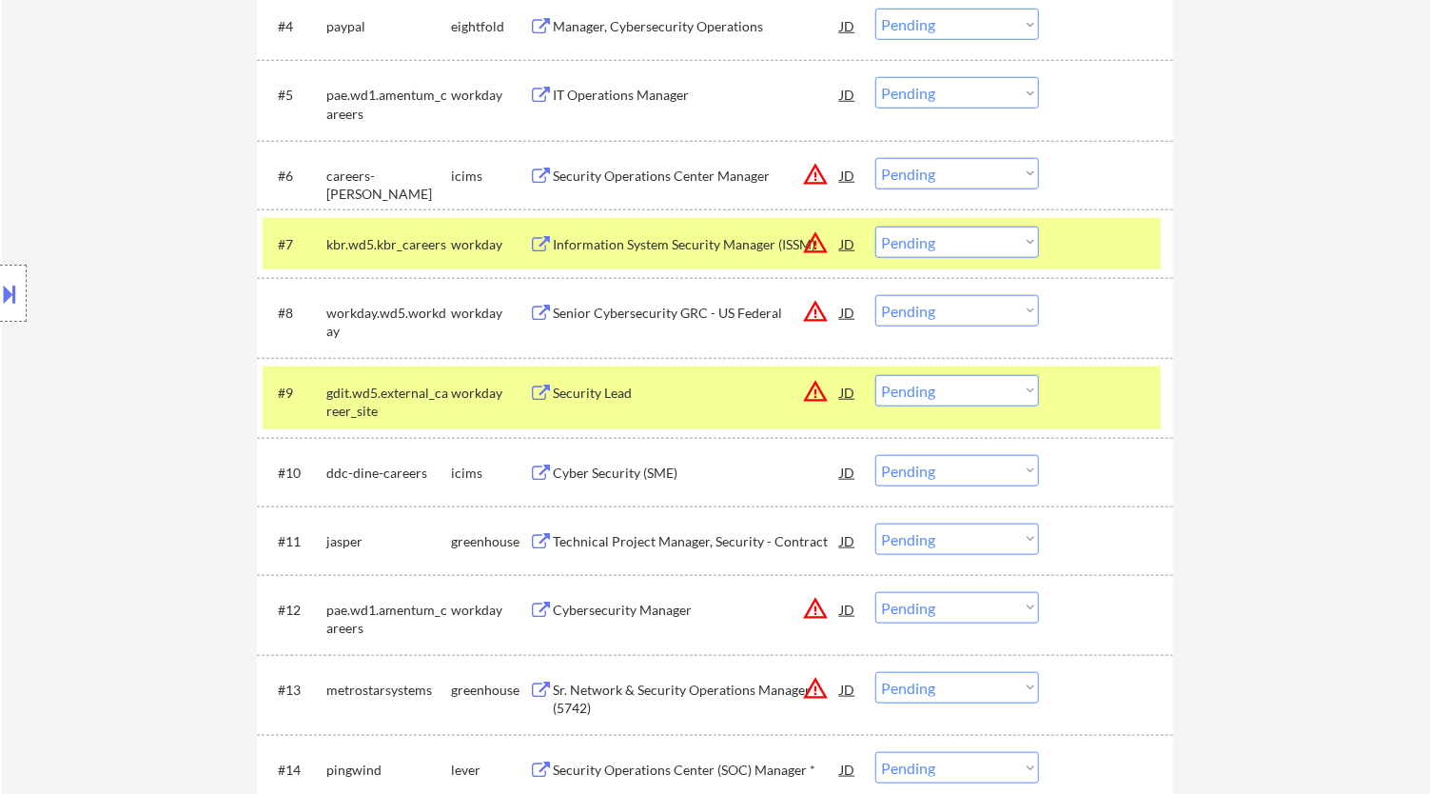
scroll to position [1057, 0]
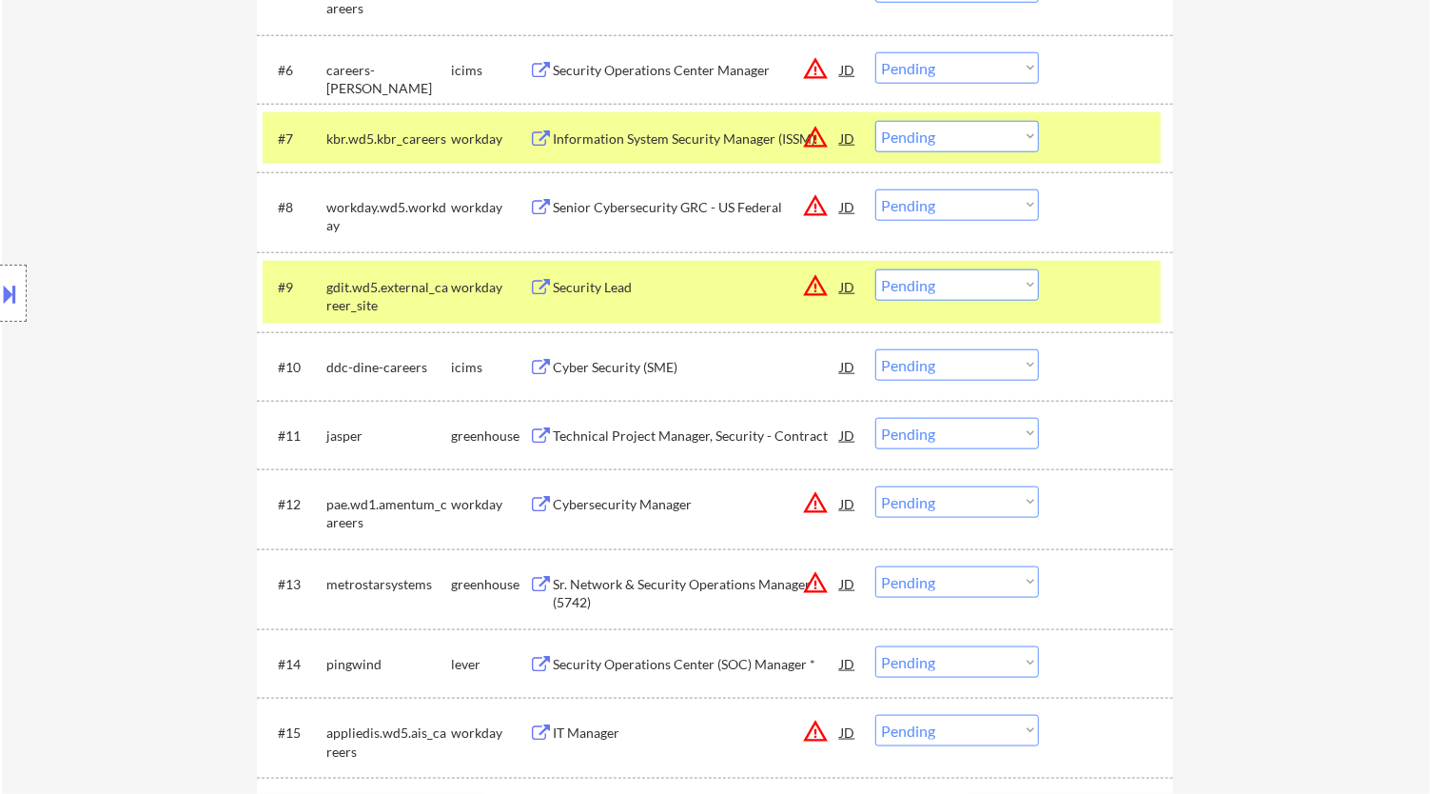
click at [726, 428] on div "Technical Project Manager, Security - Contract" at bounding box center [696, 435] width 287 height 19
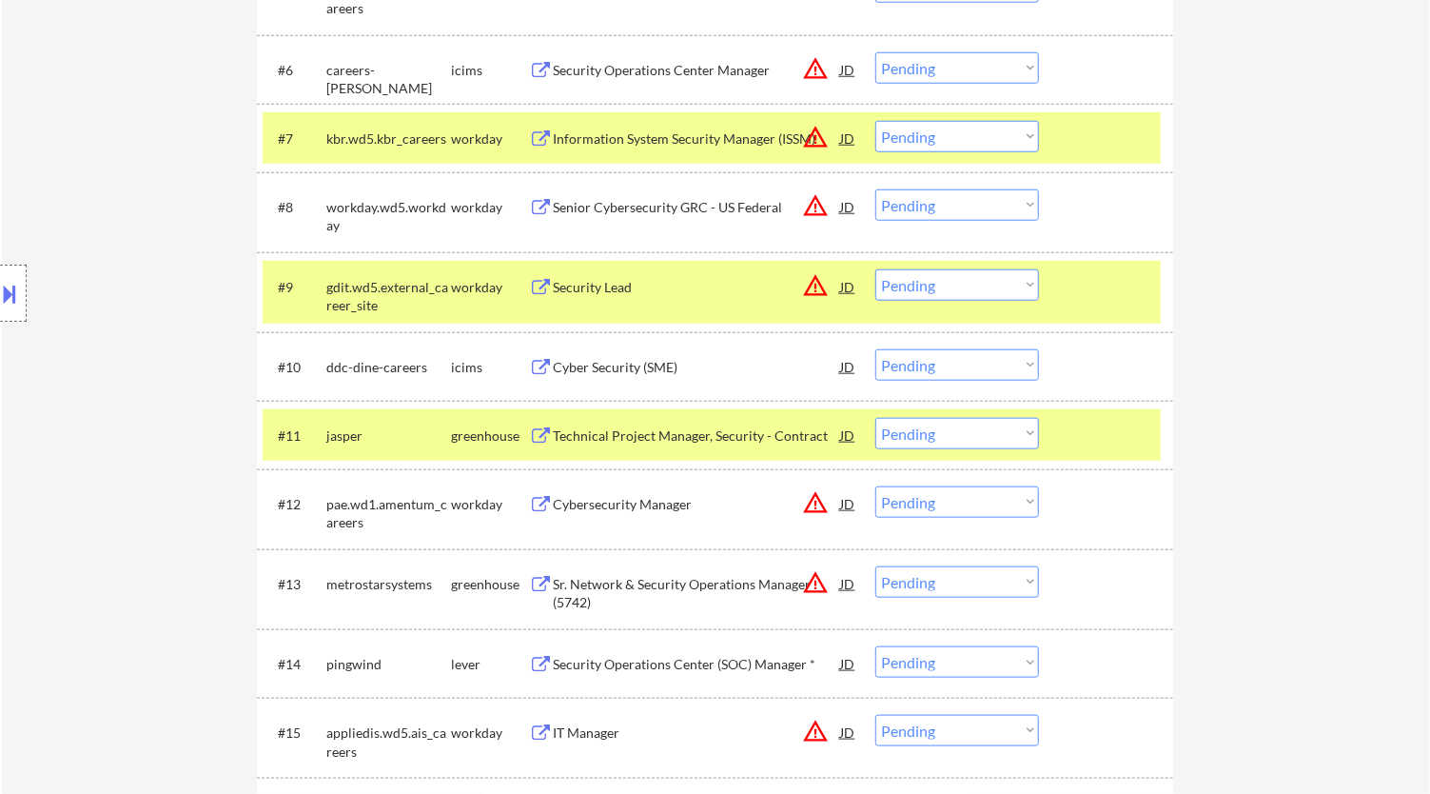
click at [16, 295] on button at bounding box center [10, 293] width 21 height 31
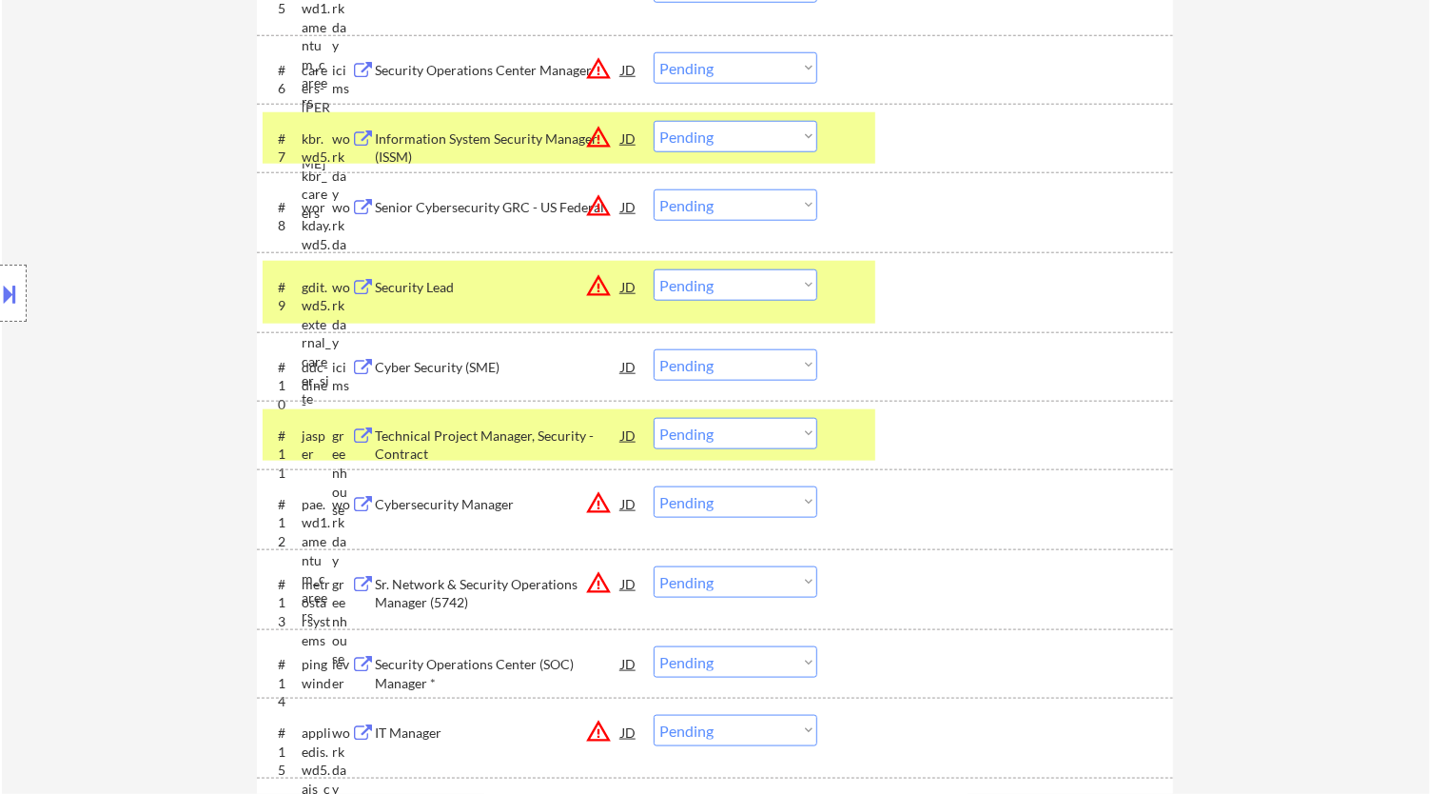
click at [9, 286] on button at bounding box center [10, 293] width 21 height 31
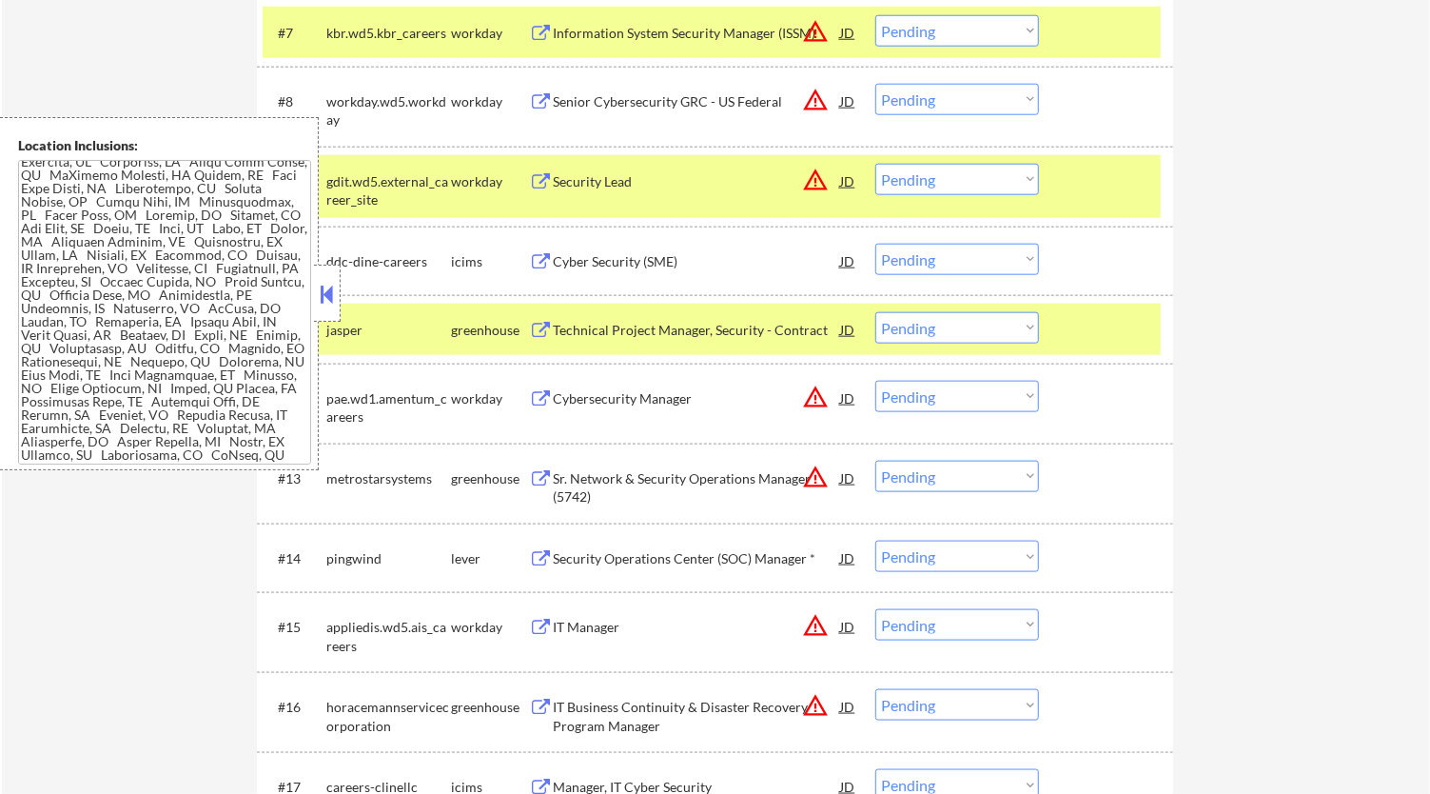
scroll to position [353, 0]
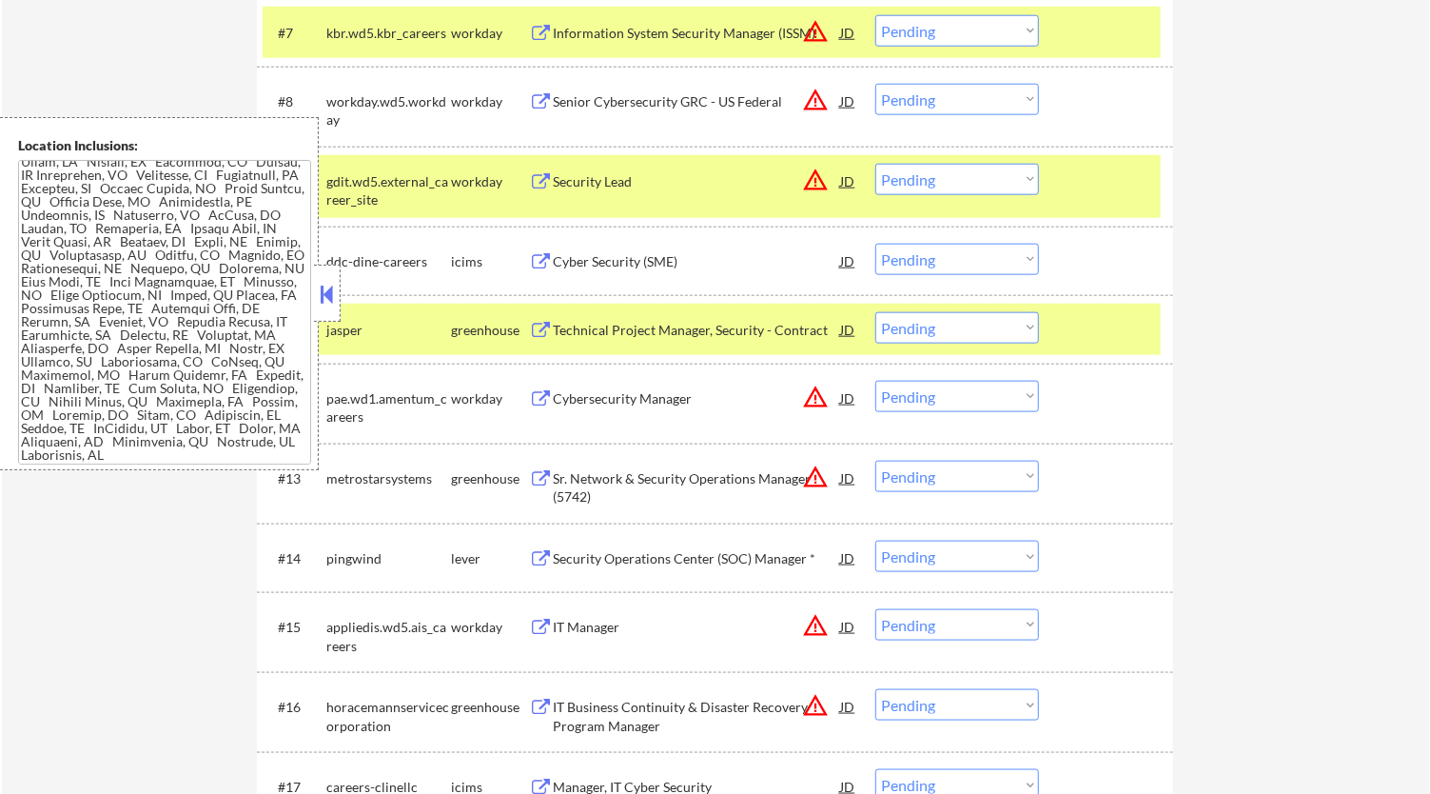
click at [1005, 322] on select "Choose an option... Pending Applied Excluded (Questions) Excluded (Expired) Exc…" at bounding box center [958, 327] width 164 height 31
click at [876, 312] on select "Choose an option... Pending Applied Excluded (Questions) Excluded (Expired) Exc…" at bounding box center [958, 327] width 164 height 31
click at [325, 286] on button at bounding box center [327, 294] width 21 height 29
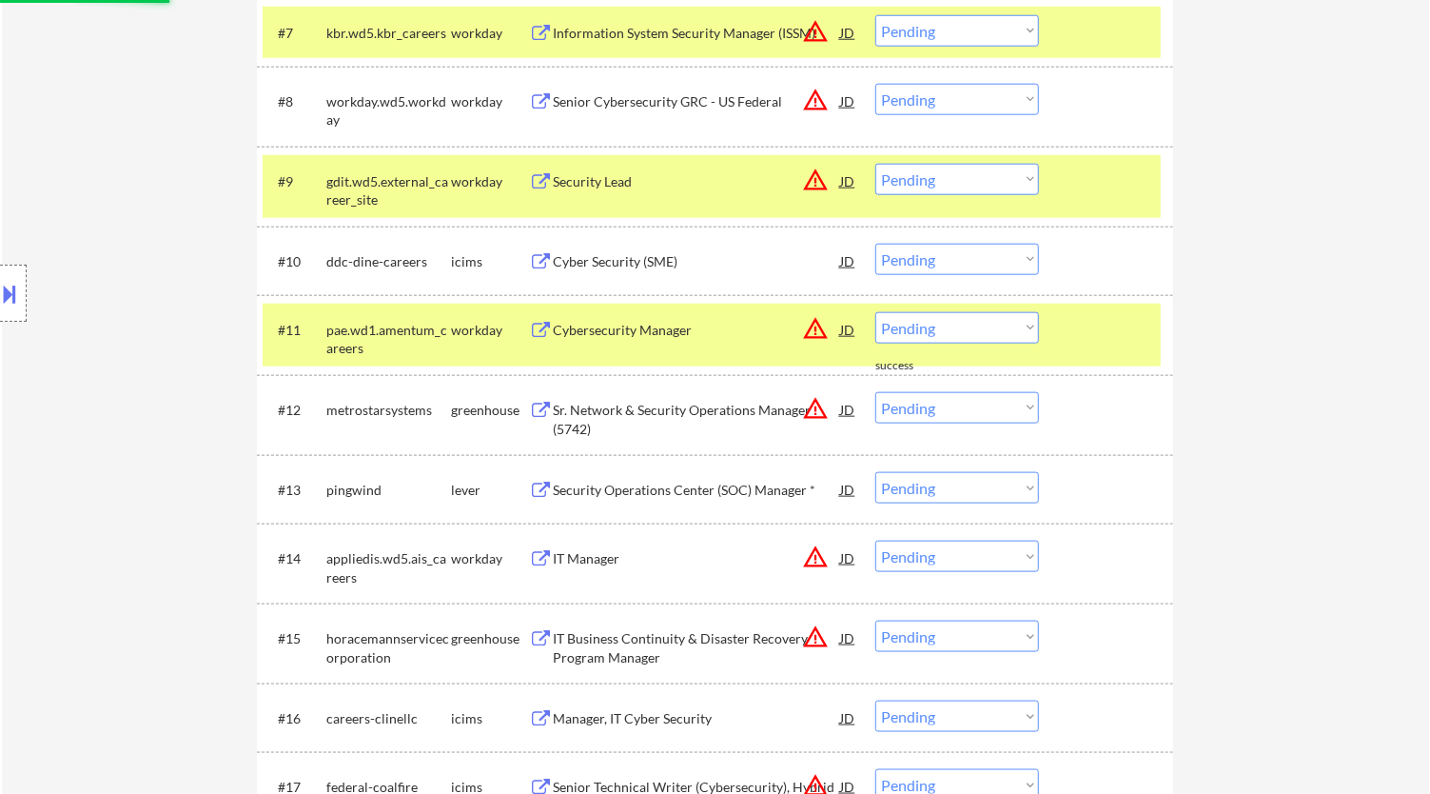
click at [1097, 187] on div at bounding box center [1109, 181] width 84 height 34
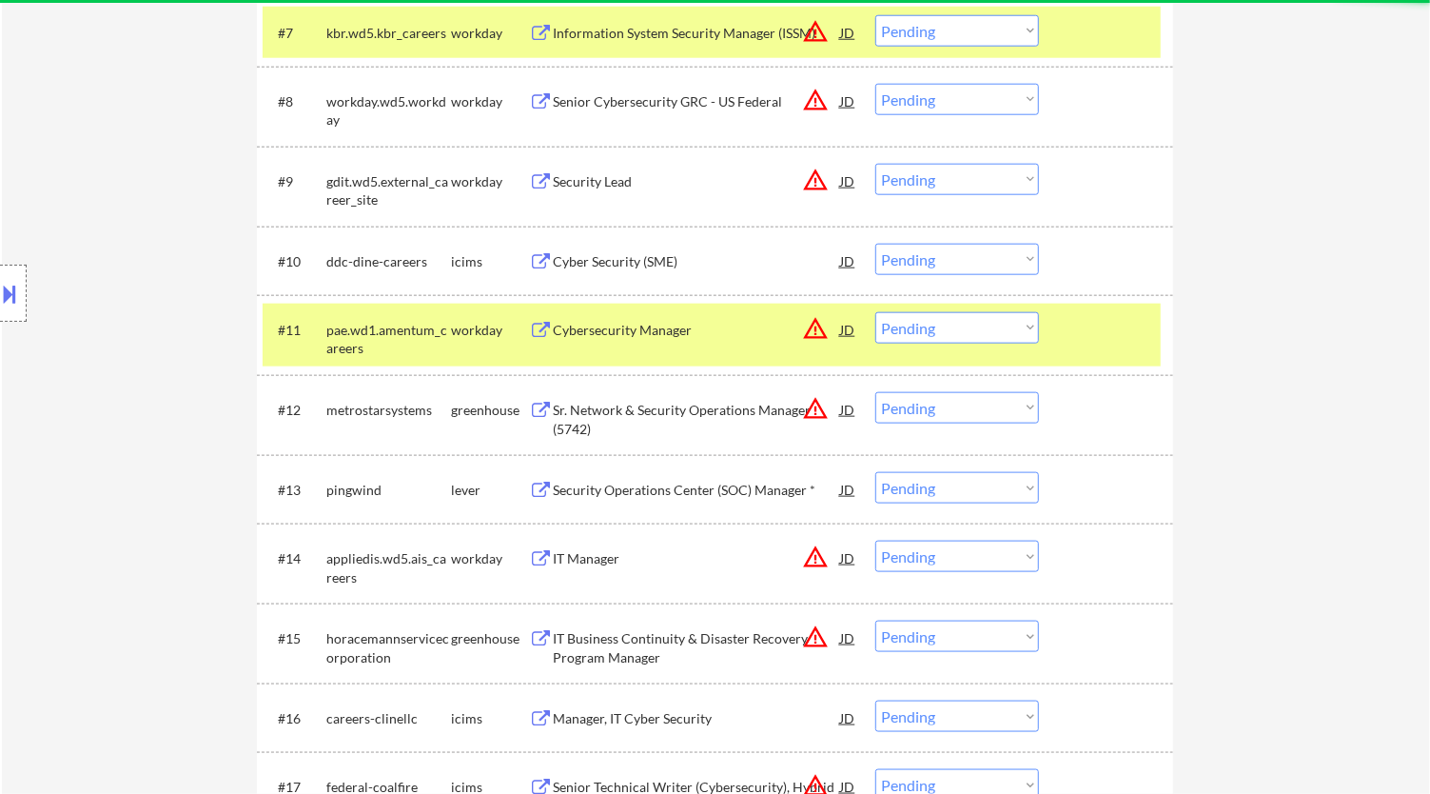
click at [1109, 28] on div at bounding box center [1109, 32] width 84 height 34
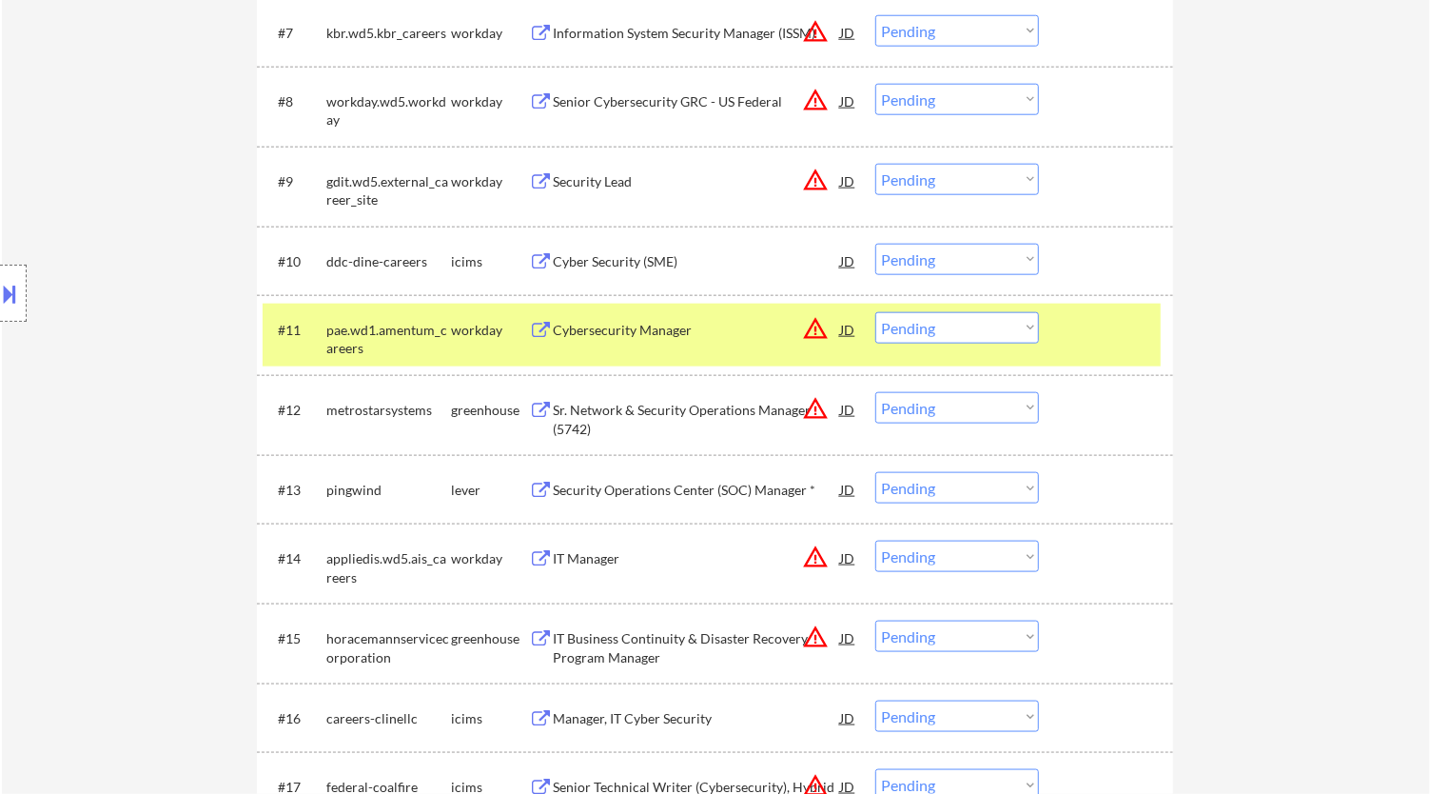
click at [1141, 331] on div at bounding box center [1109, 329] width 84 height 34
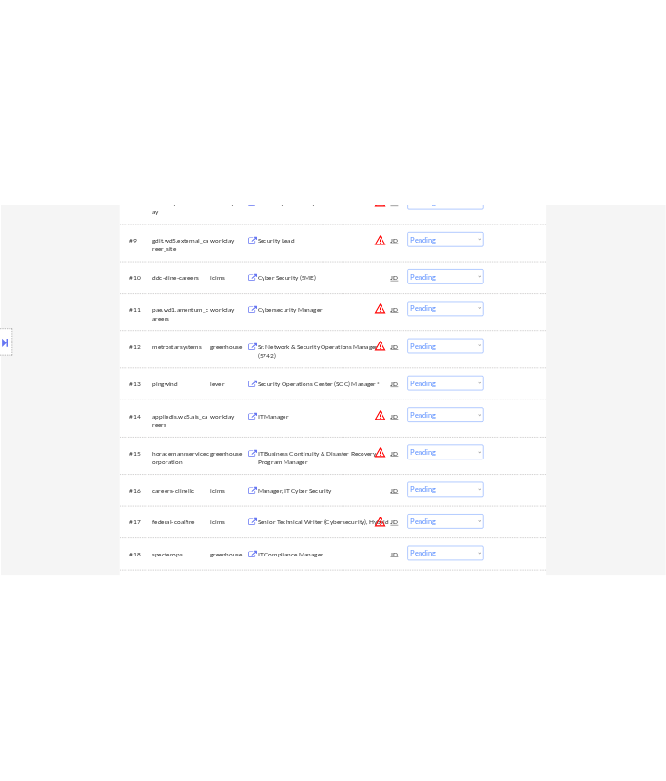
scroll to position [1374, 0]
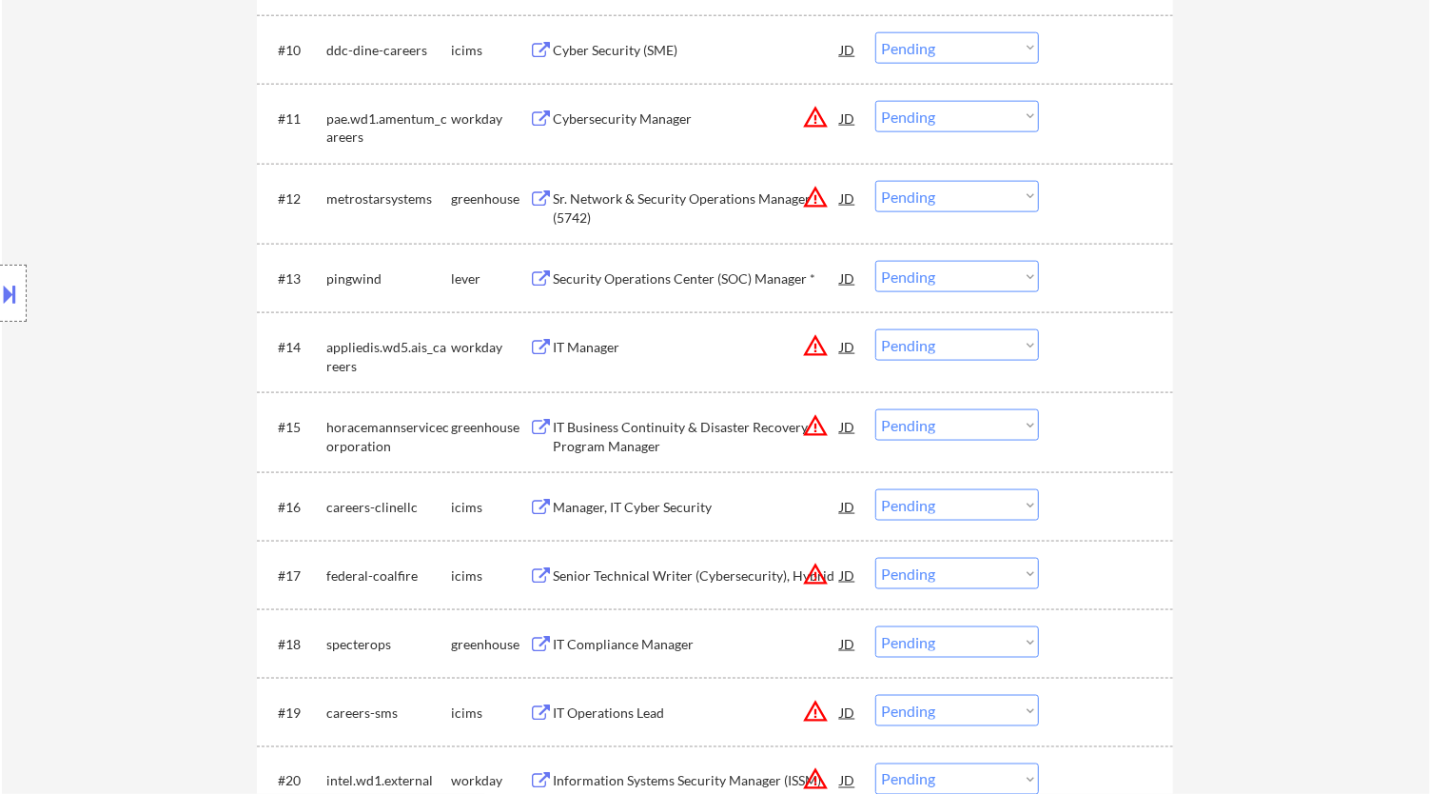
click at [705, 198] on div "Sr. Network & Security Operations Manager (5742)" at bounding box center [696, 207] width 287 height 37
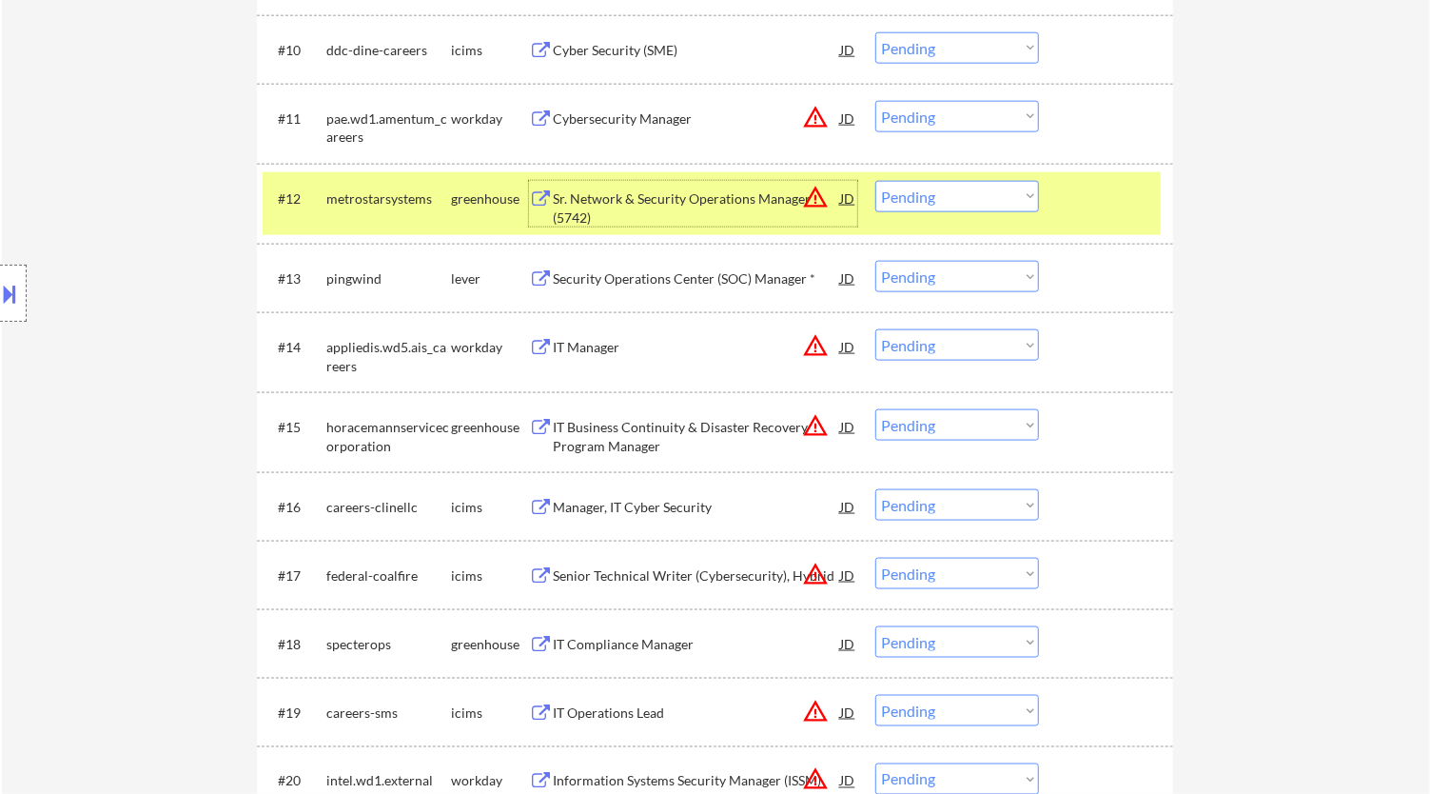
click at [934, 197] on select "Choose an option... Pending Applied Excluded (Questions) Excluded (Expired) Exc…" at bounding box center [958, 196] width 164 height 31
click at [876, 181] on select "Choose an option... Pending Applied Excluded (Questions) Excluded (Expired) Exc…" at bounding box center [958, 196] width 164 height 31
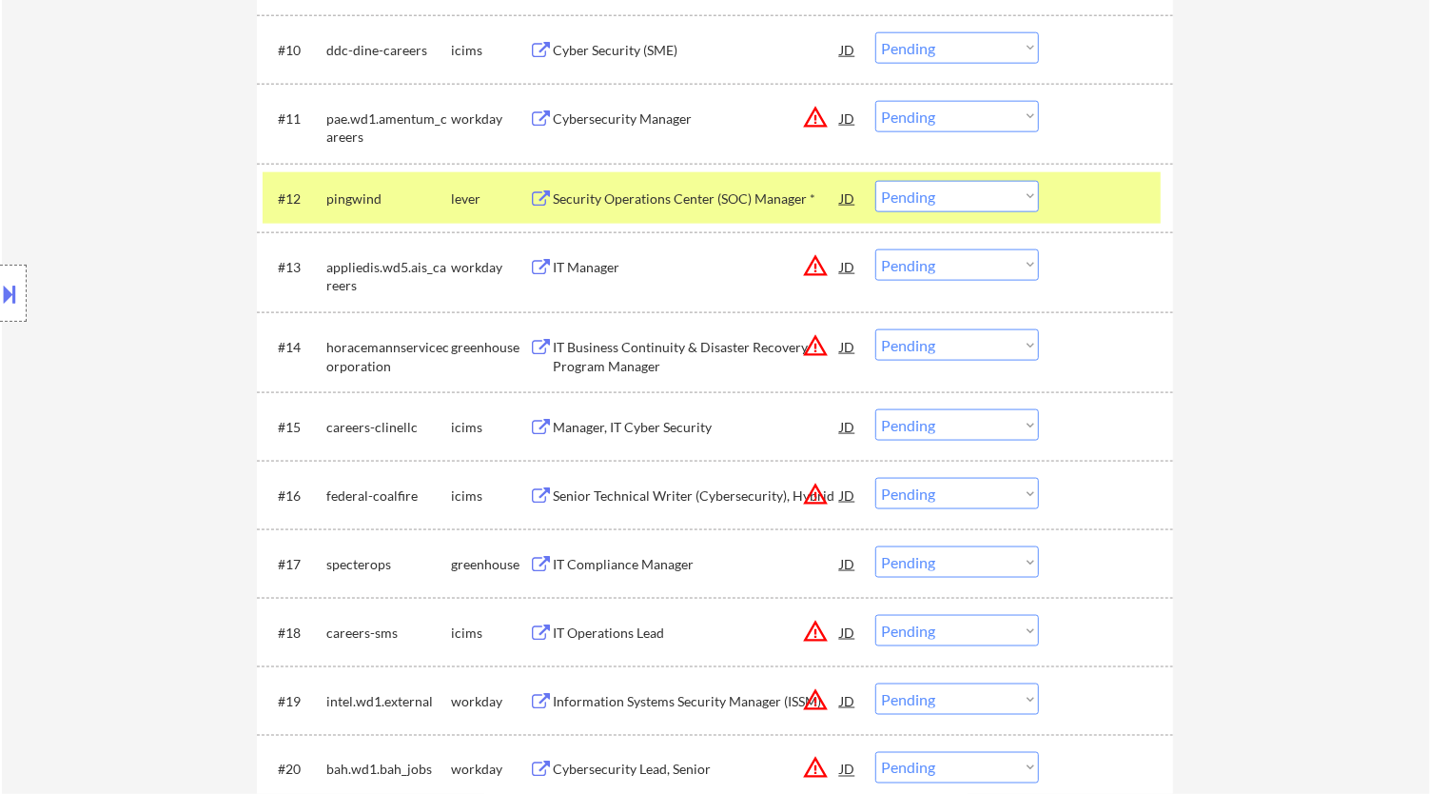
click at [716, 193] on div "Security Operations Center (SOC) Manager *" at bounding box center [696, 198] width 287 height 19
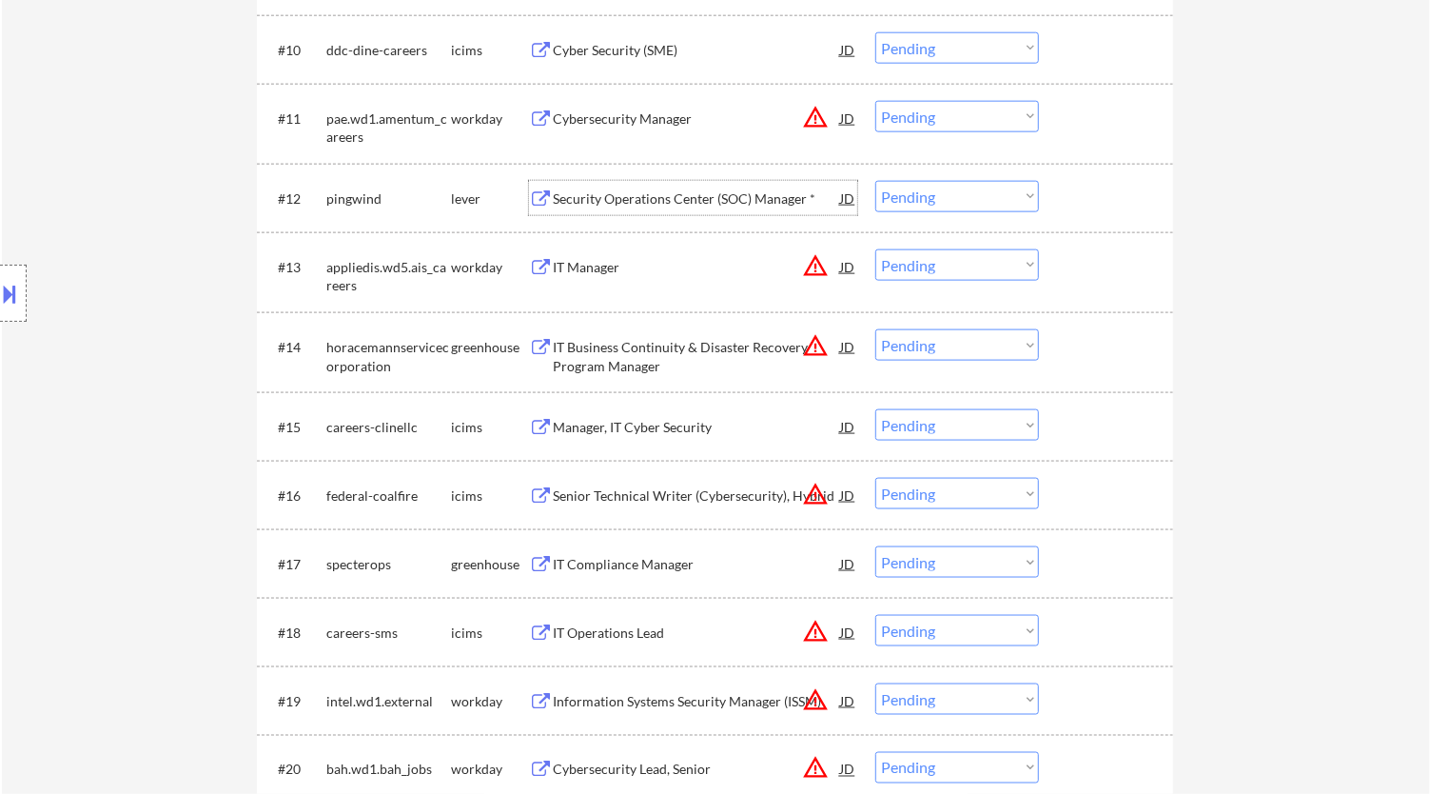
click at [897, 190] on select "Choose an option... Pending Applied Excluded (Questions) Excluded (Expired) Exc…" at bounding box center [958, 196] width 164 height 31
click at [876, 181] on select "Choose an option... Pending Applied Excluded (Questions) Excluded (Expired) Exc…" at bounding box center [958, 196] width 164 height 31
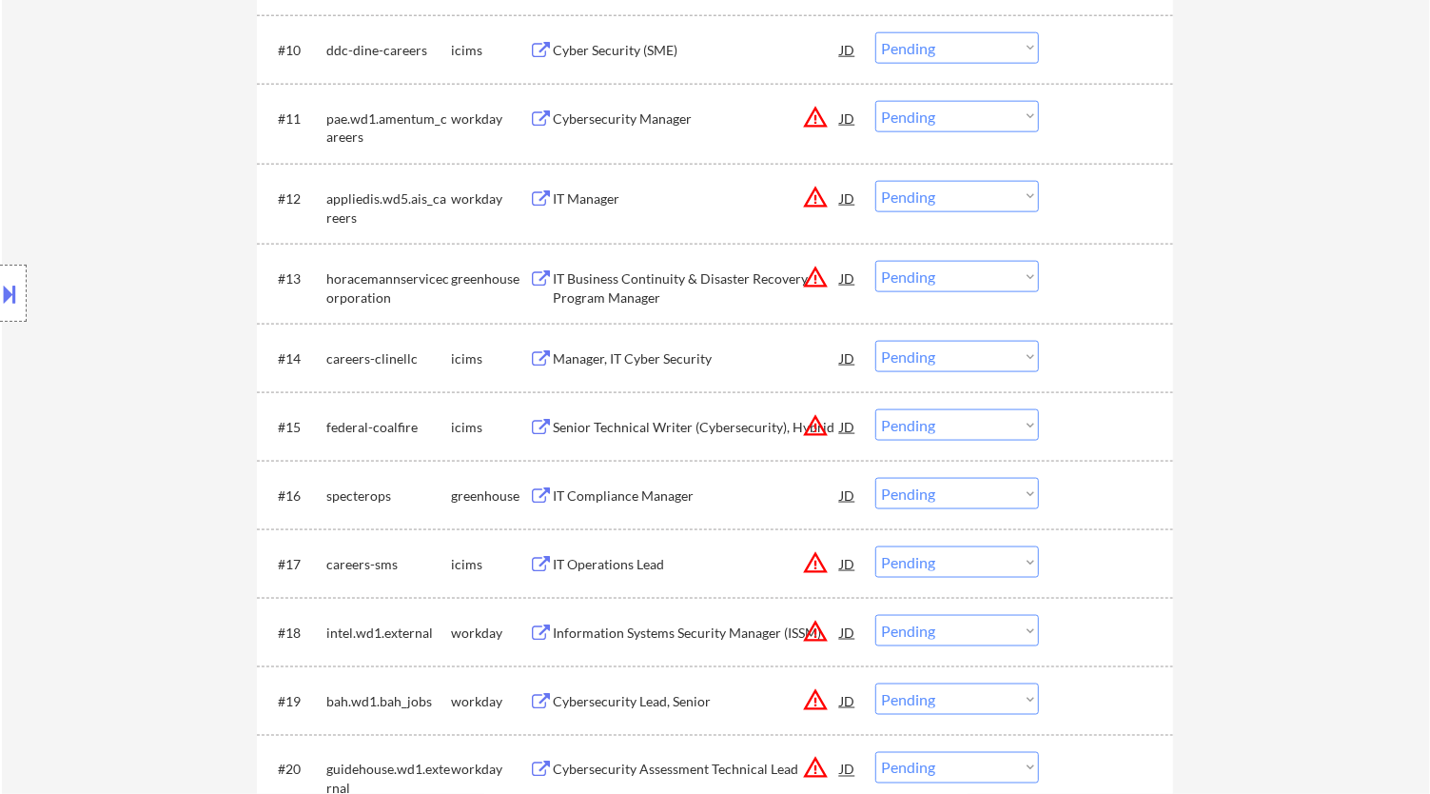
click at [683, 283] on div "IT Business Continuity & Disaster Recovery Program Manager" at bounding box center [696, 287] width 287 height 37
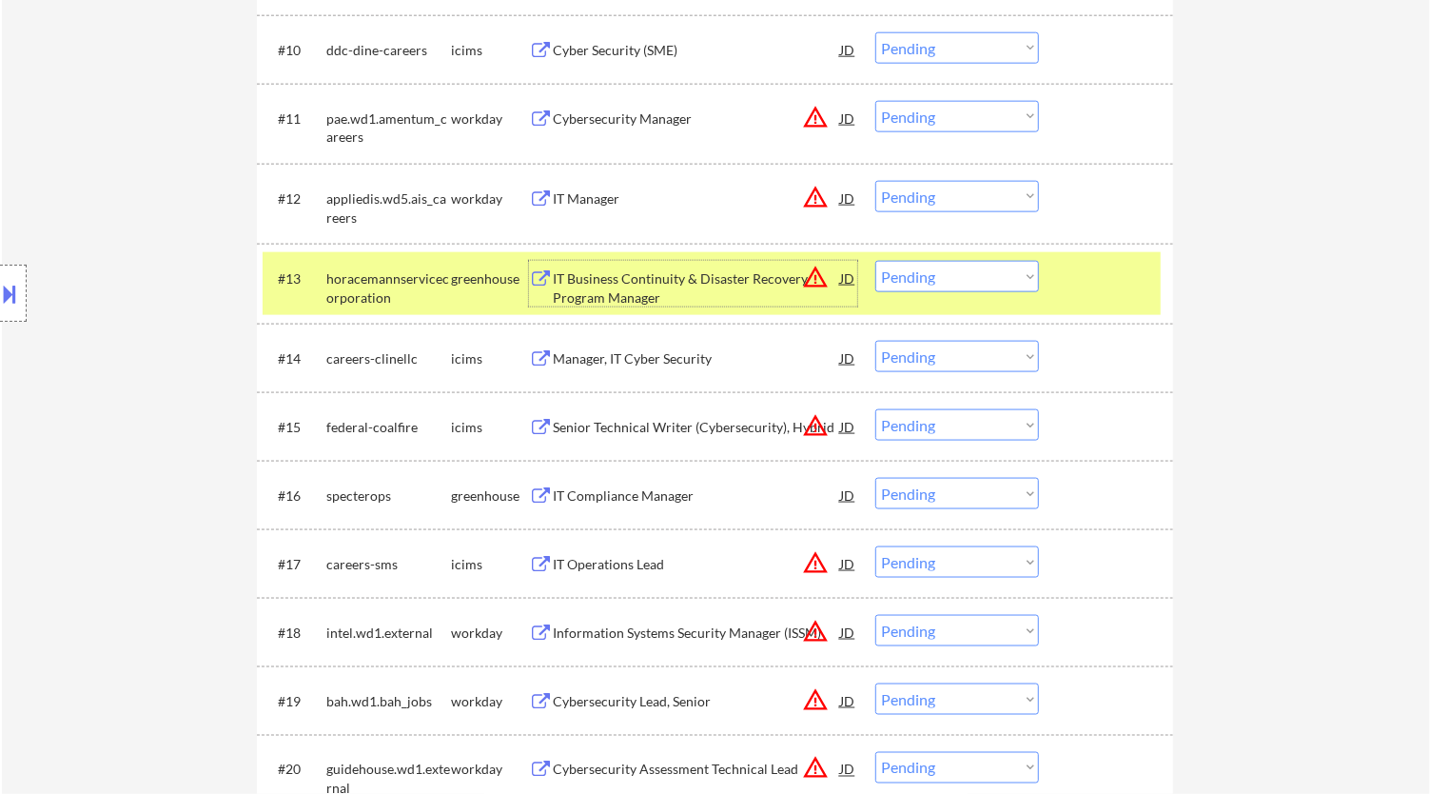
click at [14, 286] on button at bounding box center [10, 293] width 21 height 31
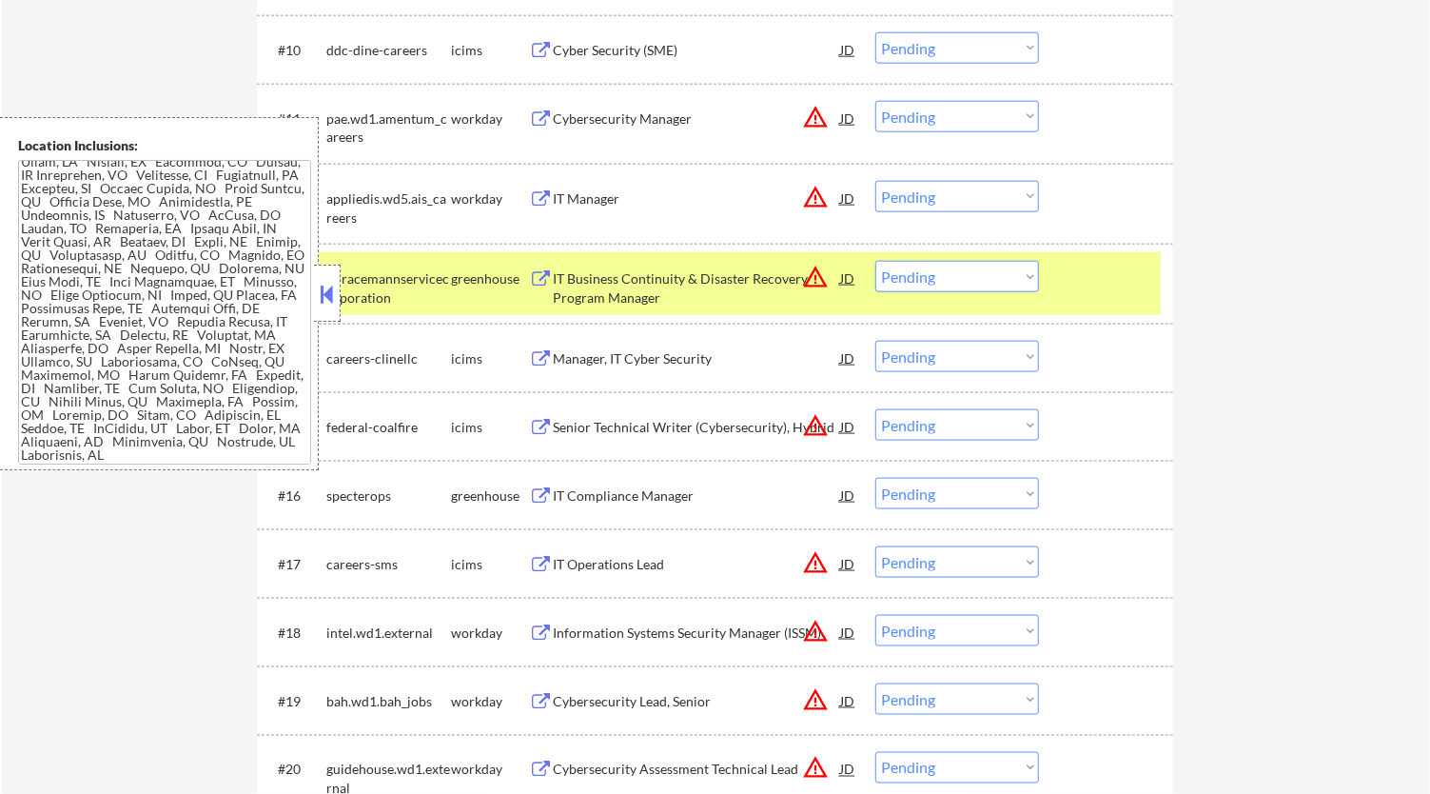
click at [322, 300] on button at bounding box center [327, 294] width 21 height 29
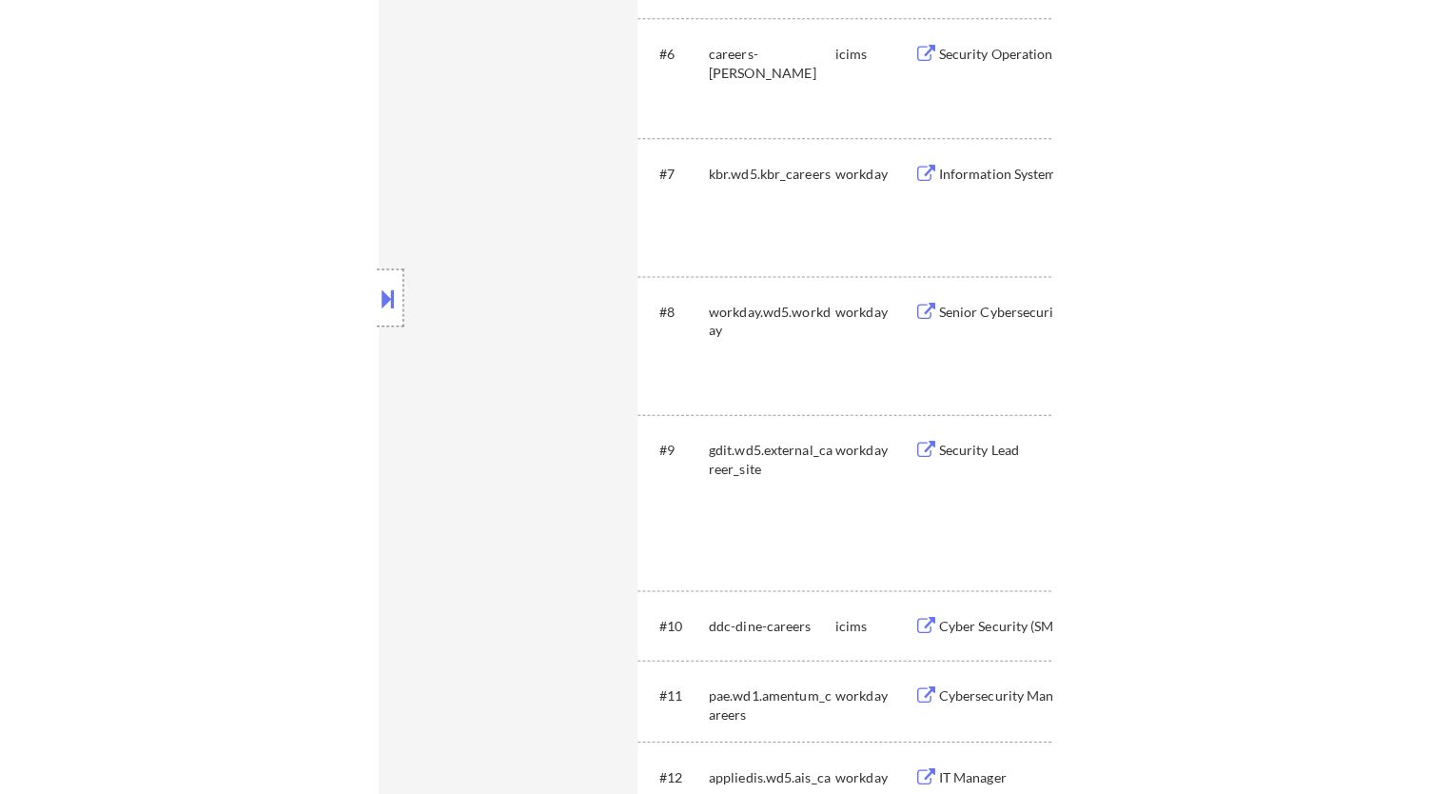
scroll to position [1389, 0]
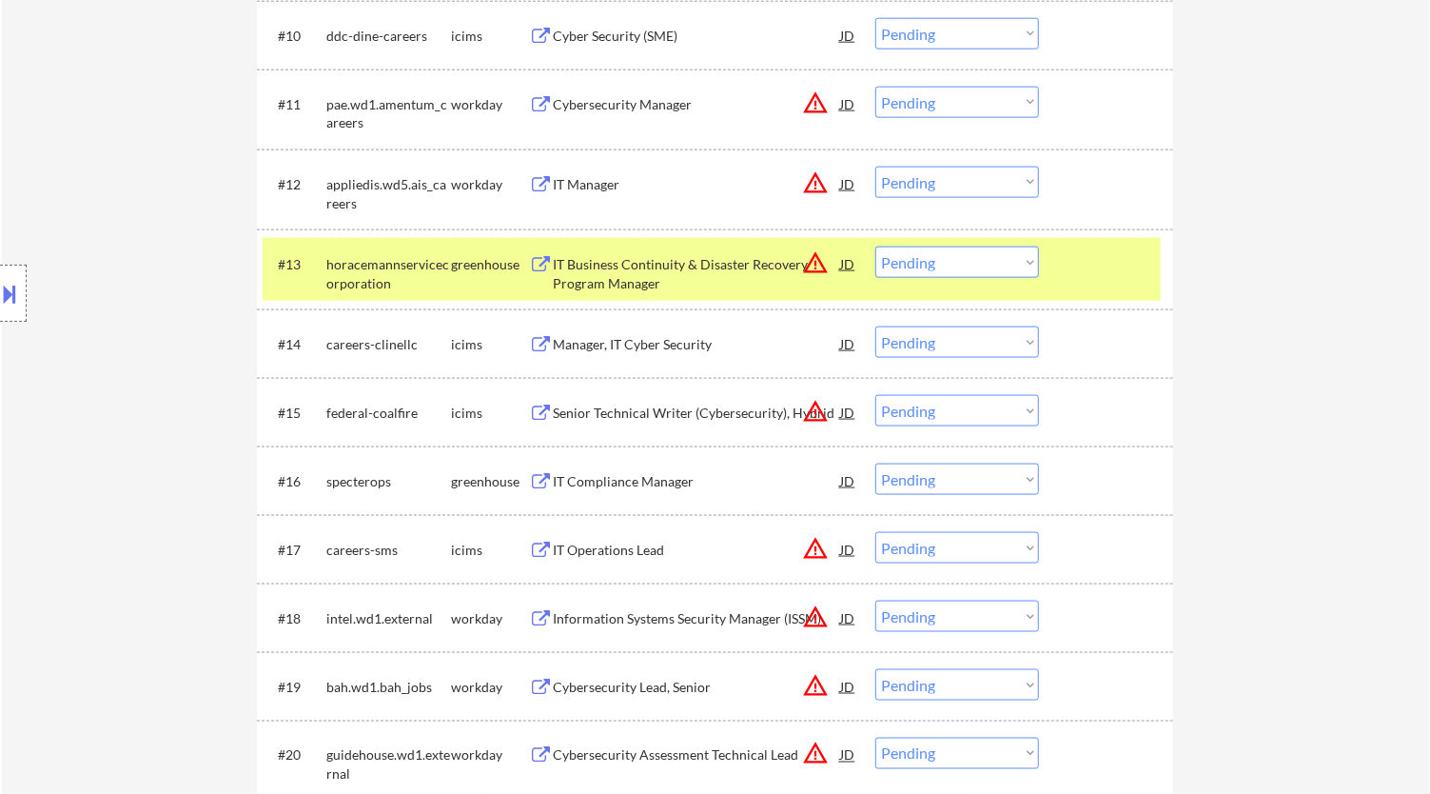
click at [961, 258] on select "Choose an option... Pending Applied Excluded (Questions) Excluded (Expired) Exc…" at bounding box center [958, 261] width 164 height 31
click at [876, 246] on select "Choose an option... Pending Applied Excluded (Questions) Excluded (Expired) Exc…" at bounding box center [958, 261] width 164 height 31
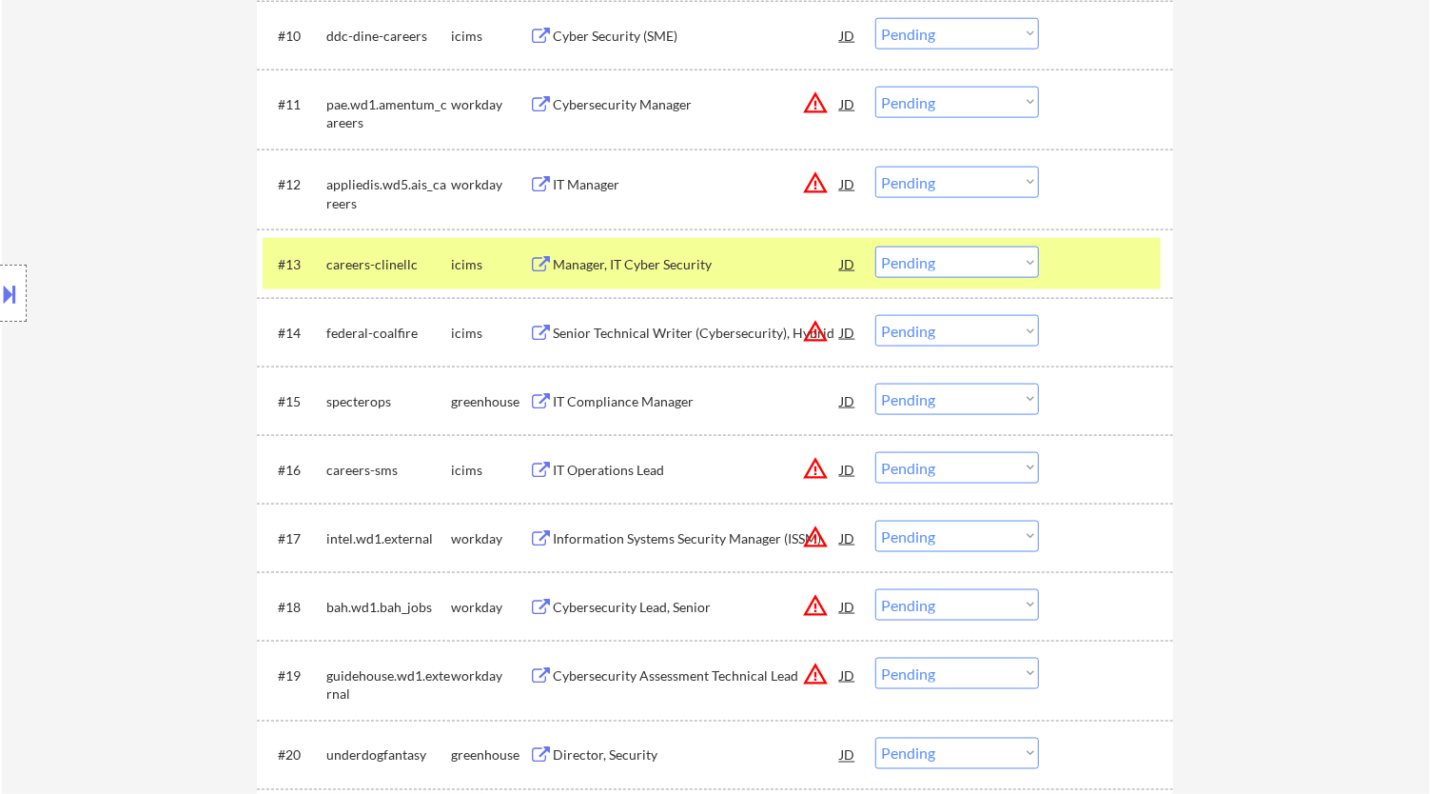
click at [701, 395] on div "IT Compliance Manager" at bounding box center [696, 401] width 287 height 19
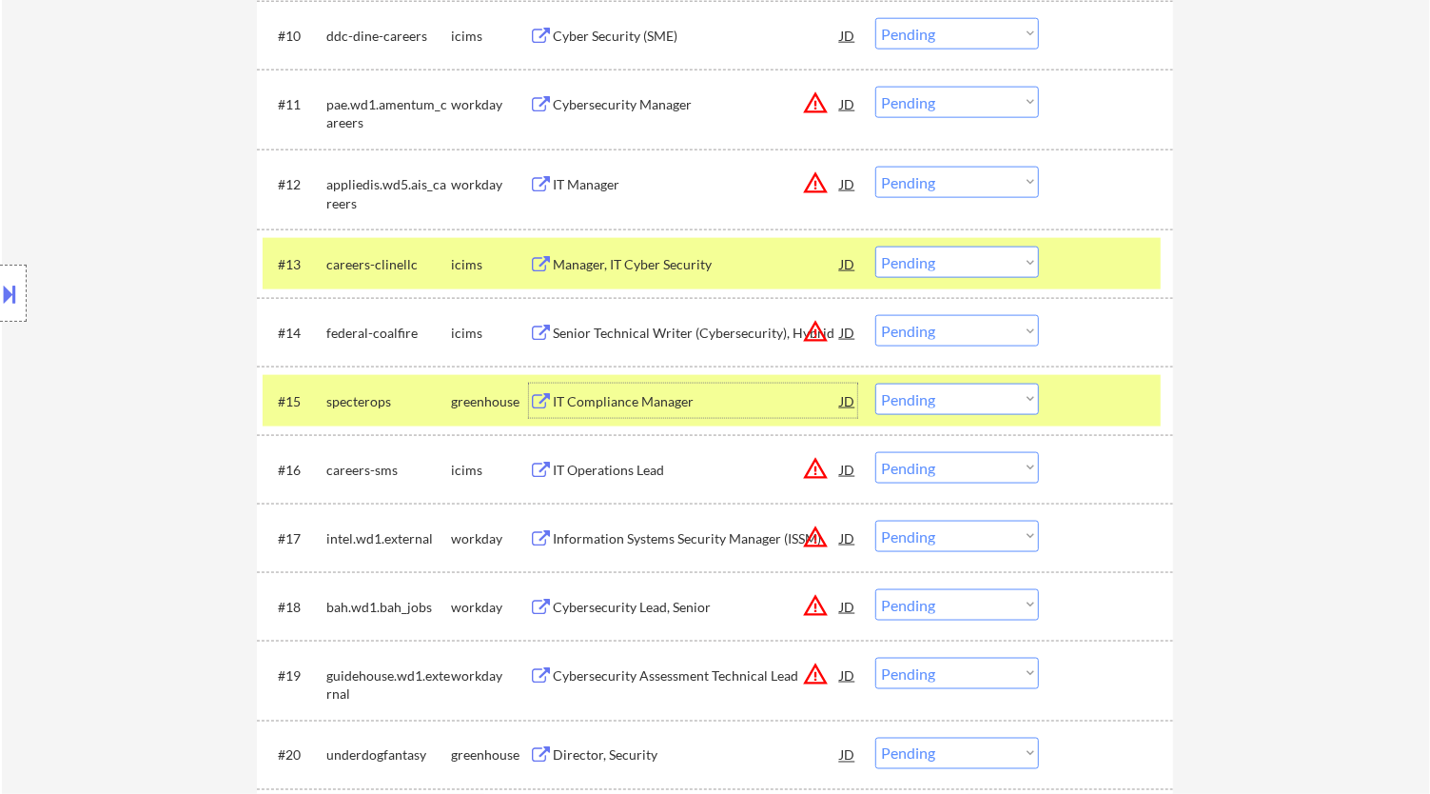
click at [1089, 276] on div at bounding box center [1109, 263] width 84 height 34
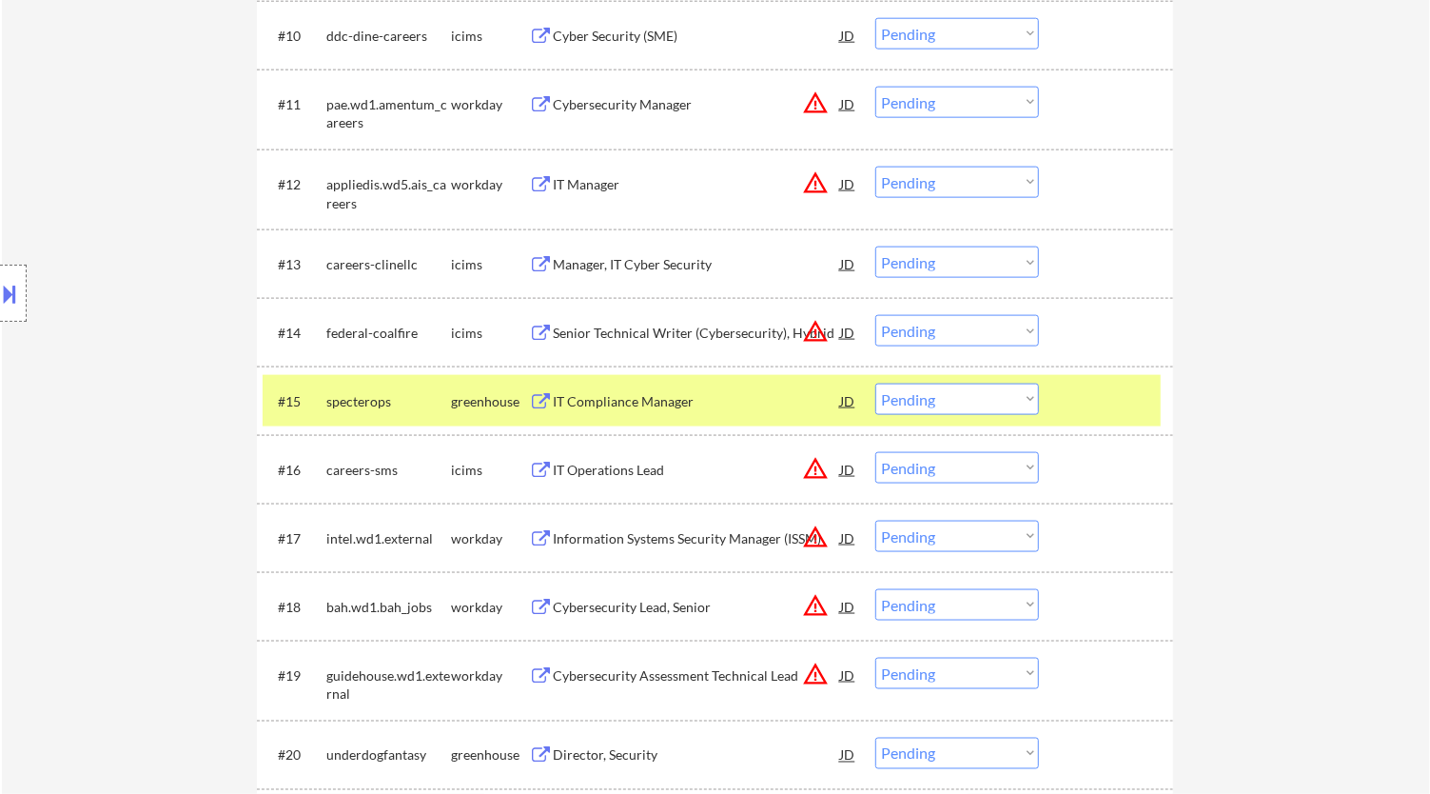
drag, startPoint x: 1012, startPoint y: 407, endPoint x: 993, endPoint y: 412, distance: 19.6
click at [1012, 407] on select "Choose an option... Pending Applied Excluded (Questions) Excluded (Expired) Exc…" at bounding box center [958, 399] width 164 height 31
click at [876, 384] on select "Choose an option... Pending Applied Excluded (Questions) Excluded (Expired) Exc…" at bounding box center [958, 399] width 164 height 31
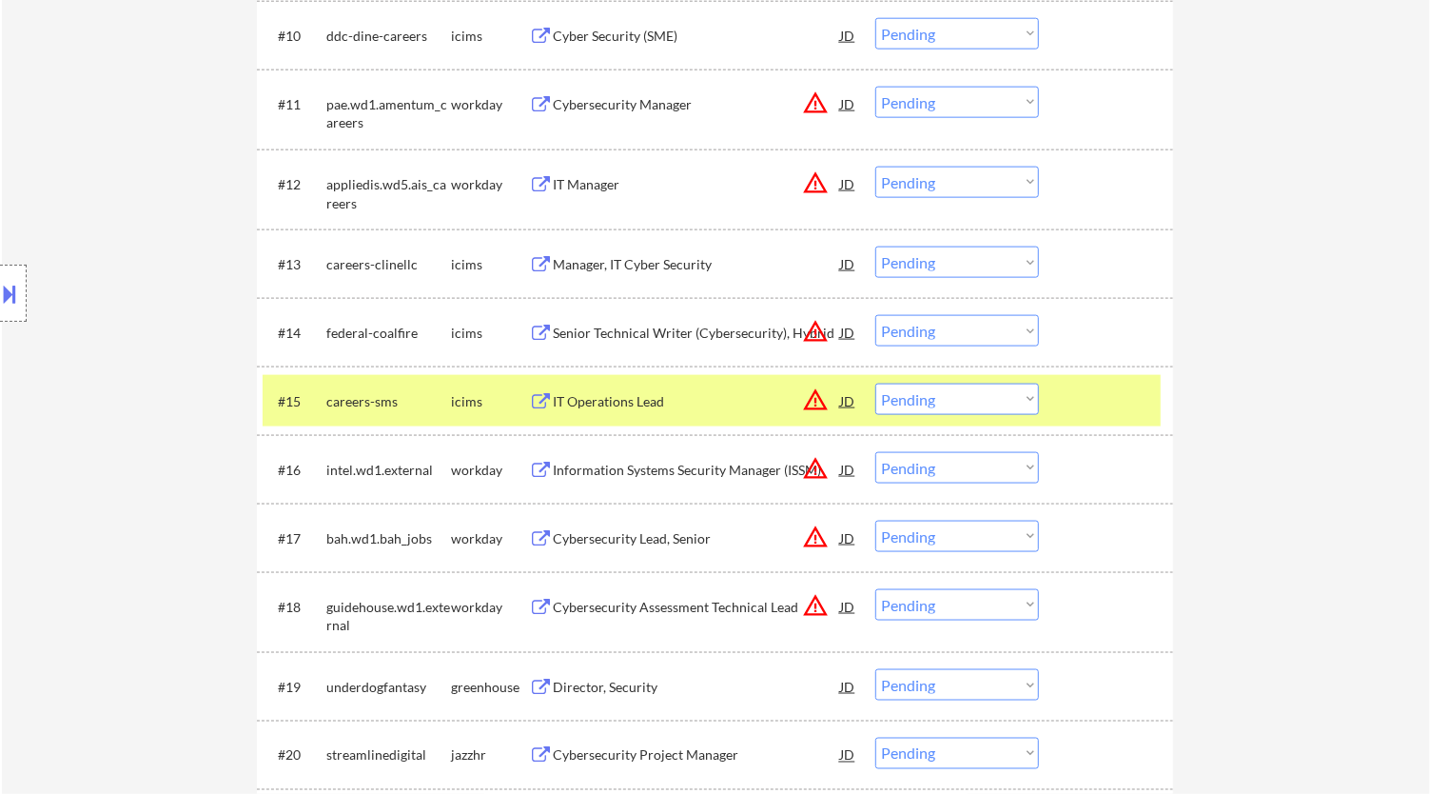
scroll to position [1600, 0]
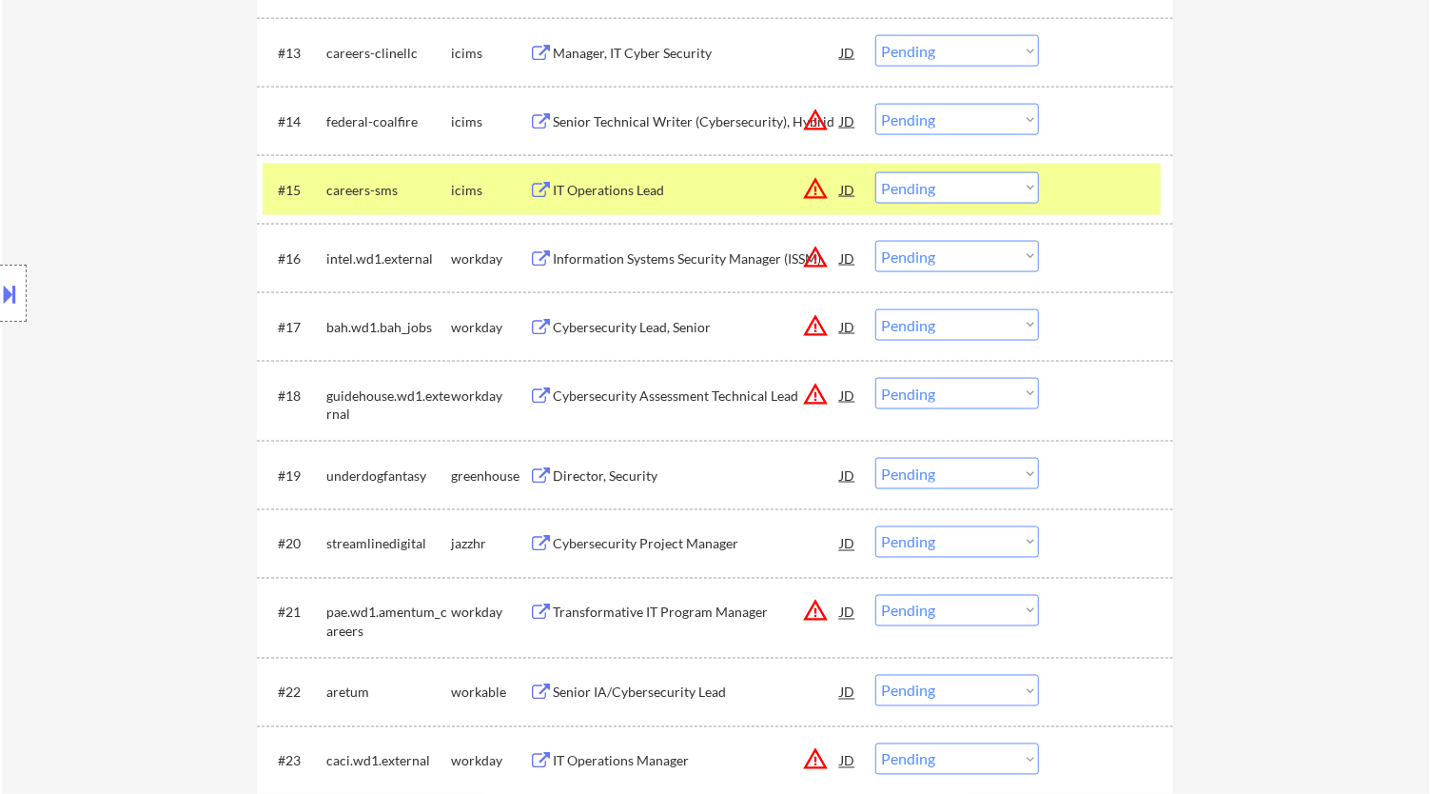
click at [1128, 200] on div at bounding box center [1109, 189] width 84 height 34
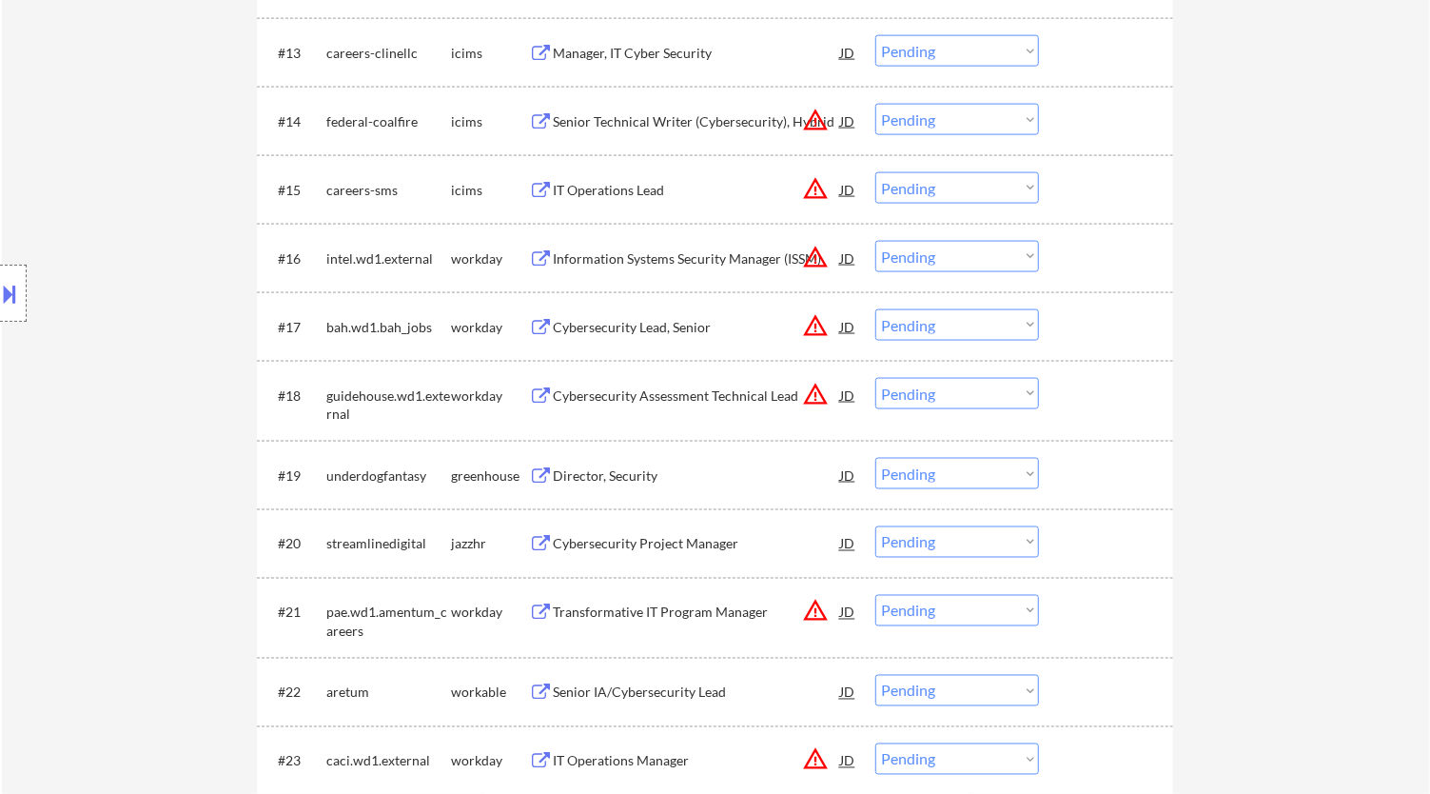
scroll to position [1705, 0]
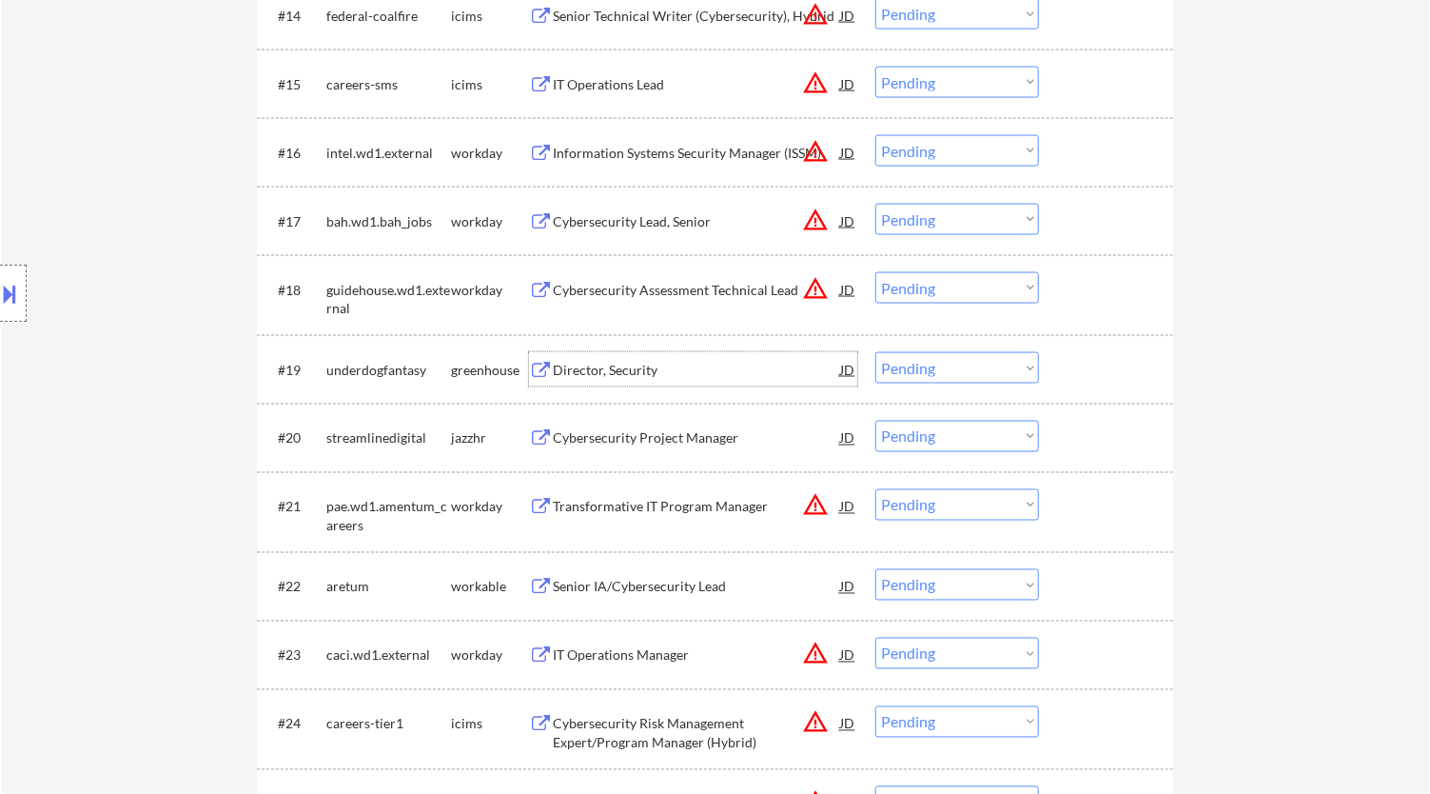
click at [745, 377] on div "Director, Security" at bounding box center [696, 370] width 287 height 19
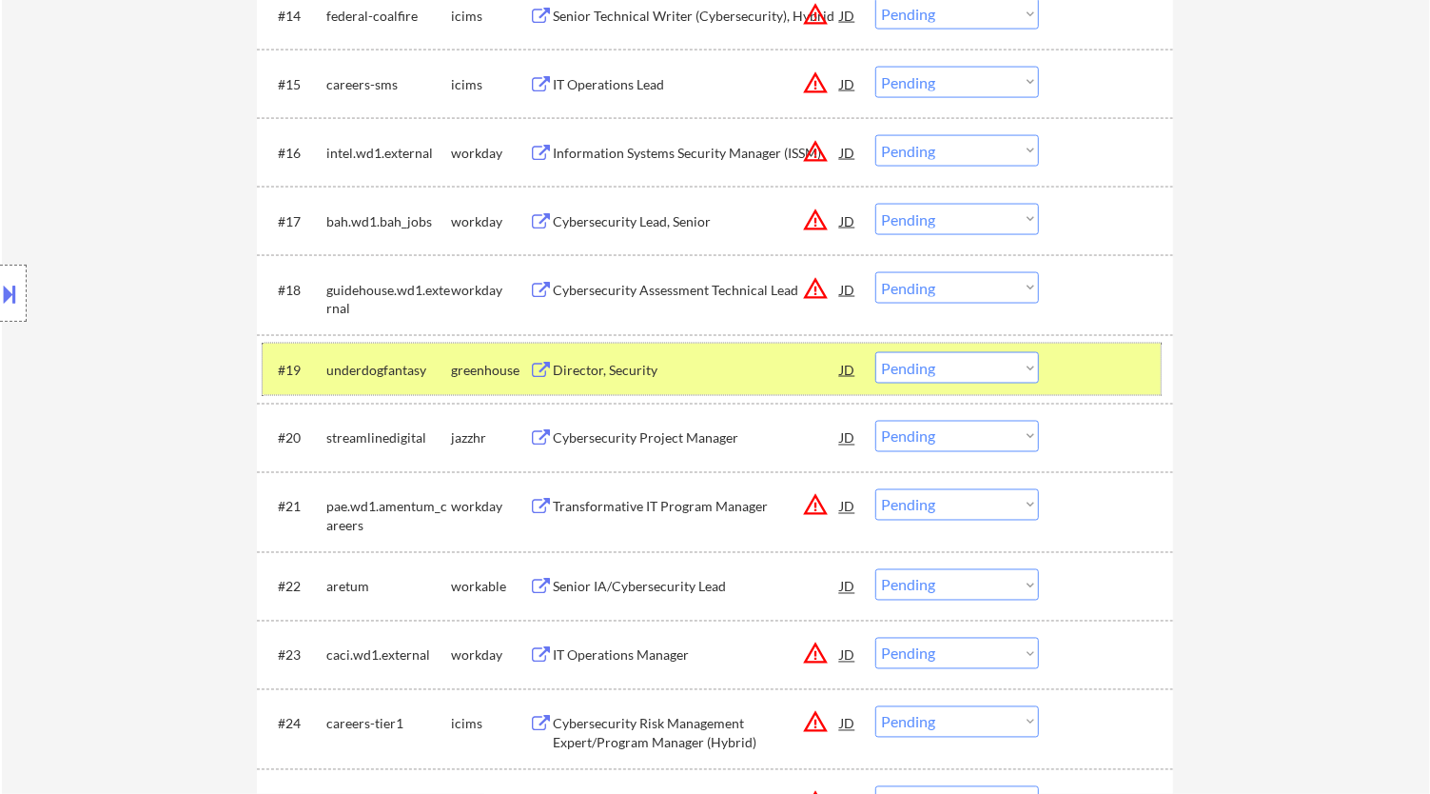
click at [1002, 350] on div "#19 underdogfantasy greenhouse Director, Security JD warning_amber Choose an op…" at bounding box center [712, 369] width 898 height 51
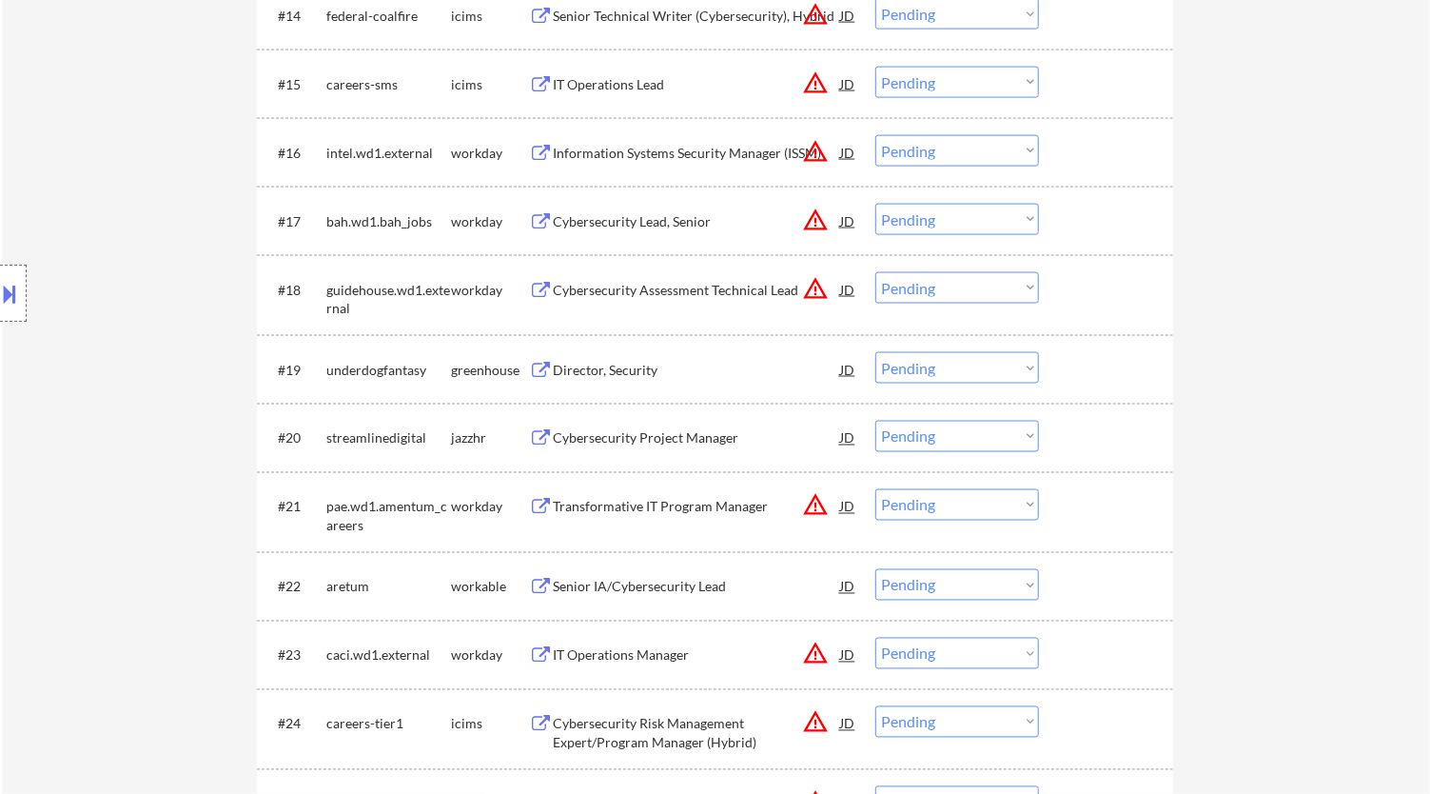
click at [984, 373] on select "Choose an option... Pending Applied Excluded (Questions) Excluded (Expired) Exc…" at bounding box center [958, 367] width 164 height 31
click at [876, 352] on select "Choose an option... Pending Applied Excluded (Questions) Excluded (Expired) Exc…" at bounding box center [958, 367] width 164 height 31
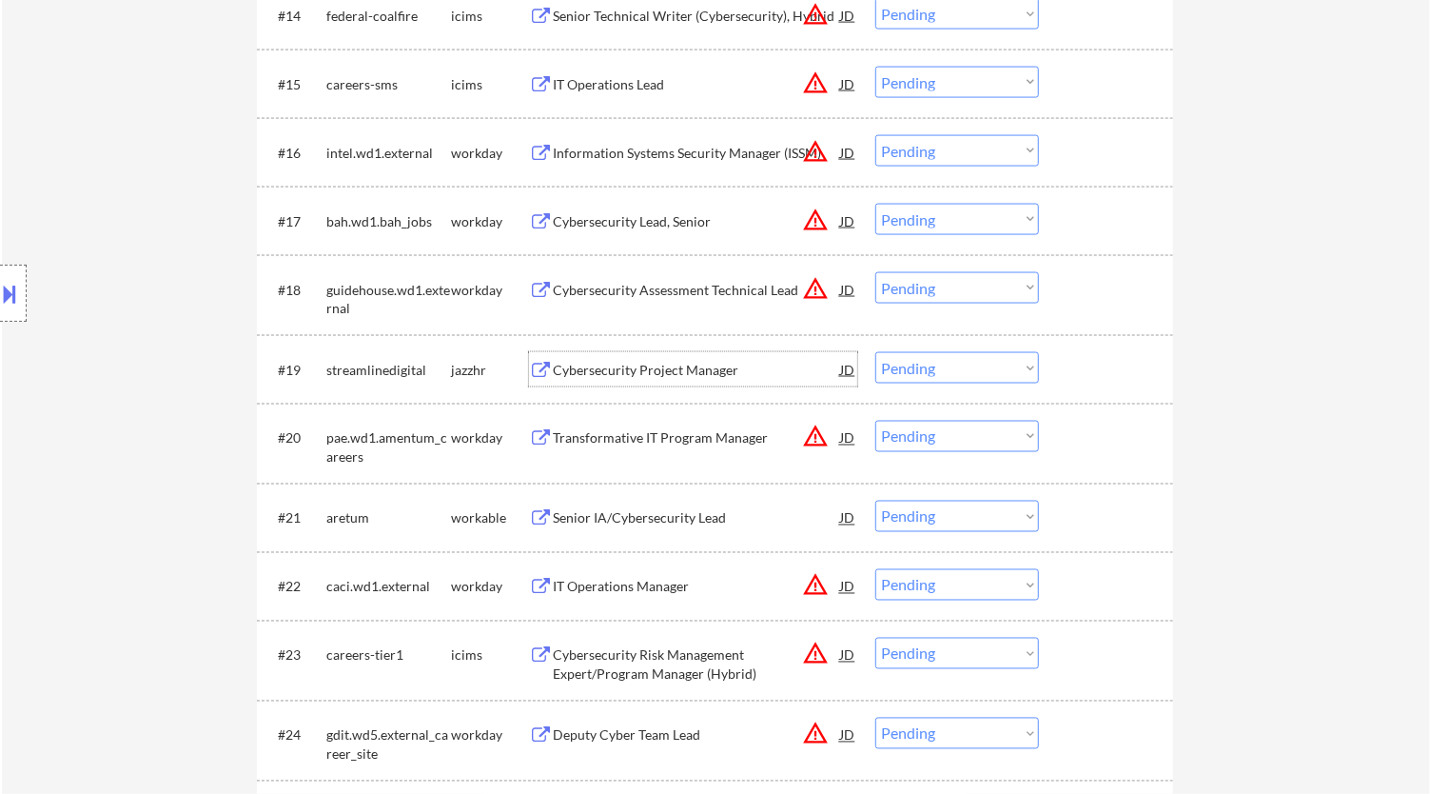
click at [733, 368] on div "Cybersecurity Project Manager" at bounding box center [696, 370] width 287 height 19
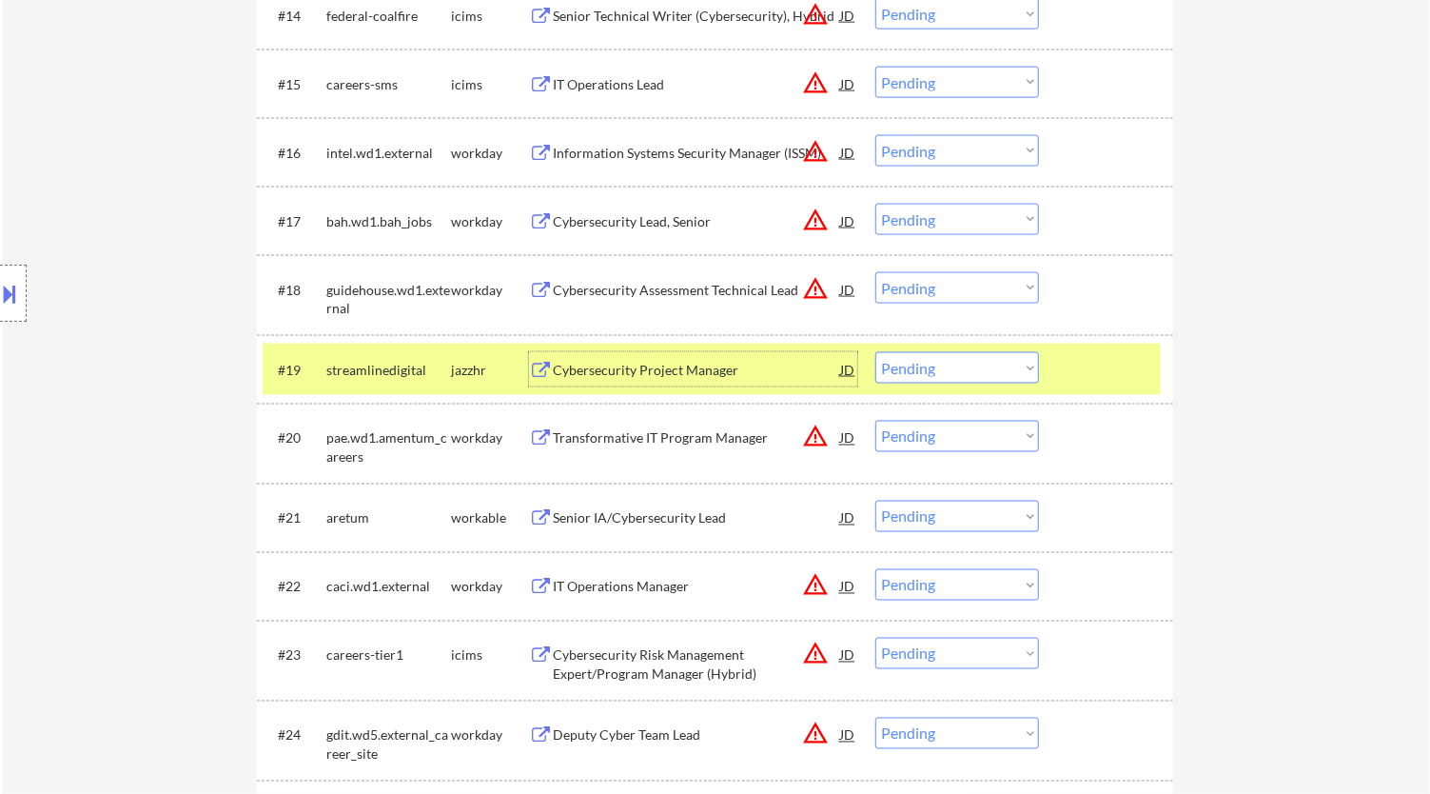
click at [1009, 367] on select "Choose an option... Pending Applied Excluded (Questions) Excluded (Expired) Exc…" at bounding box center [958, 367] width 164 height 31
click at [876, 352] on select "Choose an option... Pending Applied Excluded (Questions) Excluded (Expired) Exc…" at bounding box center [958, 367] width 164 height 31
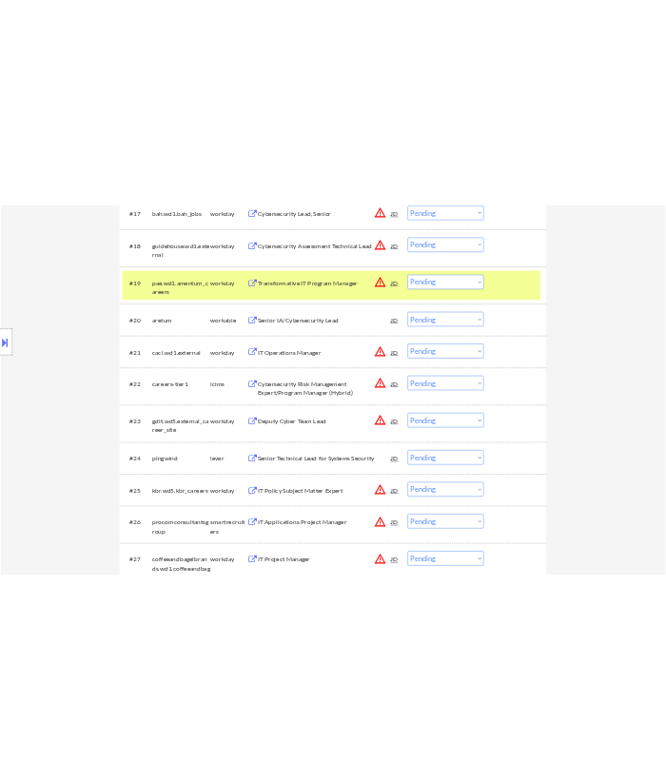
scroll to position [1918, 0]
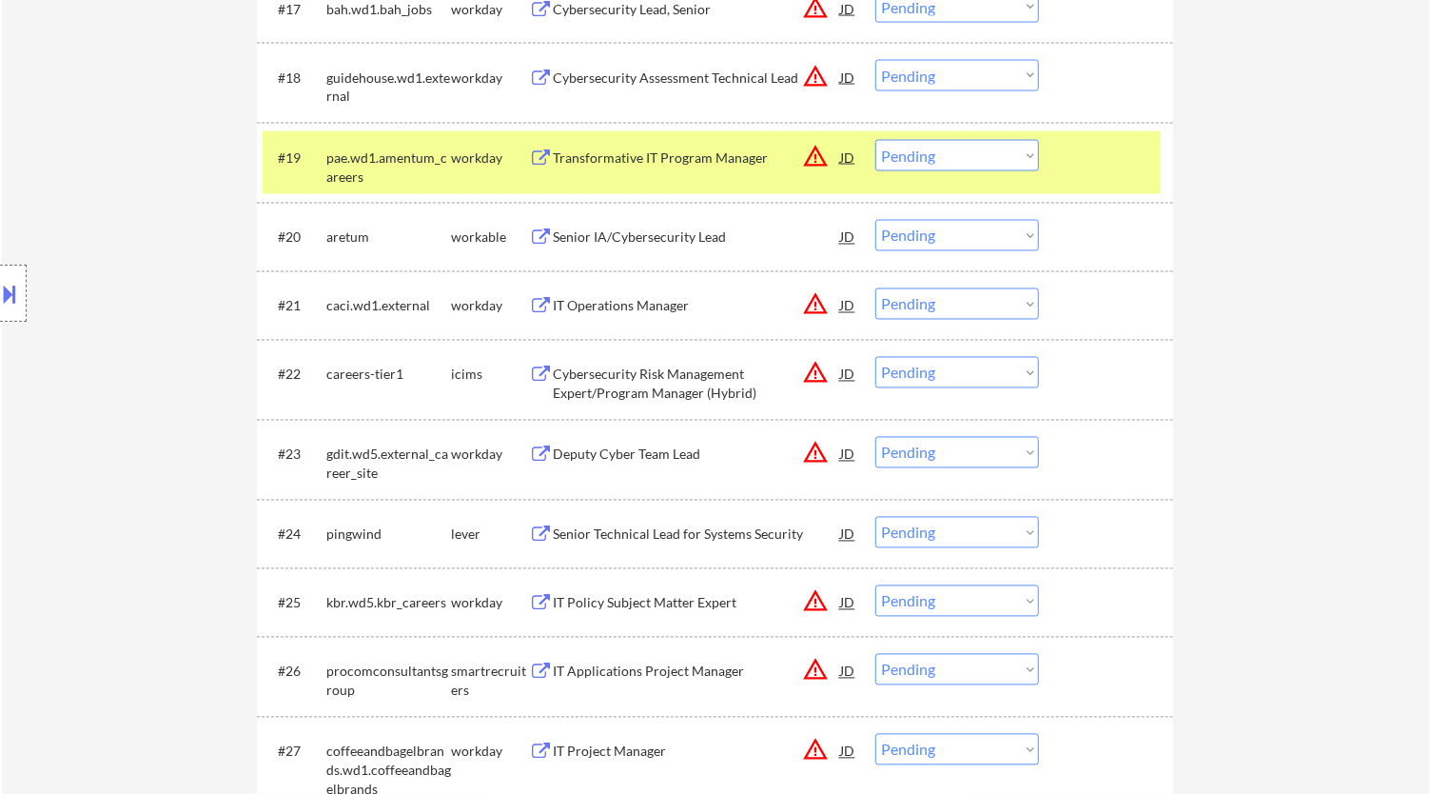
click at [672, 239] on div "Senior IA/Cybersecurity Lead" at bounding box center [696, 237] width 287 height 19
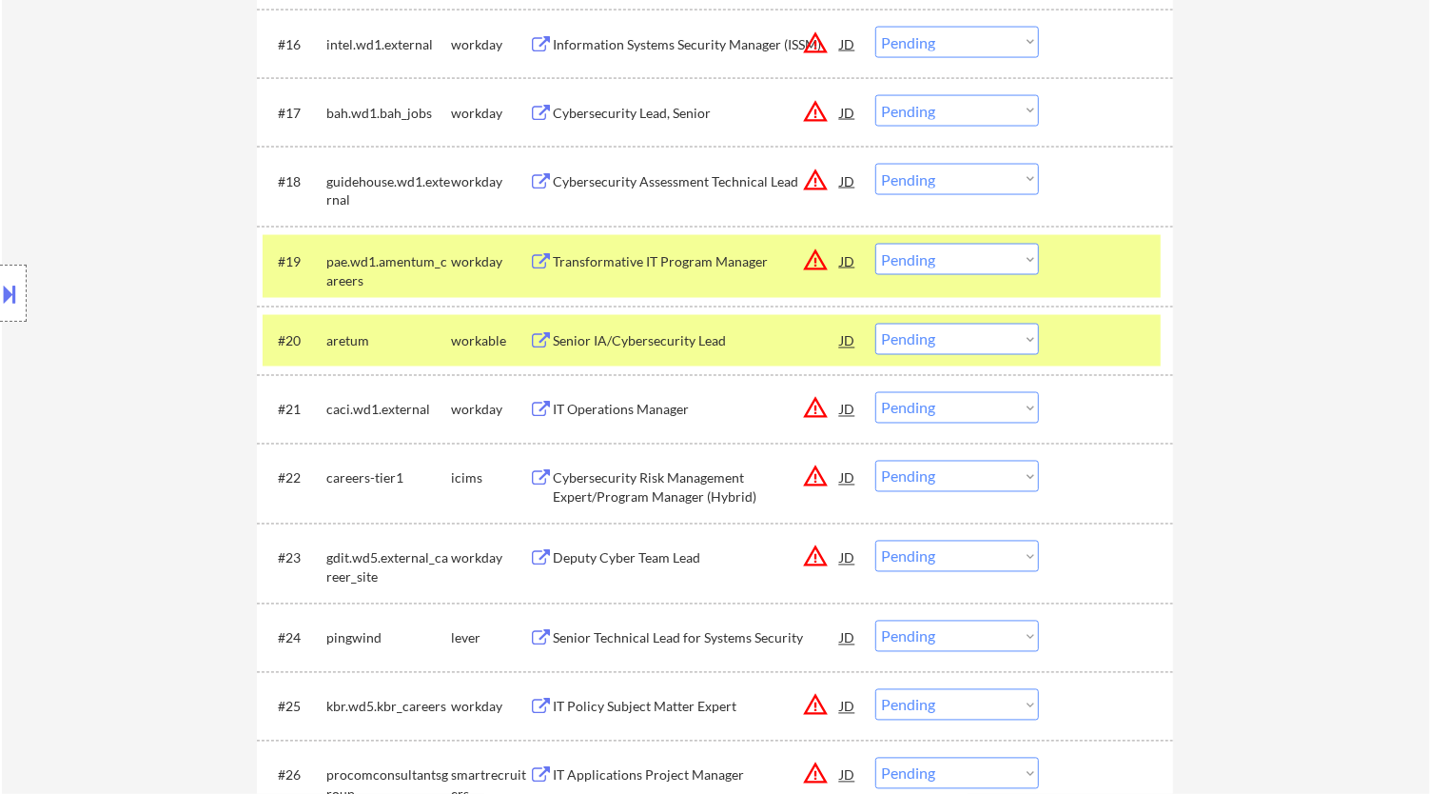
scroll to position [1825, 0]
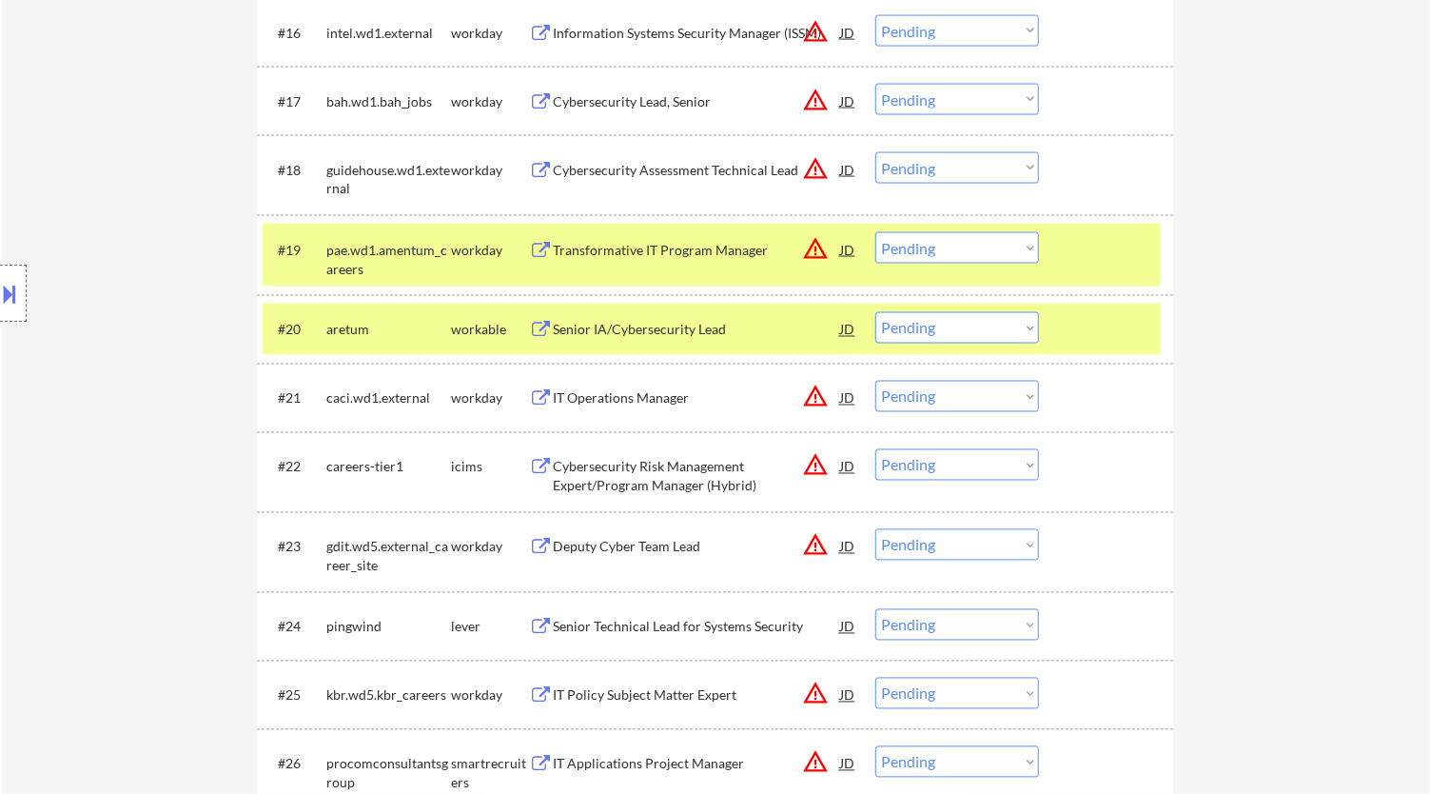
click at [937, 325] on select "Choose an option... Pending Applied Excluded (Questions) Excluded (Expired) Exc…" at bounding box center [958, 327] width 164 height 31
click at [876, 312] on select "Choose an option... Pending Applied Excluded (Questions) Excluded (Expired) Exc…" at bounding box center [958, 327] width 164 height 31
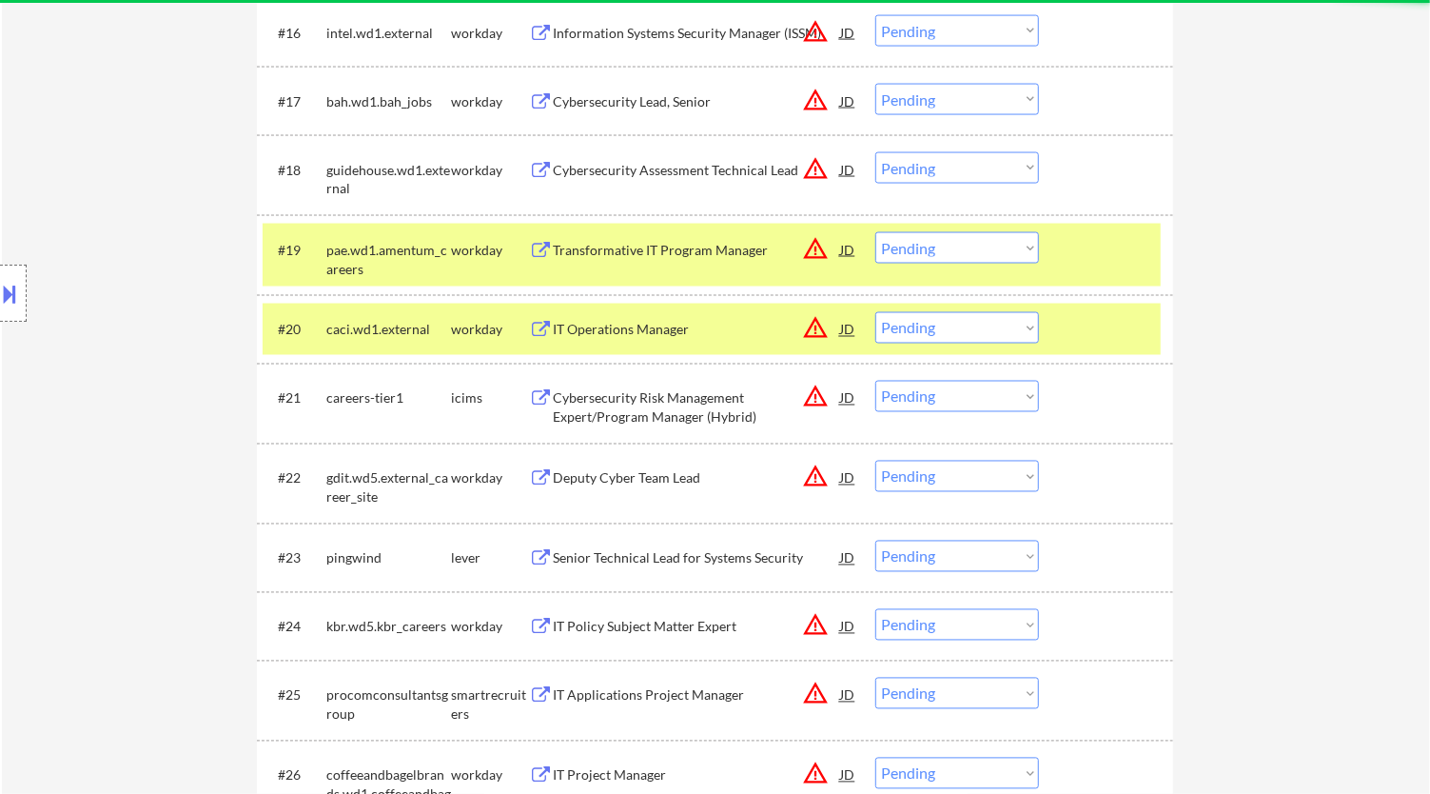
click at [1113, 249] on div at bounding box center [1109, 249] width 84 height 34
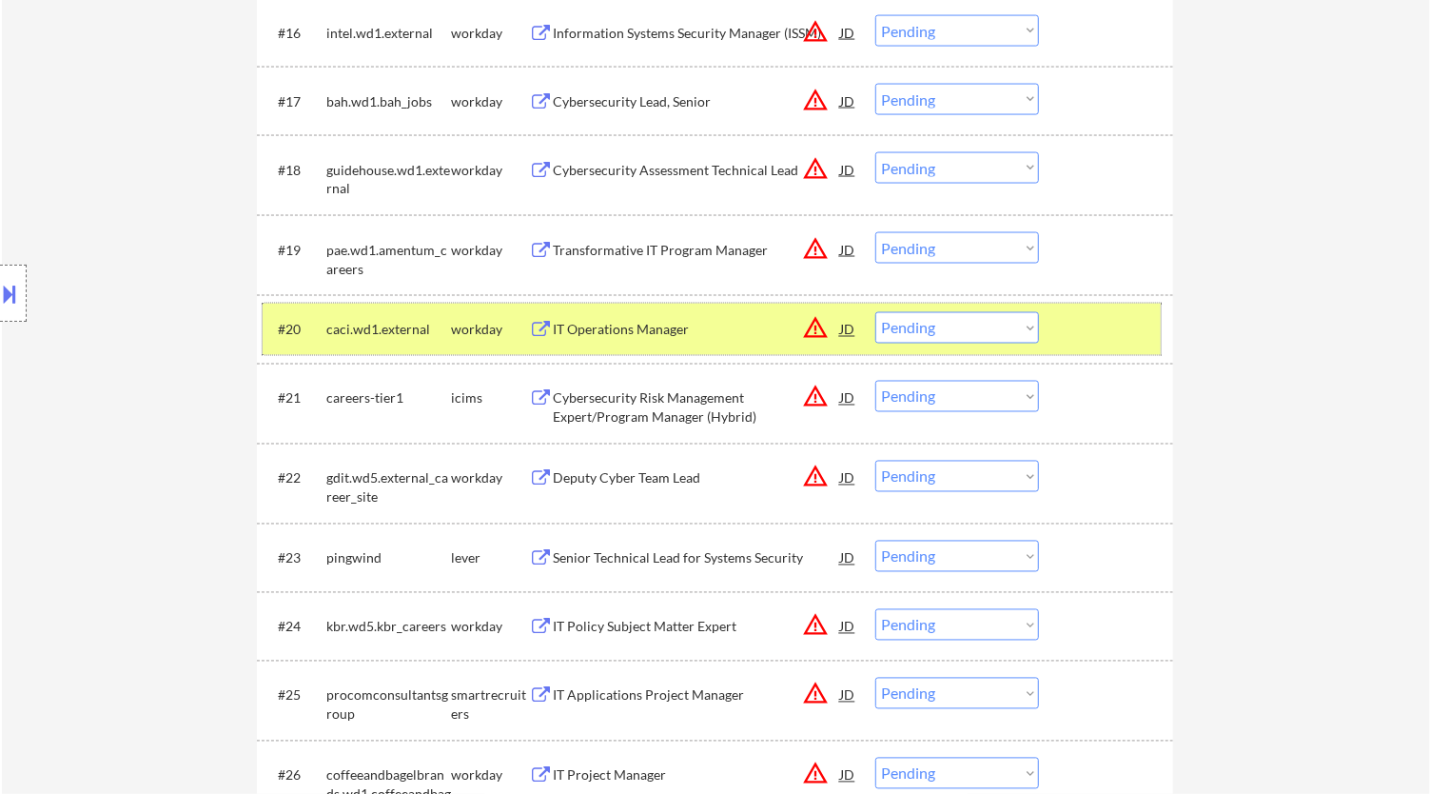
click at [1109, 325] on div at bounding box center [1109, 329] width 84 height 34
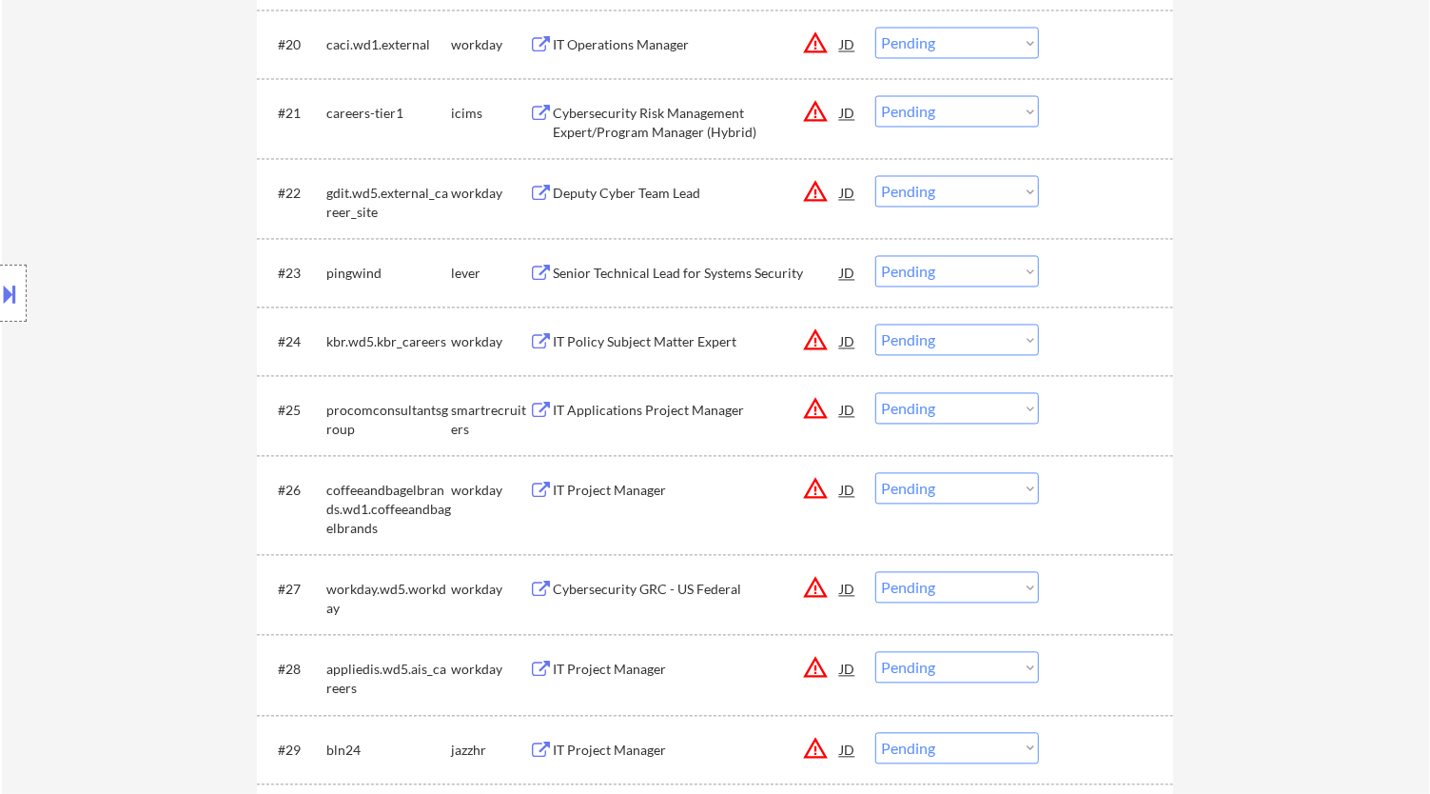
scroll to position [2038, 0]
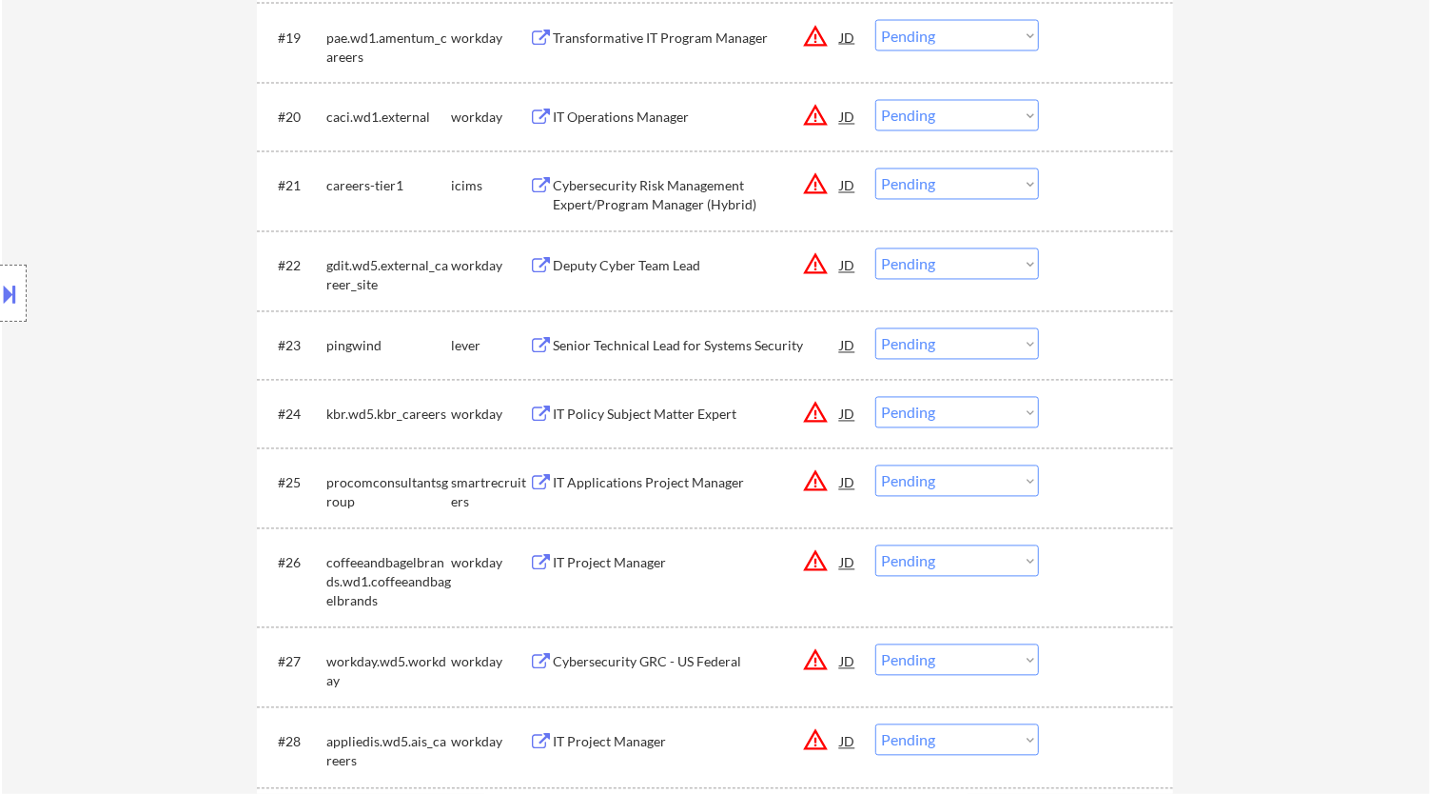
click at [693, 333] on div "Senior Technical Lead for Systems Security" at bounding box center [696, 345] width 287 height 34
